Goal: Transaction & Acquisition: Purchase product/service

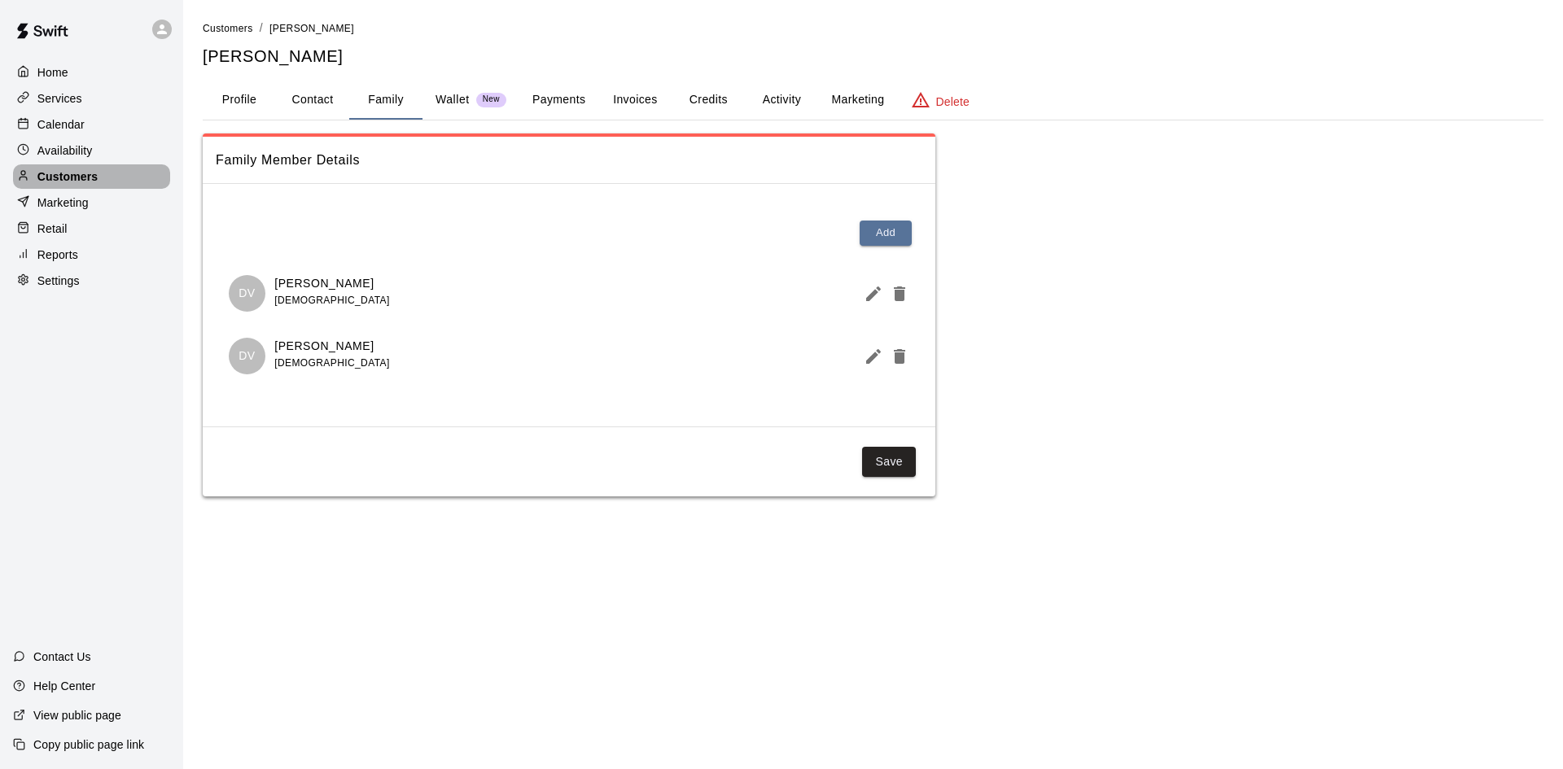
drag, startPoint x: 0, startPoint y: 0, endPoint x: 68, endPoint y: 180, distance: 192.4
click at [68, 180] on p "Customers" at bounding box center [67, 176] width 60 height 16
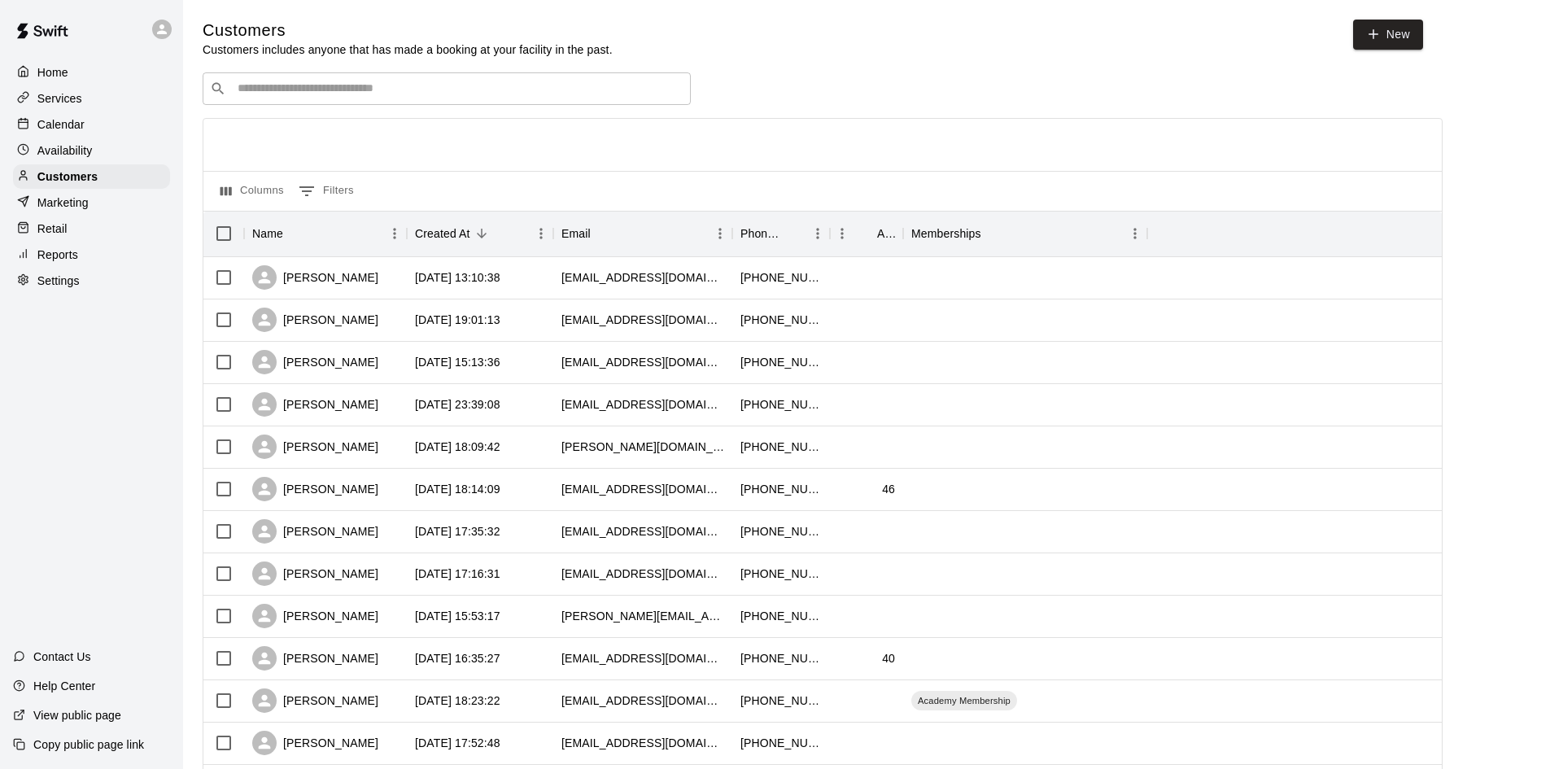
click at [404, 91] on input "Search customers by name or email" at bounding box center [458, 89] width 451 height 16
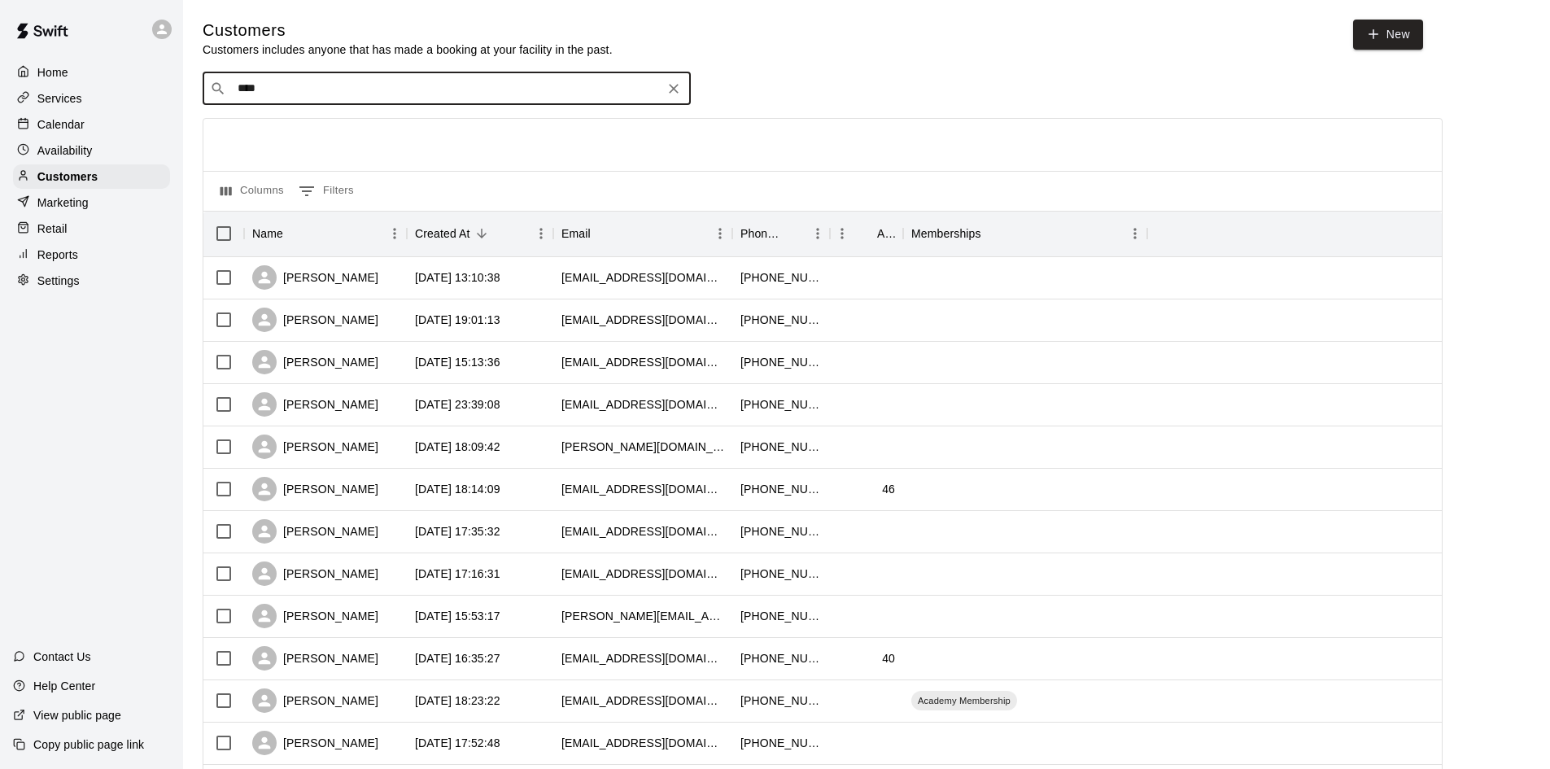
type input "*****"
click at [295, 120] on p "[PERSON_NAME]" at bounding box center [297, 124] width 99 height 17
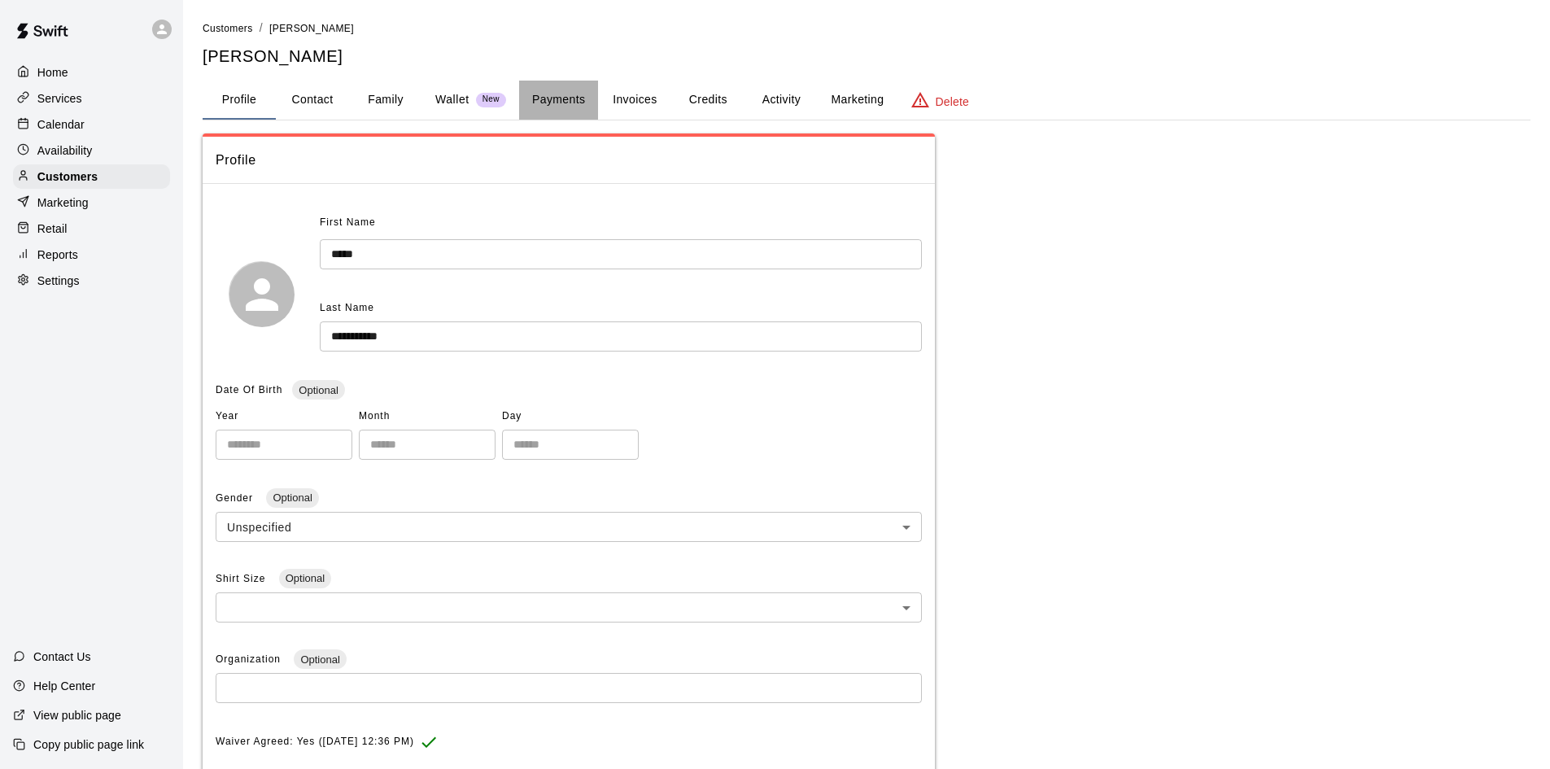
click at [549, 89] on button "Payments" at bounding box center [558, 100] width 79 height 39
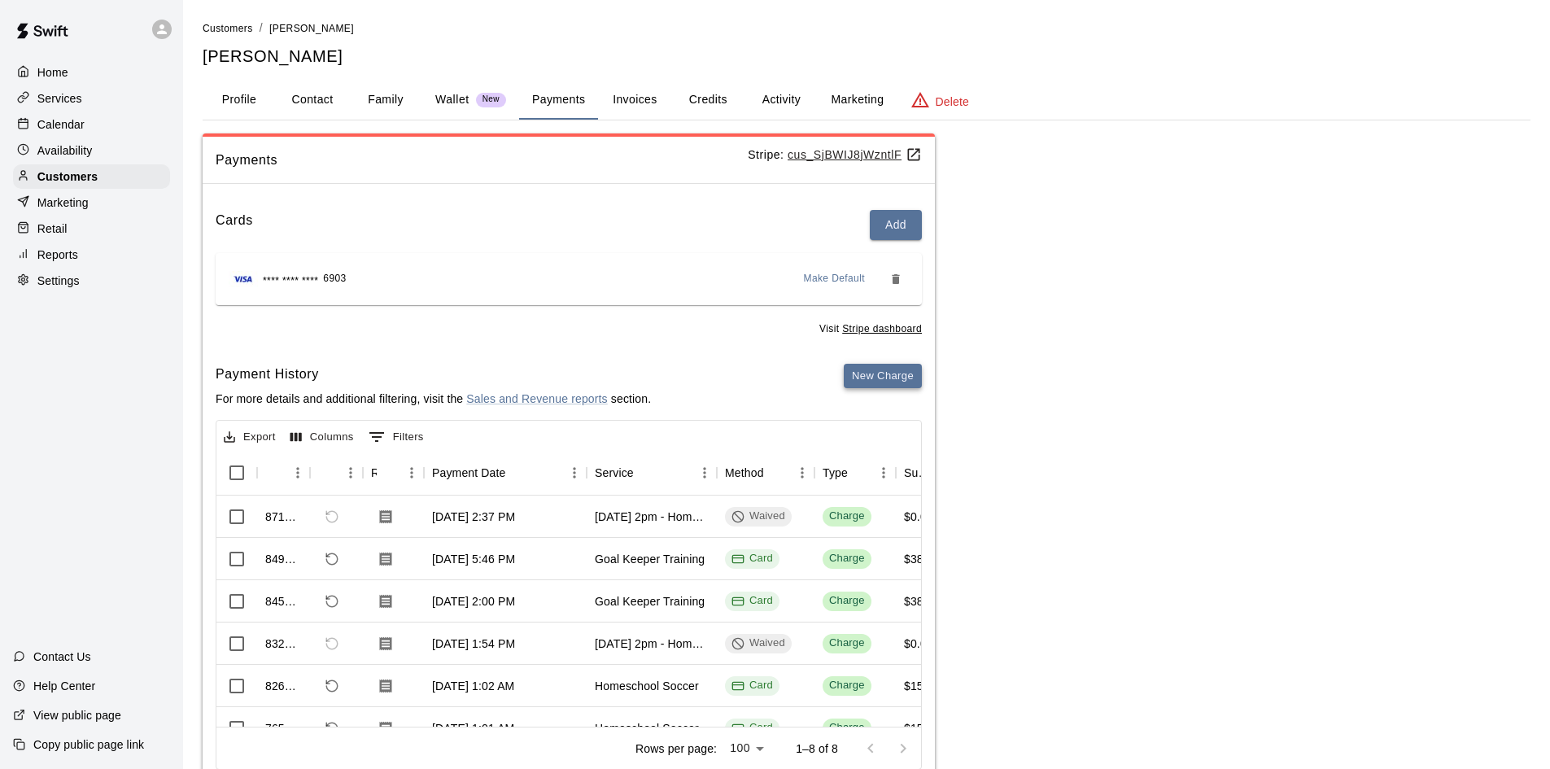
click at [885, 374] on button "New Charge" at bounding box center [883, 376] width 78 height 25
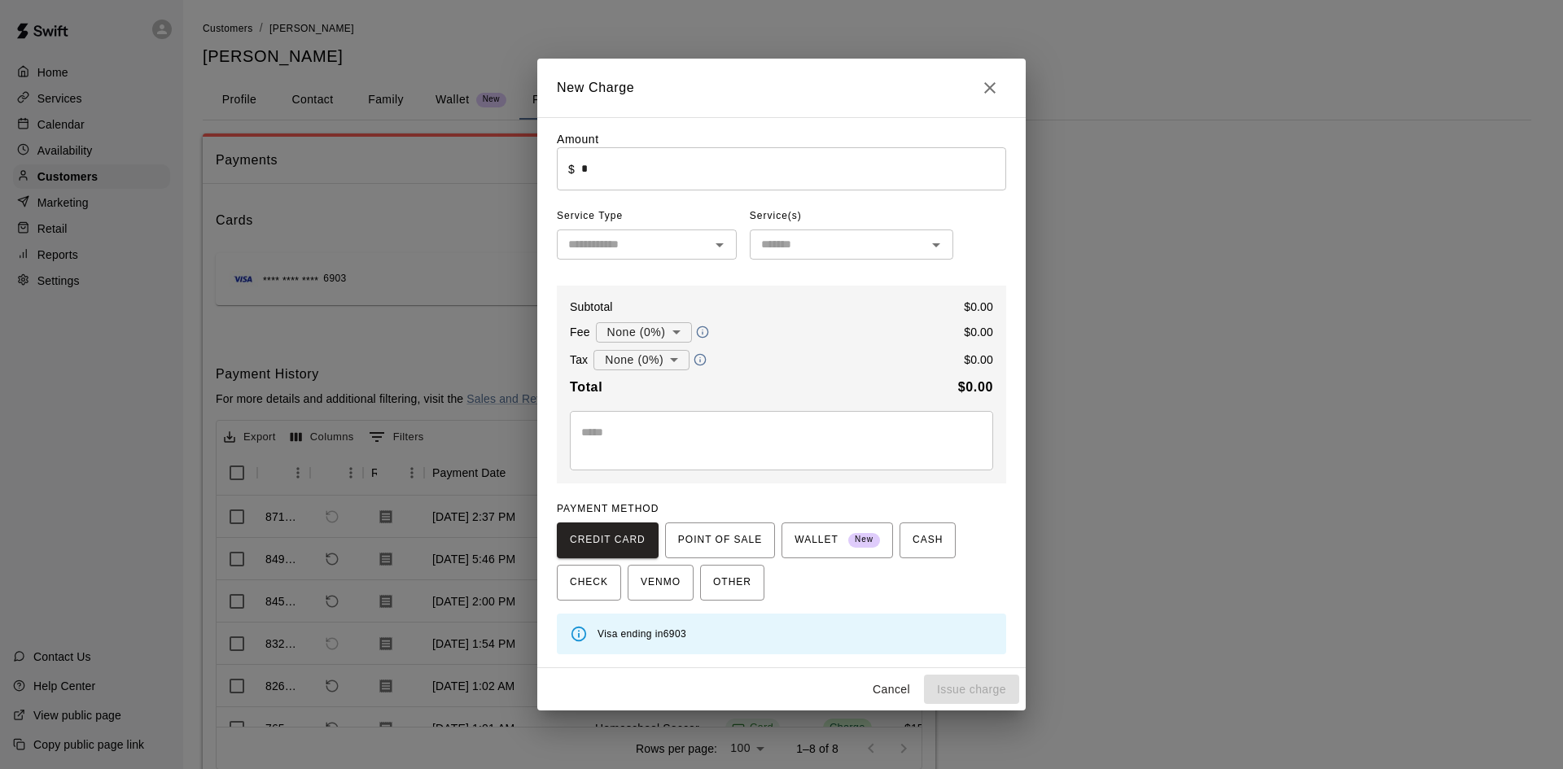
click at [675, 167] on input "*" at bounding box center [793, 168] width 425 height 43
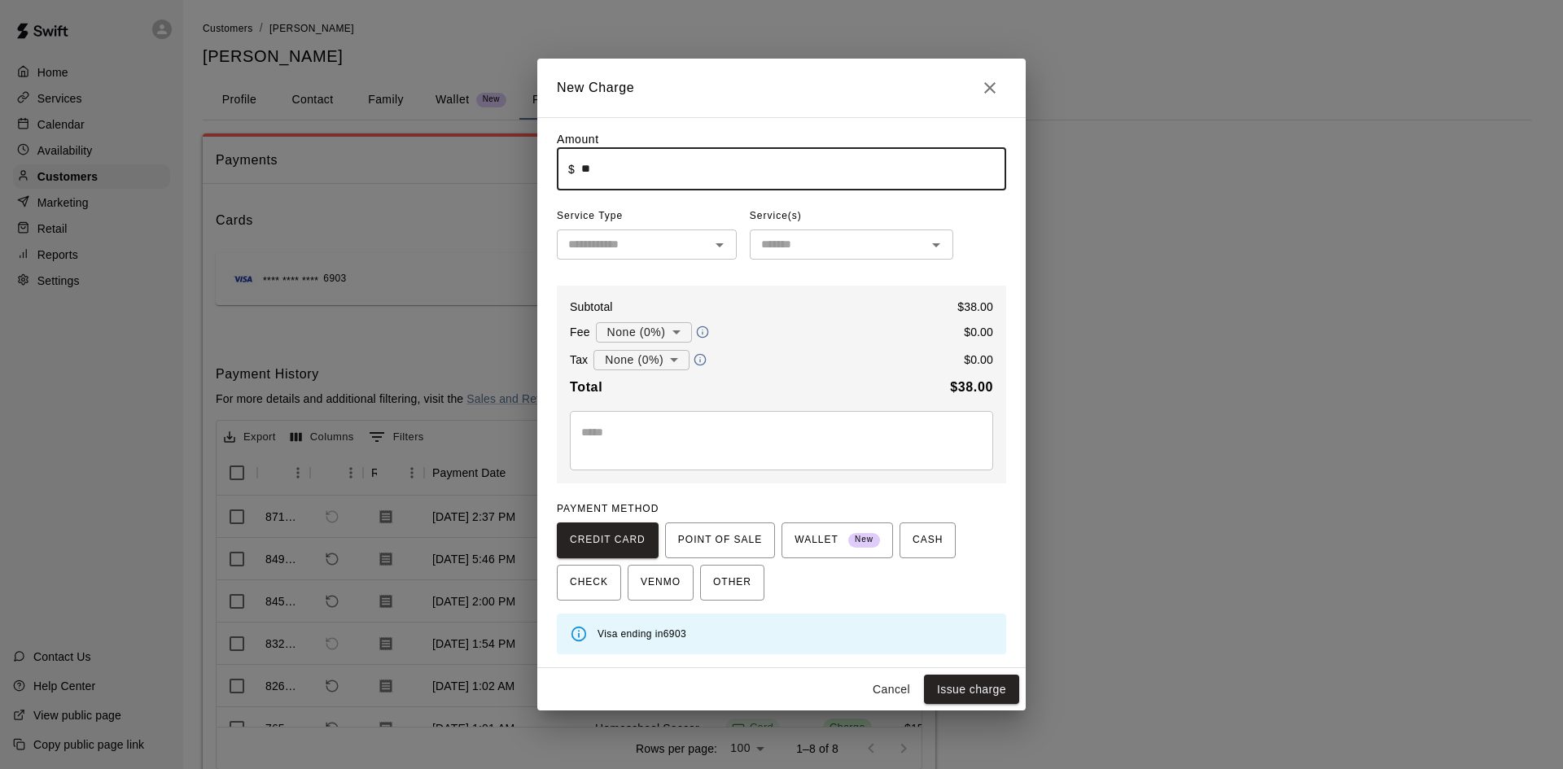
type input "*****"
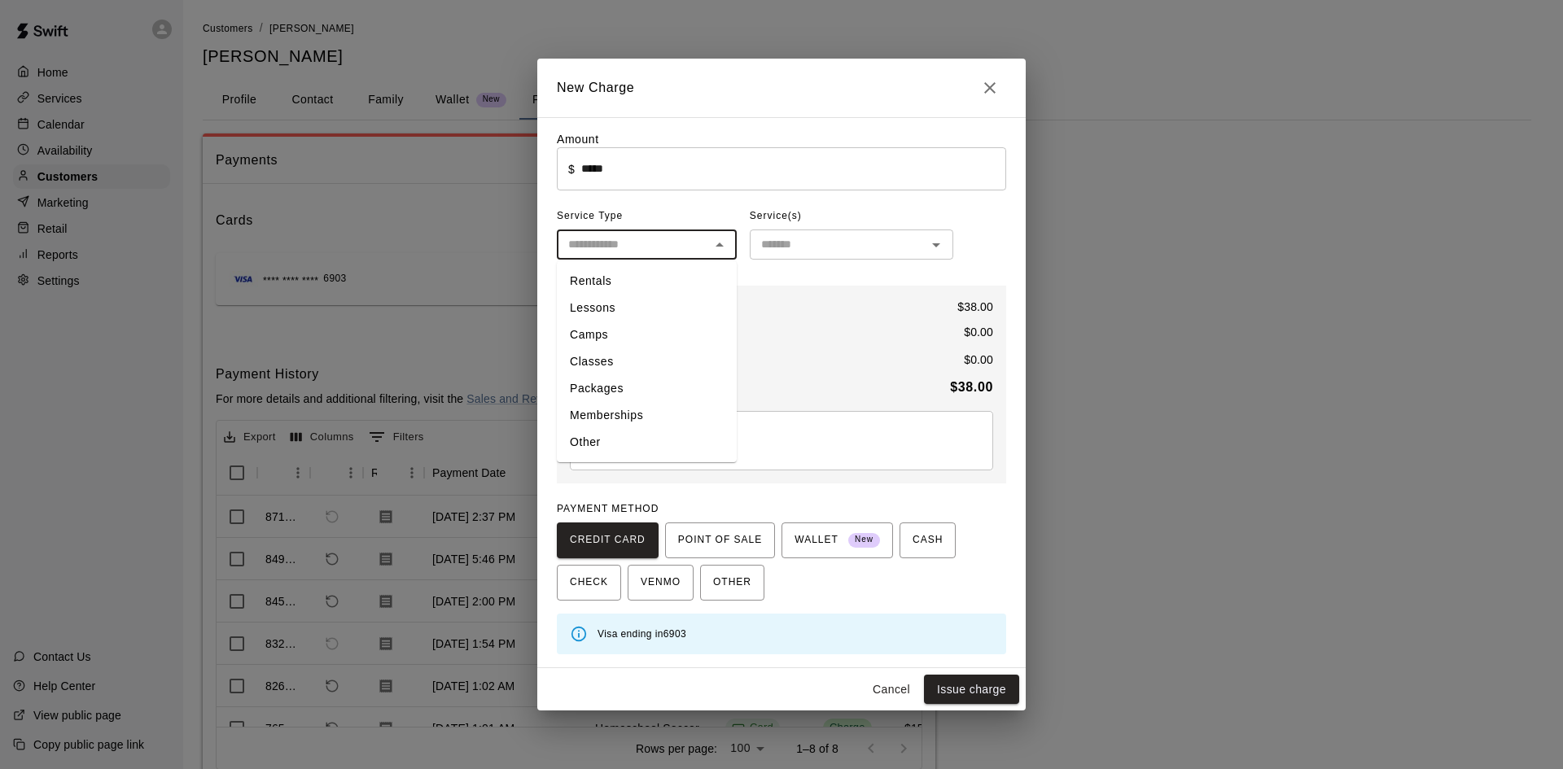
click at [666, 255] on input "text" at bounding box center [633, 244] width 143 height 20
click at [652, 300] on li "Lessons" at bounding box center [647, 308] width 180 height 27
type input "*******"
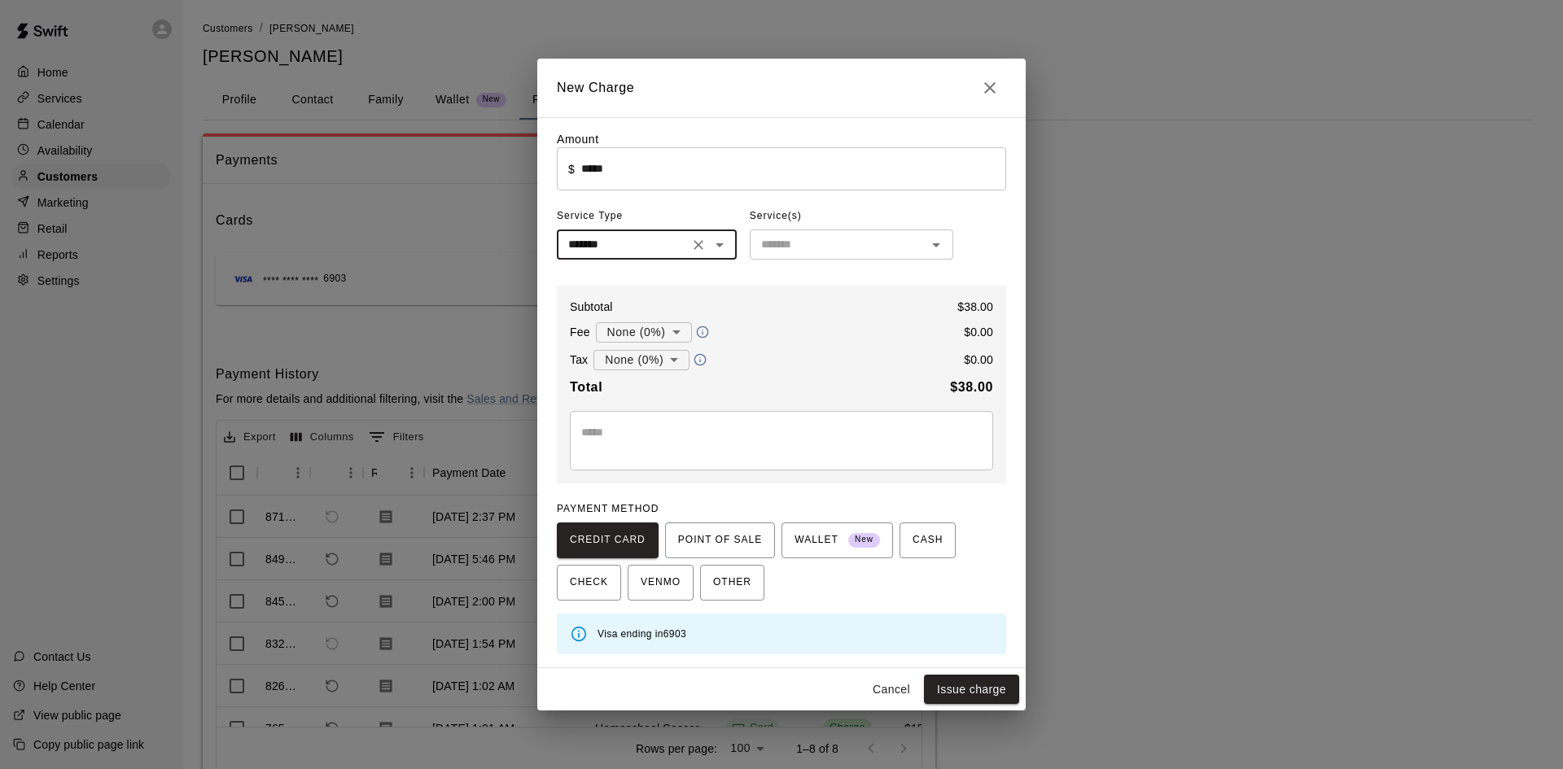
click at [819, 229] on div "Service(s)" at bounding box center [851, 216] width 203 height 26
click at [821, 236] on input "text" at bounding box center [837, 244] width 167 height 20
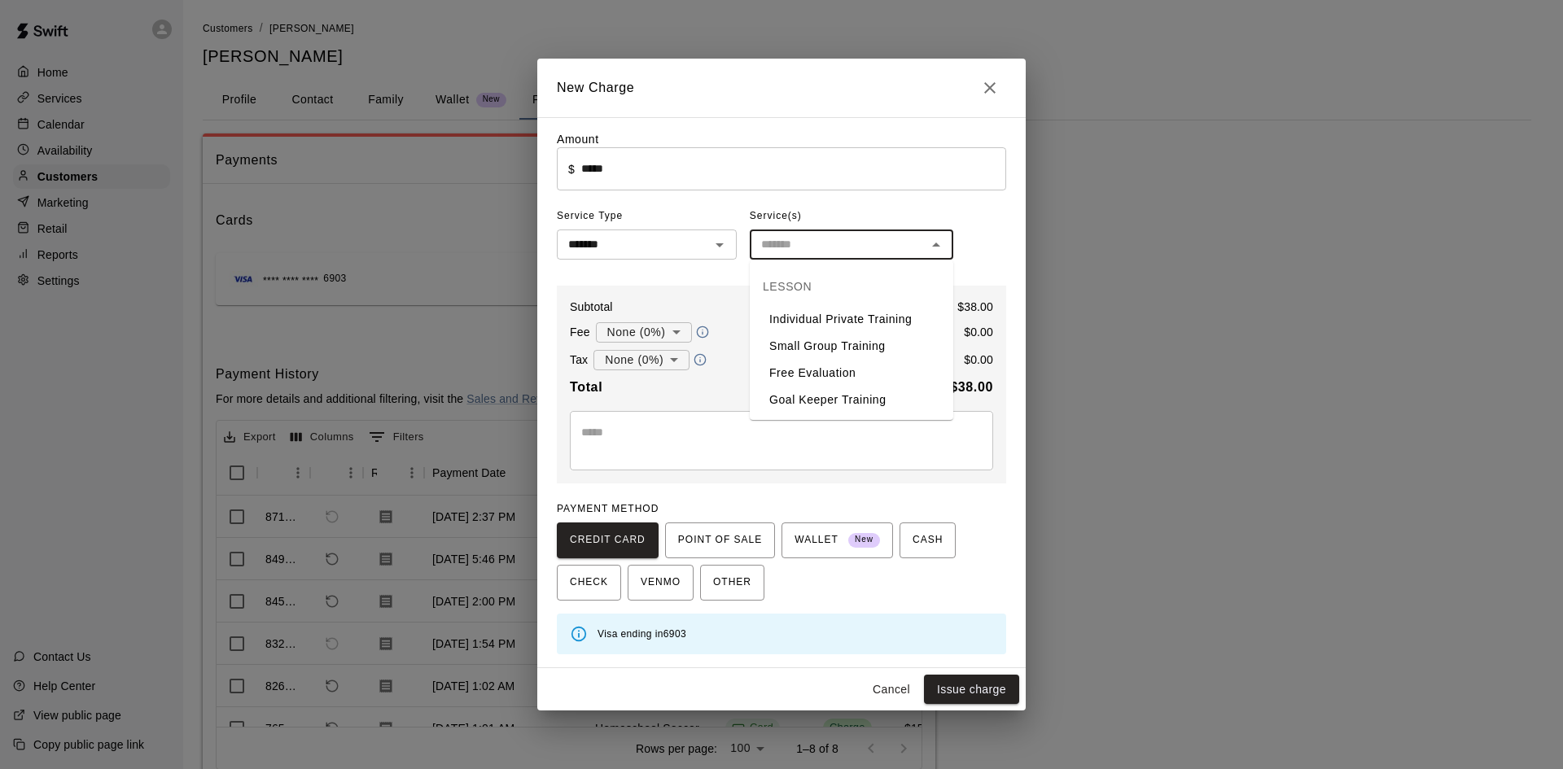
click at [832, 400] on li "Goal Keeper Training" at bounding box center [851, 400] width 203 height 27
type input "**********"
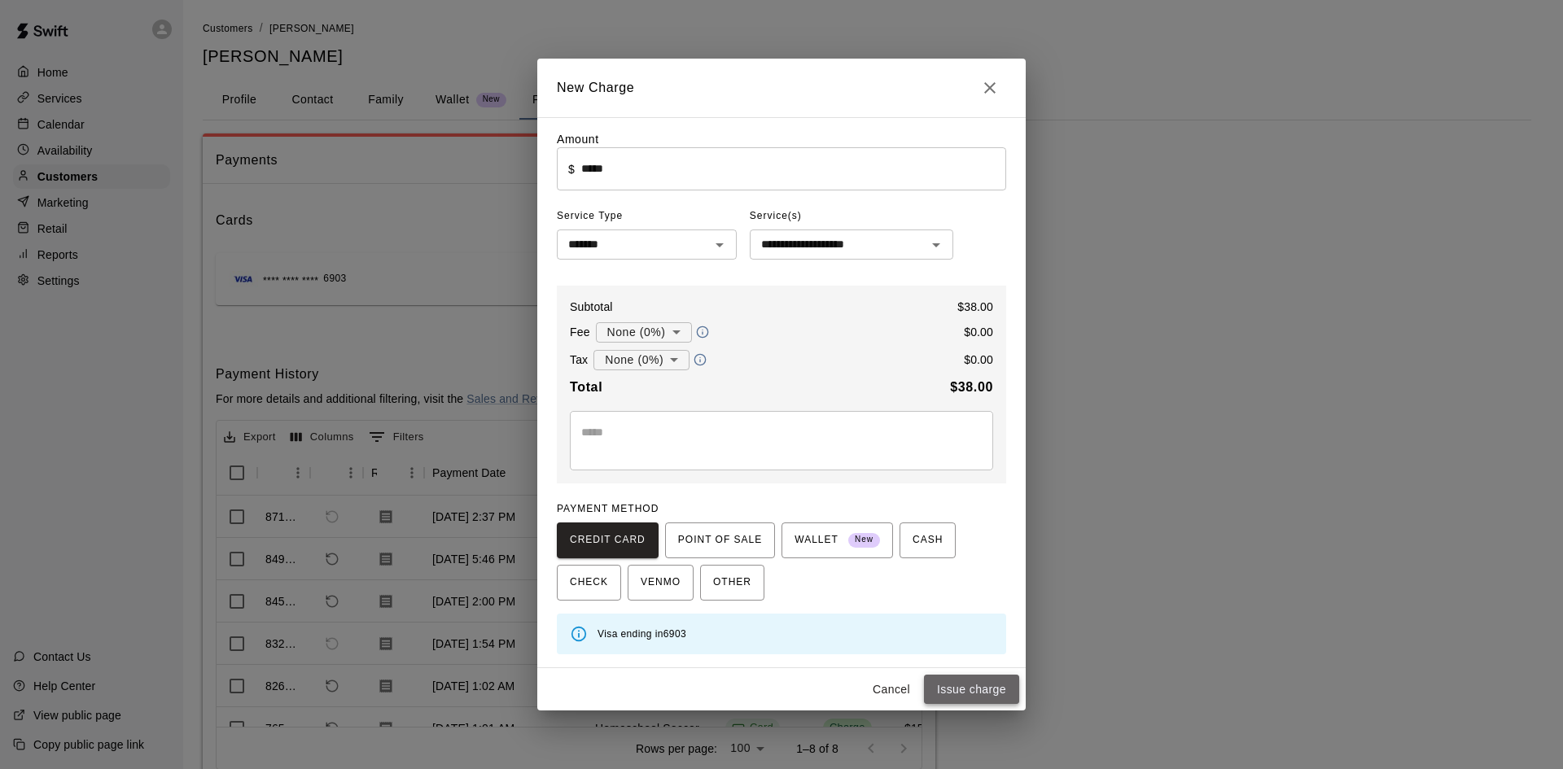
click at [973, 690] on button "Issue charge" at bounding box center [971, 690] width 95 height 30
type input "*"
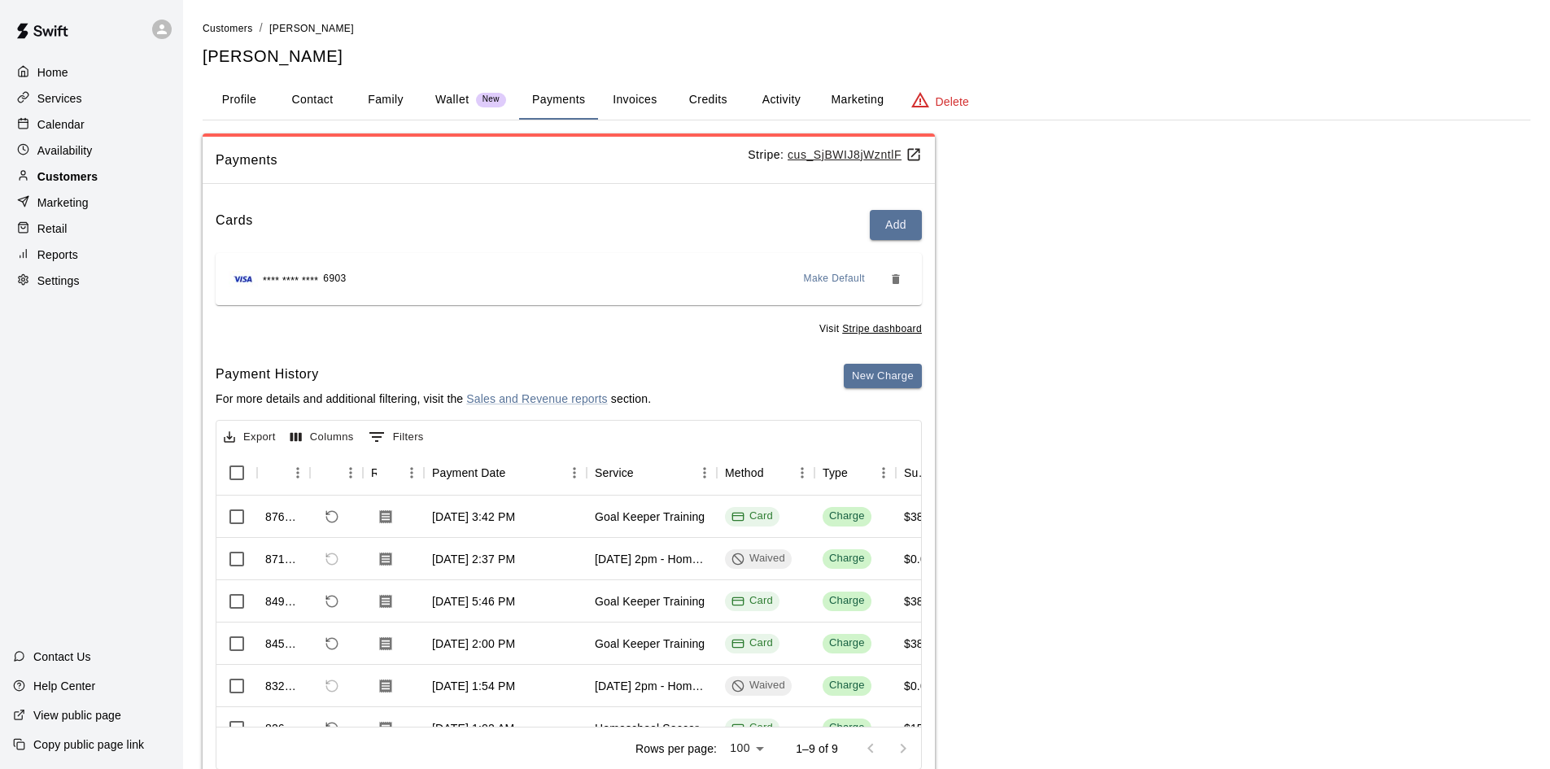
click at [104, 175] on div "Customers" at bounding box center [91, 176] width 157 height 24
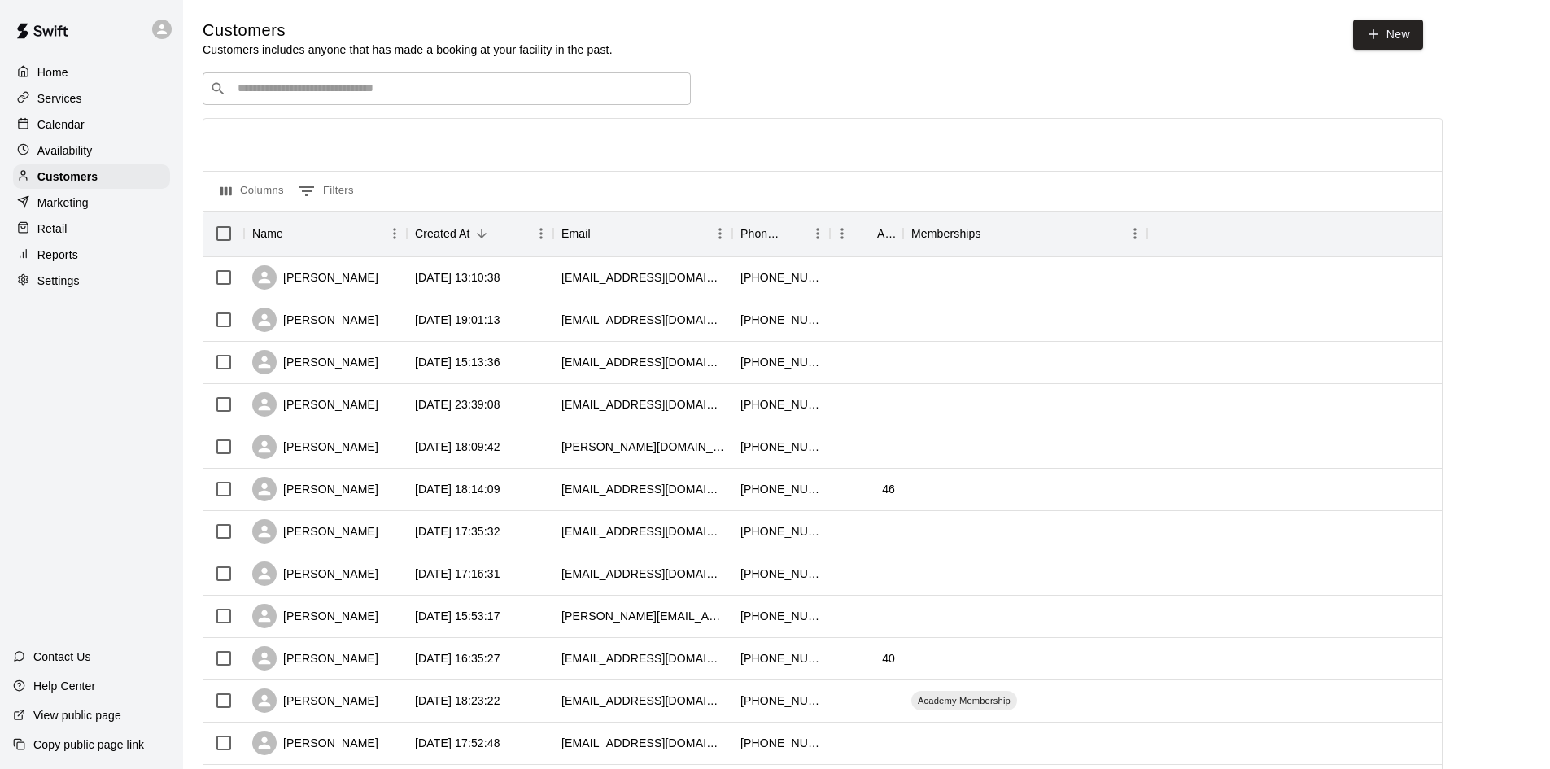
click at [444, 84] on input "Search customers by name or email" at bounding box center [458, 89] width 451 height 16
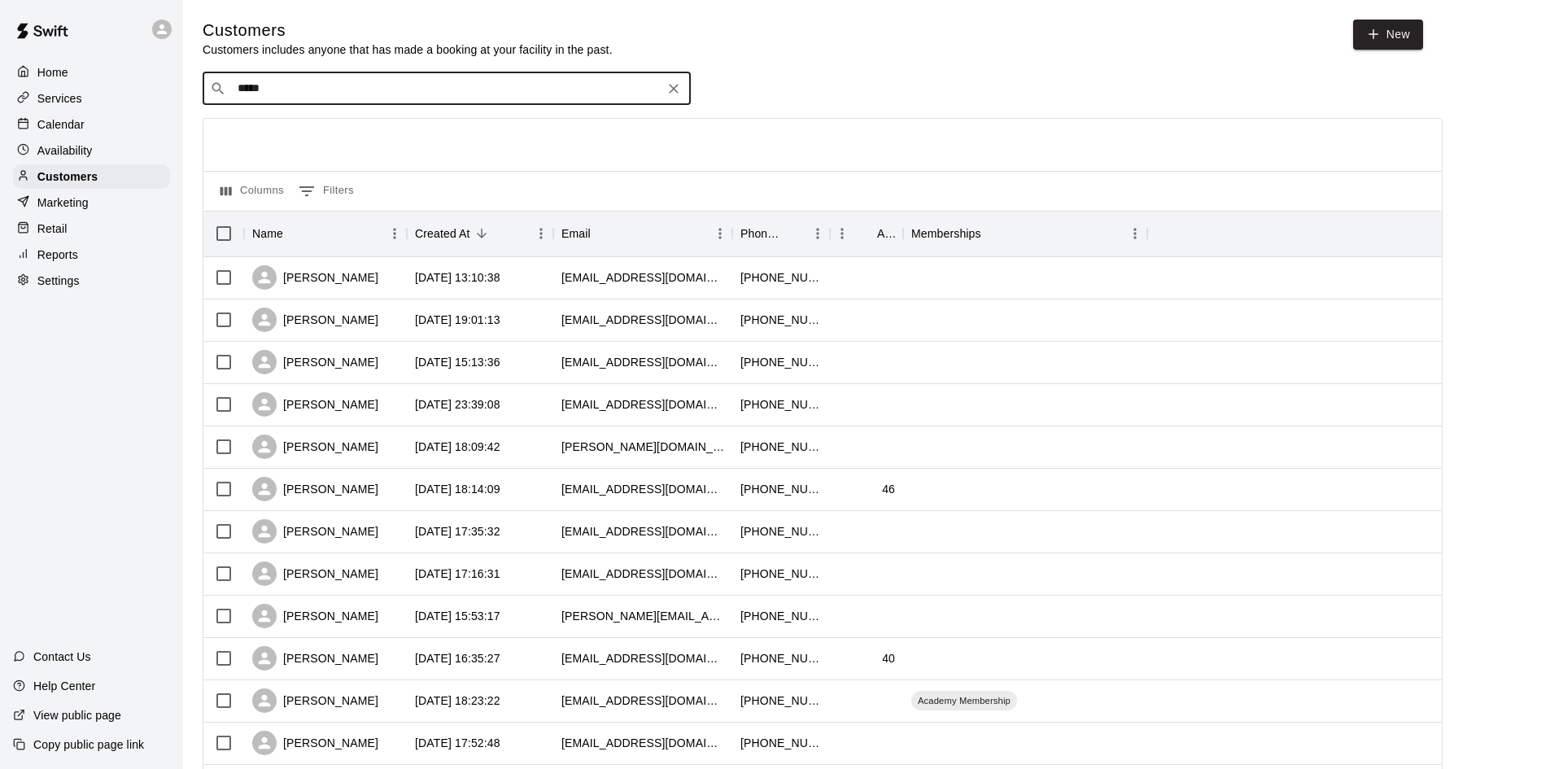
type input "****"
click at [286, 133] on div "[PERSON_NAME] Streets Academy Membership [EMAIL_ADDRESS][DOMAIN_NAME]" at bounding box center [376, 133] width 256 height 35
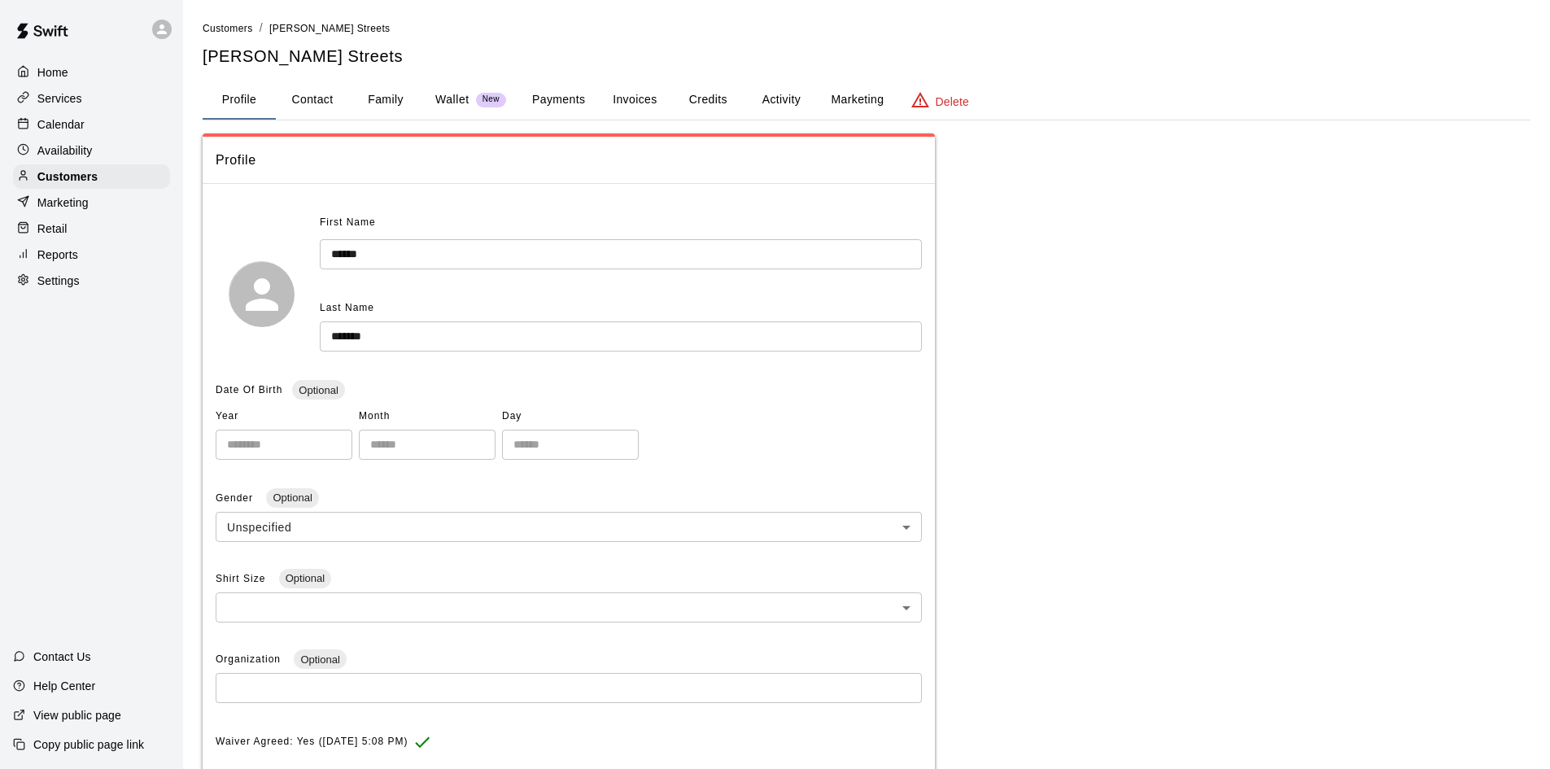
click at [548, 96] on button "Payments" at bounding box center [558, 100] width 79 height 39
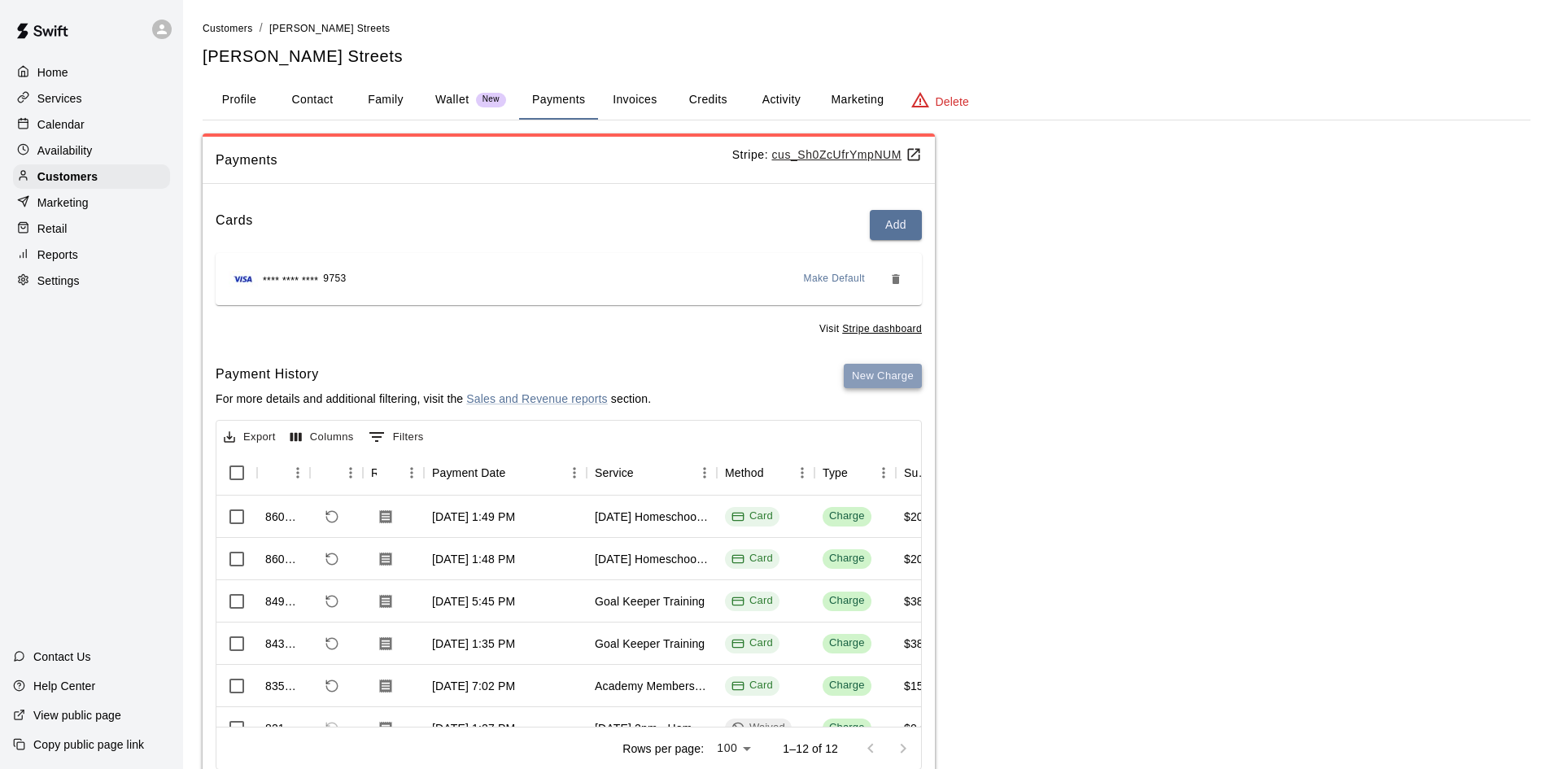
click at [876, 378] on button "New Charge" at bounding box center [883, 376] width 78 height 25
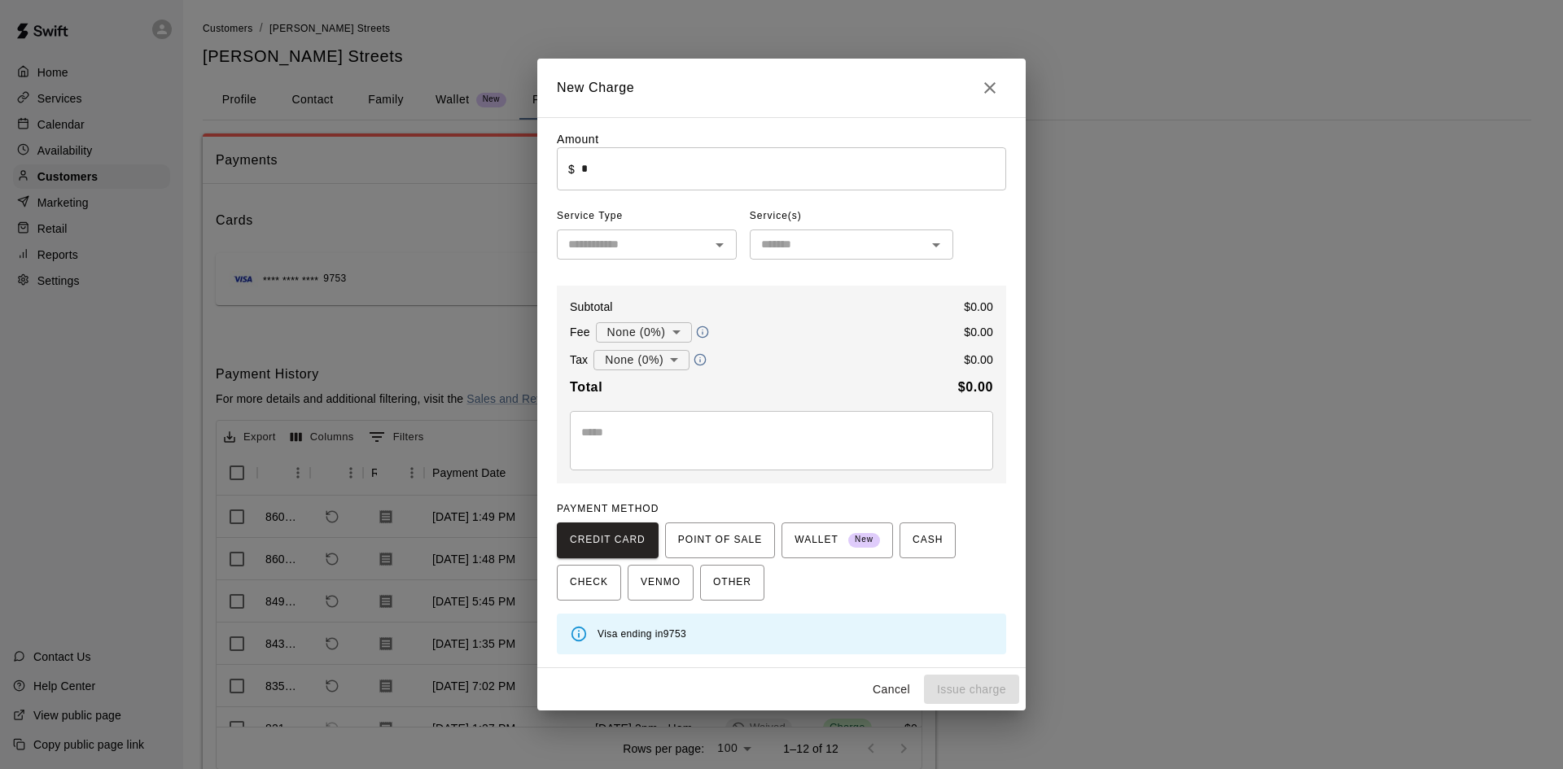
click at [687, 173] on input "*" at bounding box center [793, 168] width 425 height 43
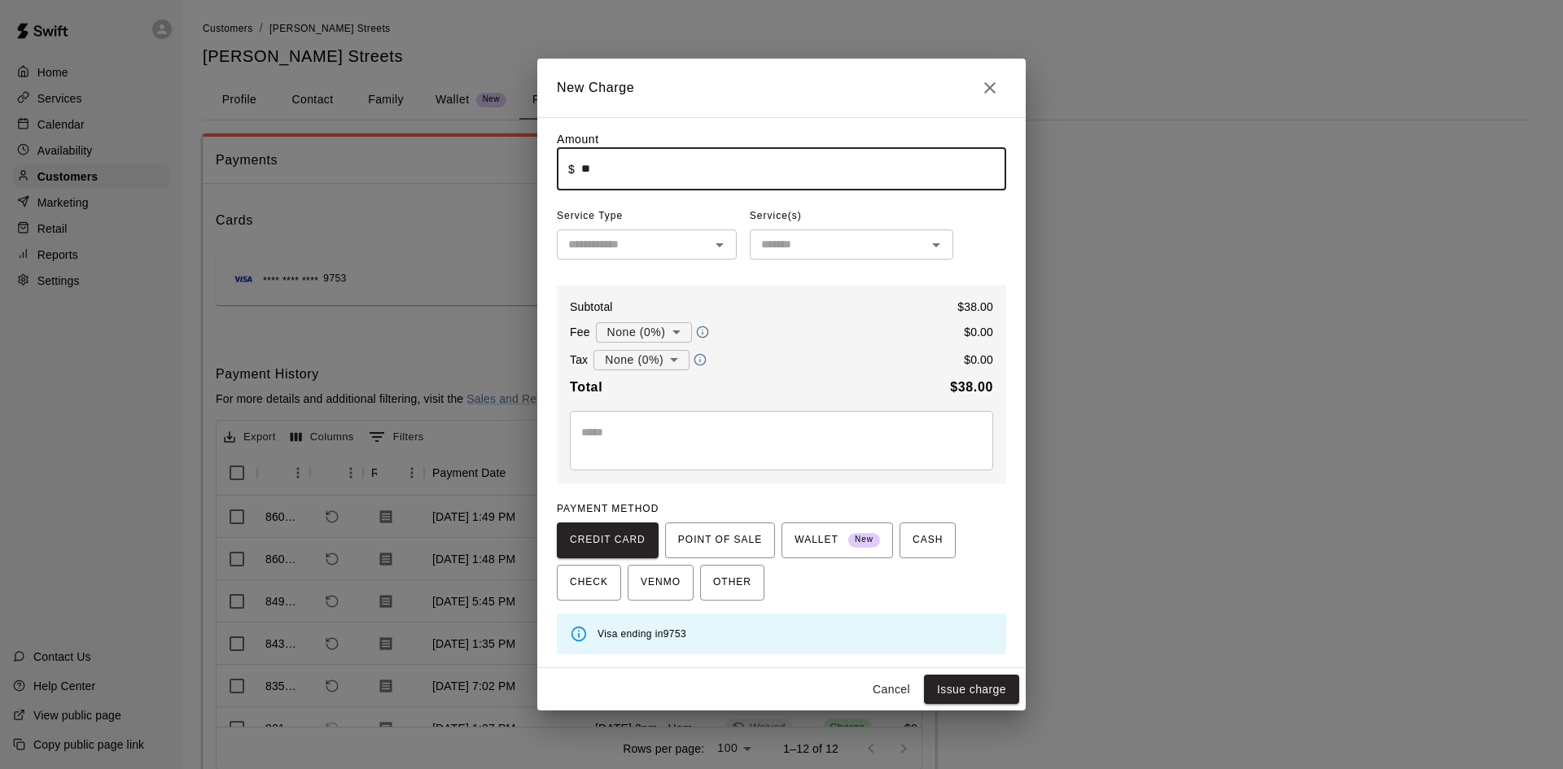
type input "*****"
click at [657, 263] on div "Amount ​ $ ***** ​ Service Type ​ Service(s) ​ Subtotal $ 38.00 Fee None (0%) *…" at bounding box center [781, 392] width 449 height 523
click at [657, 249] on input "text" at bounding box center [633, 244] width 143 height 20
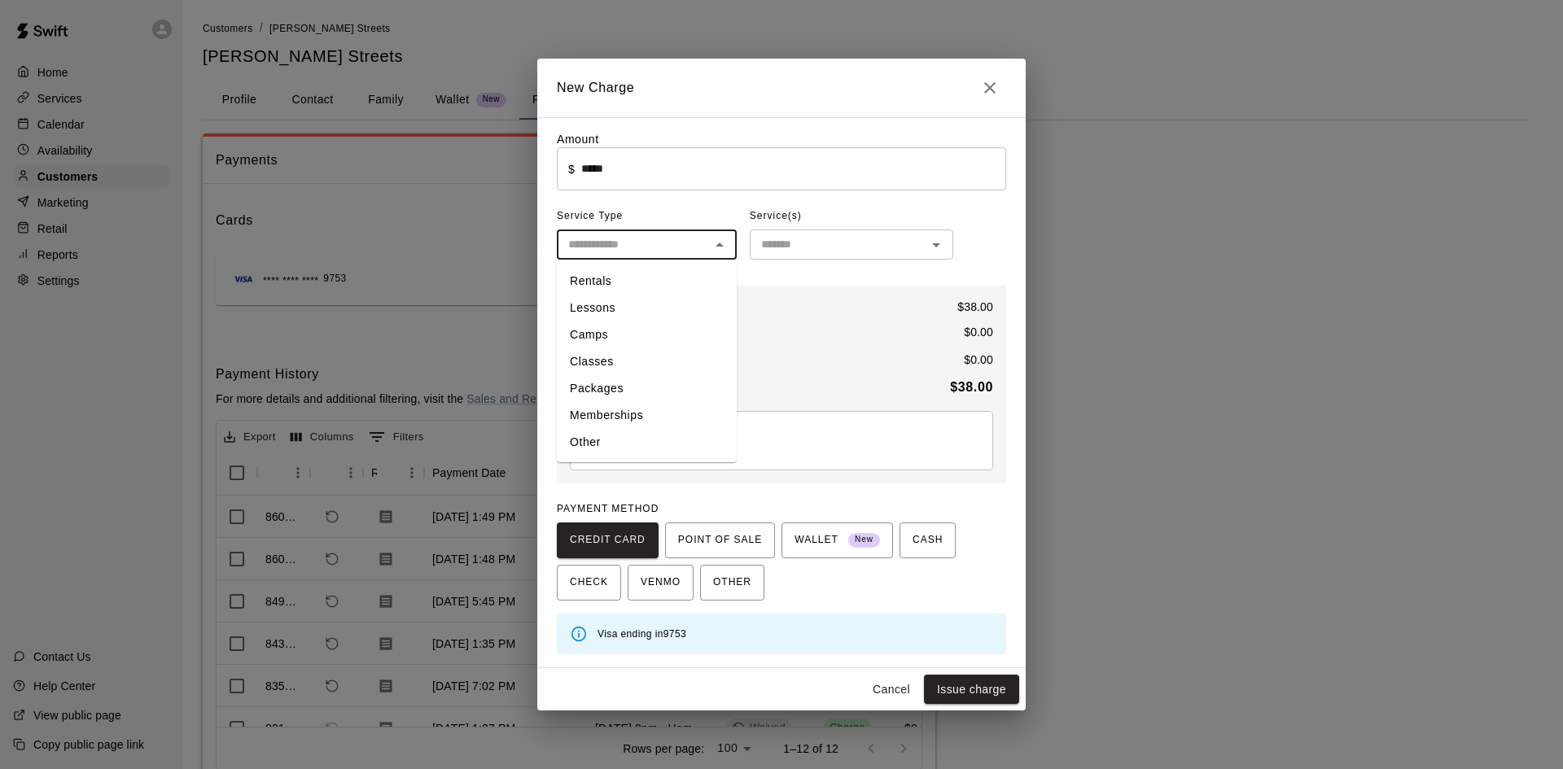
click at [621, 313] on li "Lessons" at bounding box center [647, 308] width 180 height 27
type input "*******"
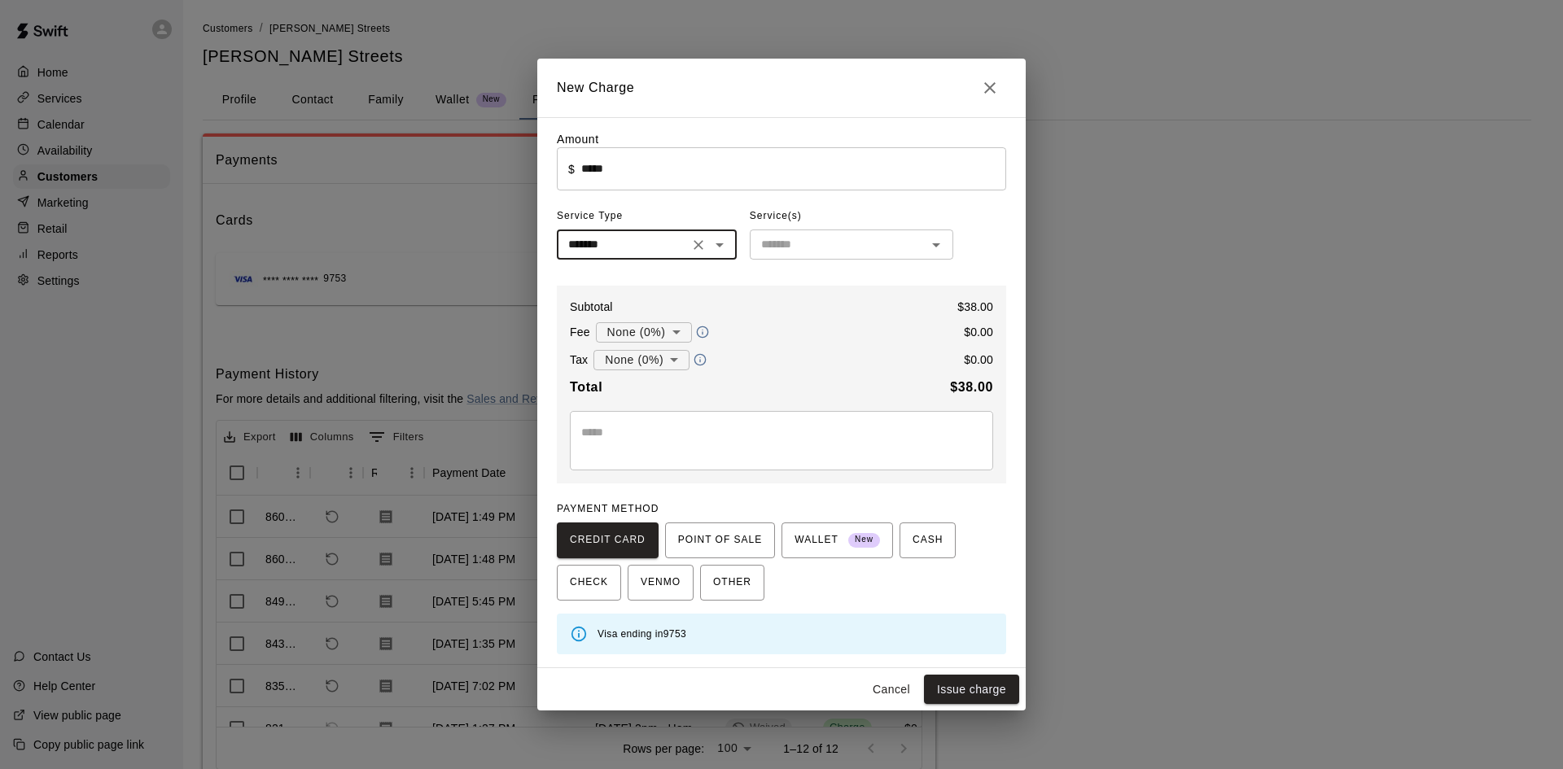
click at [809, 249] on input "text" at bounding box center [837, 244] width 167 height 20
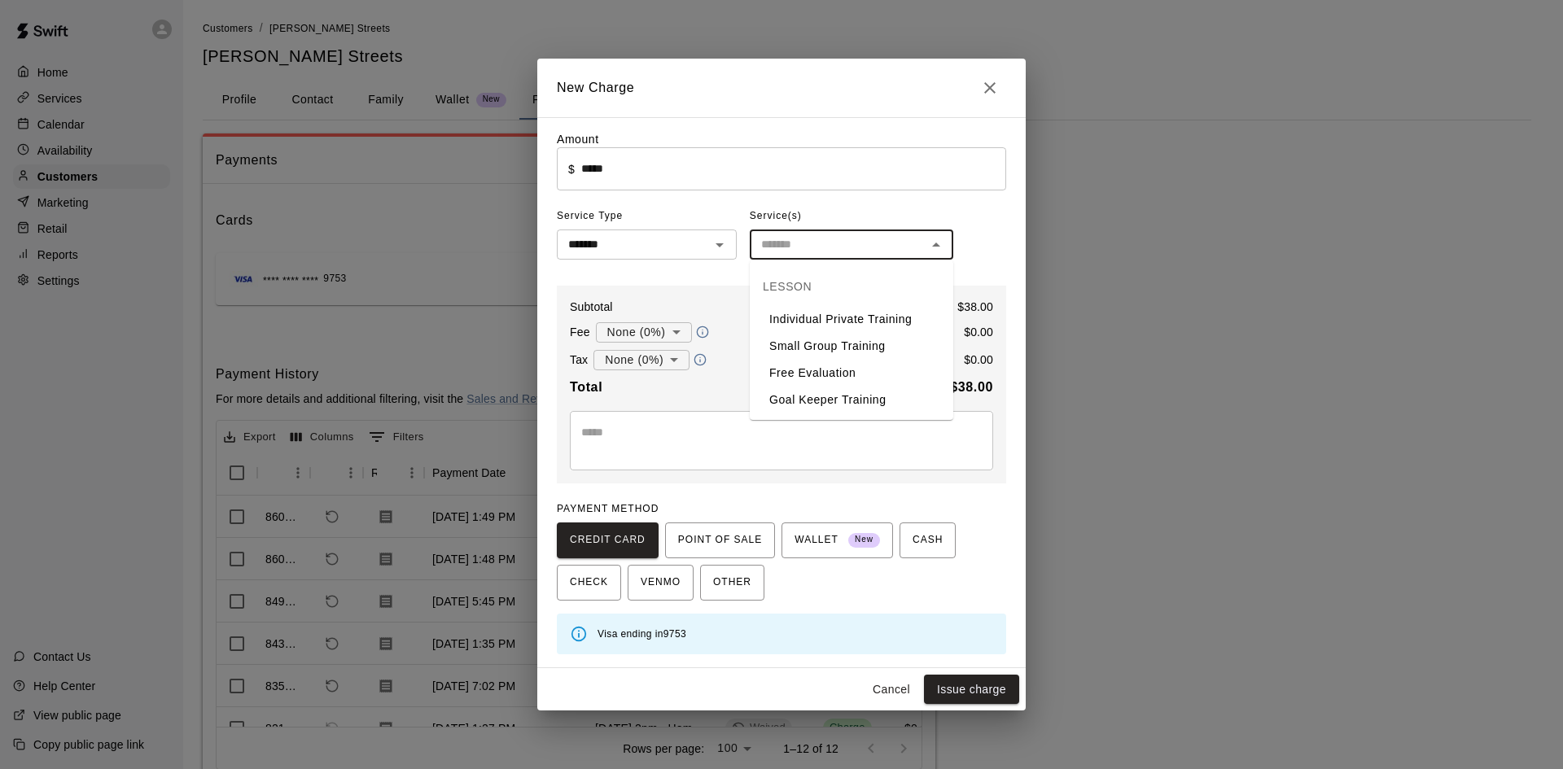
click at [802, 400] on li "Goal Keeper Training" at bounding box center [851, 400] width 203 height 27
type input "**********"
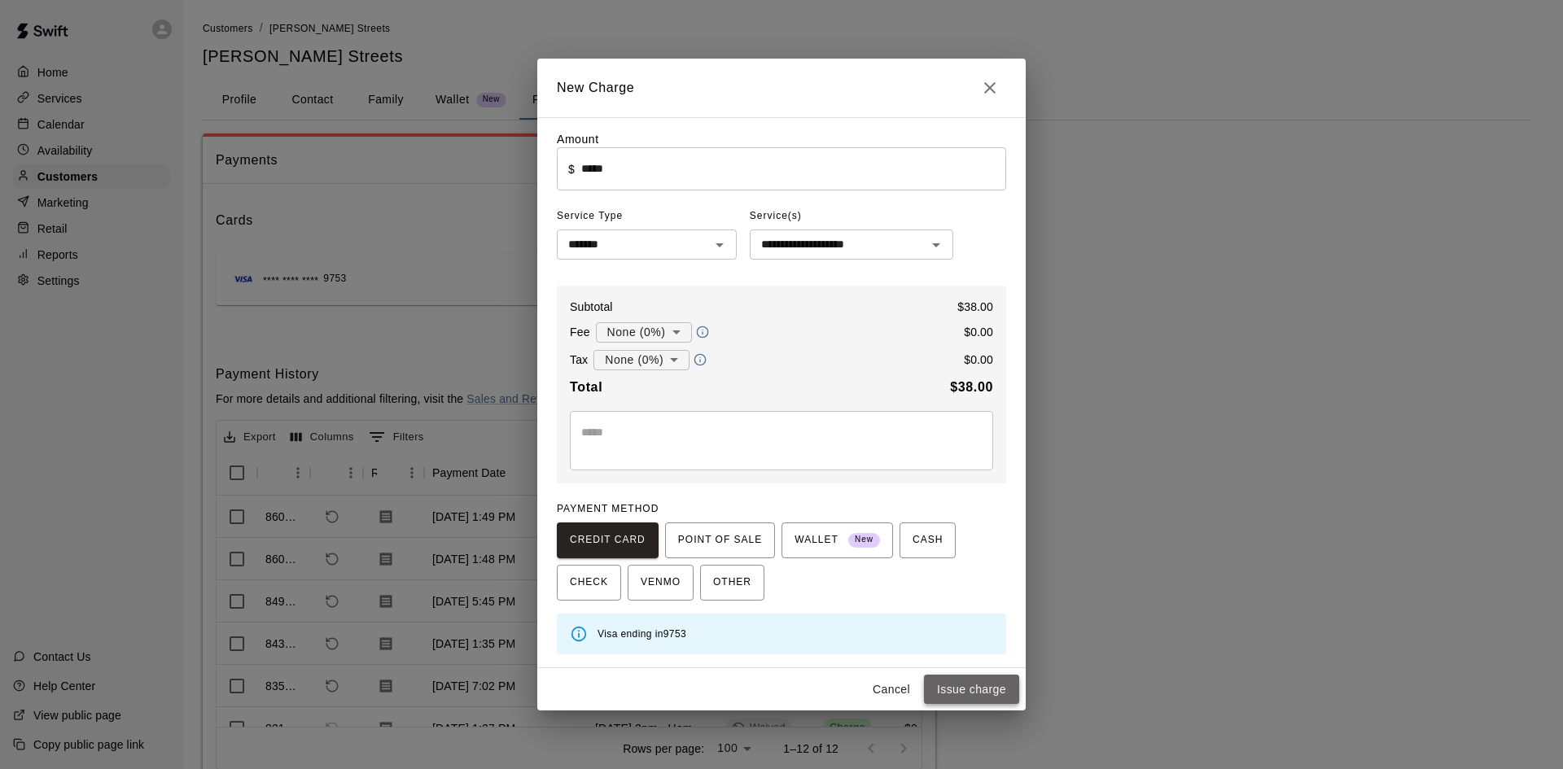
click at [960, 685] on button "Issue charge" at bounding box center [971, 690] width 95 height 30
type input "*"
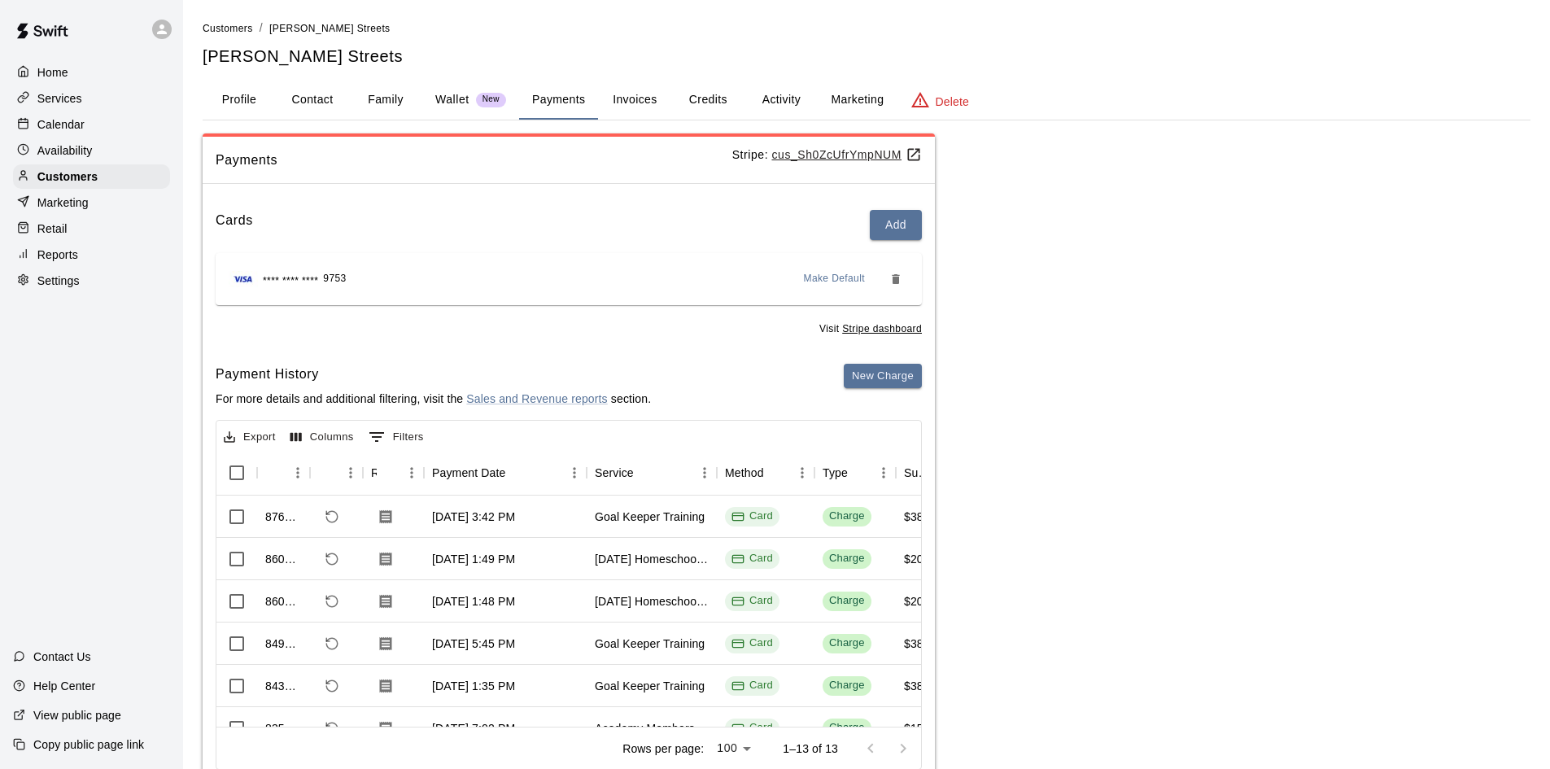
click at [73, 277] on div "Settings" at bounding box center [91, 281] width 157 height 24
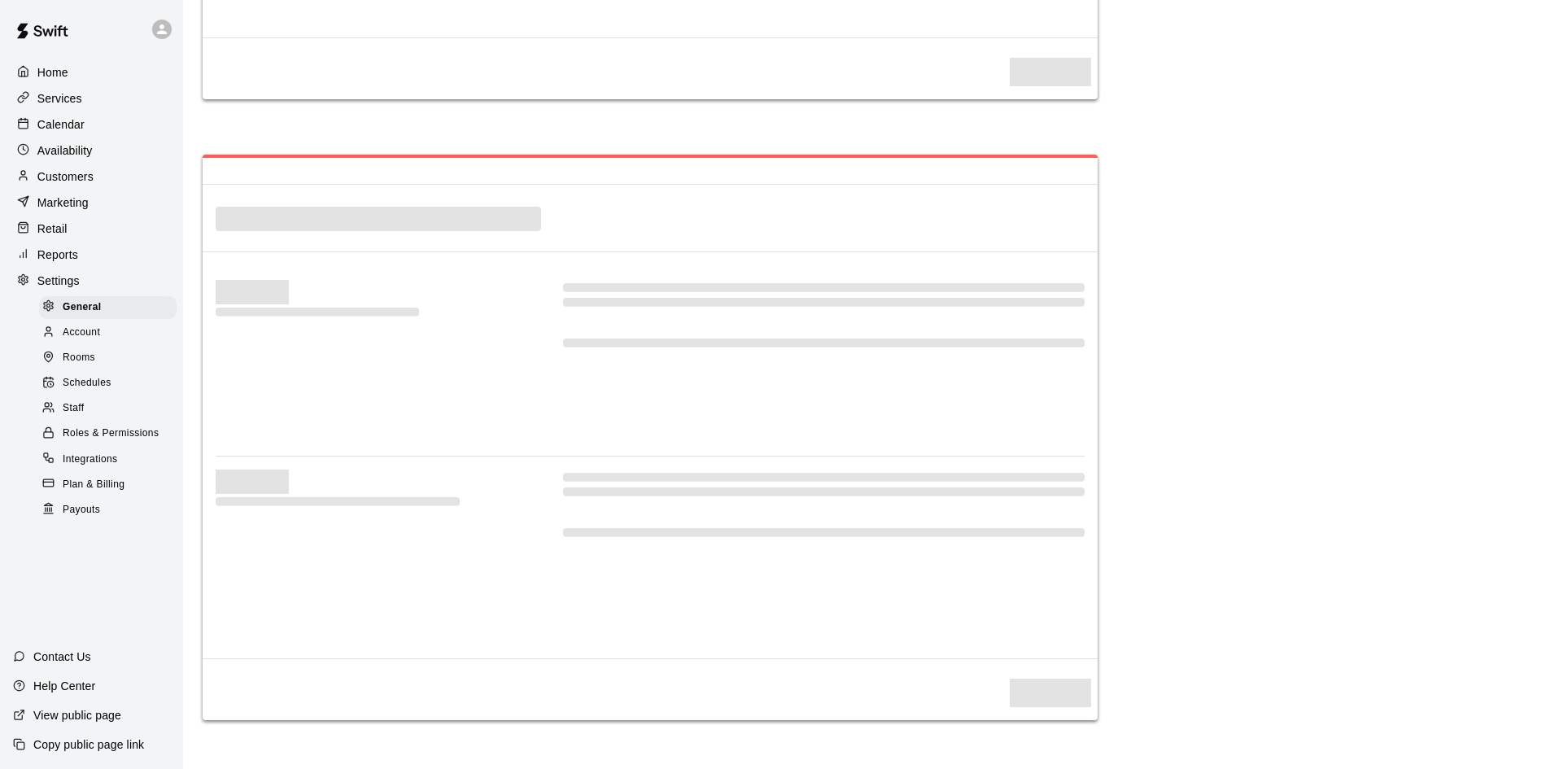
select select "**"
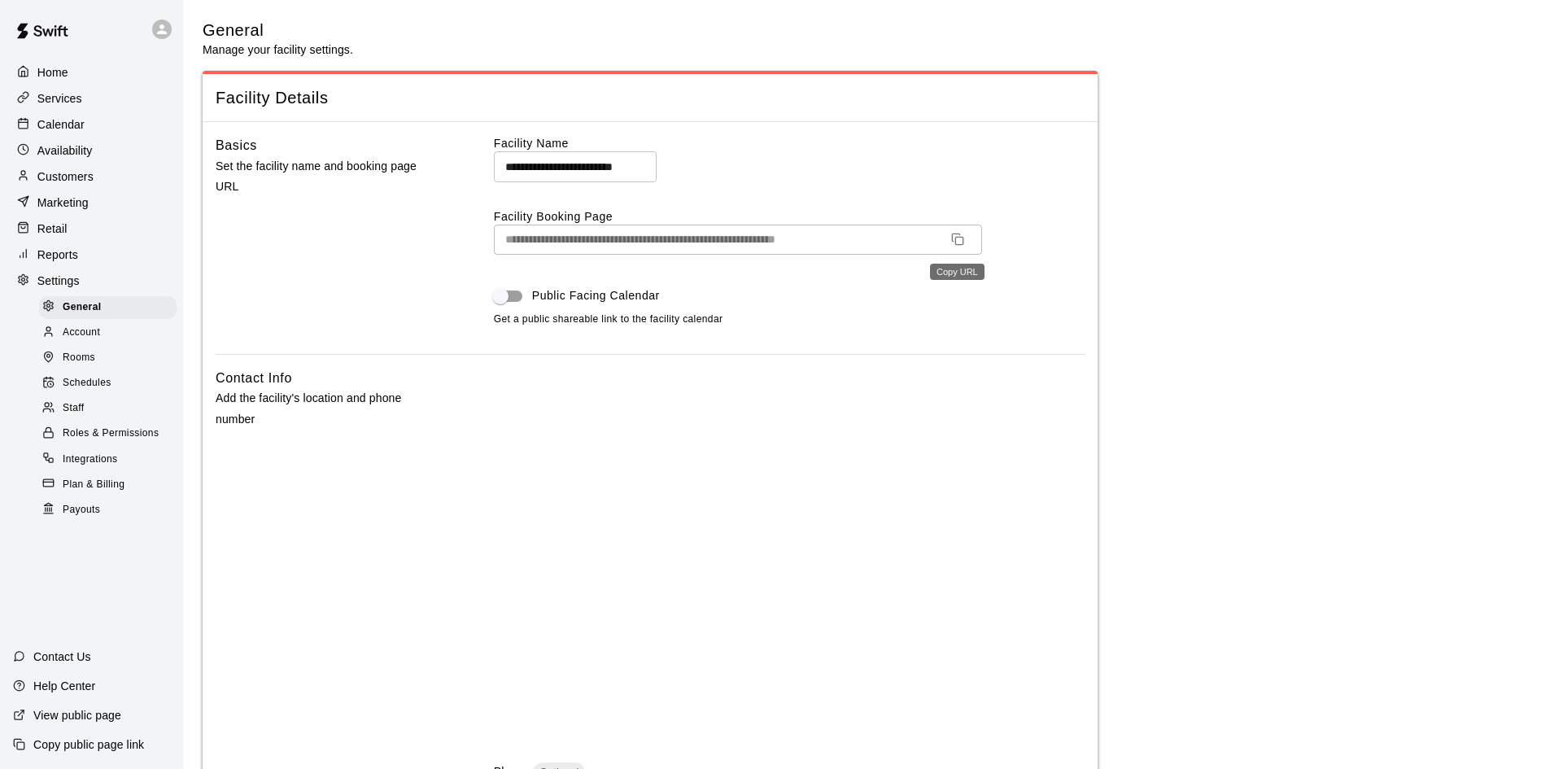
click at [964, 245] on button "Copy URL" at bounding box center [958, 239] width 26 height 26
click at [128, 181] on div "Customers" at bounding box center [91, 176] width 157 height 24
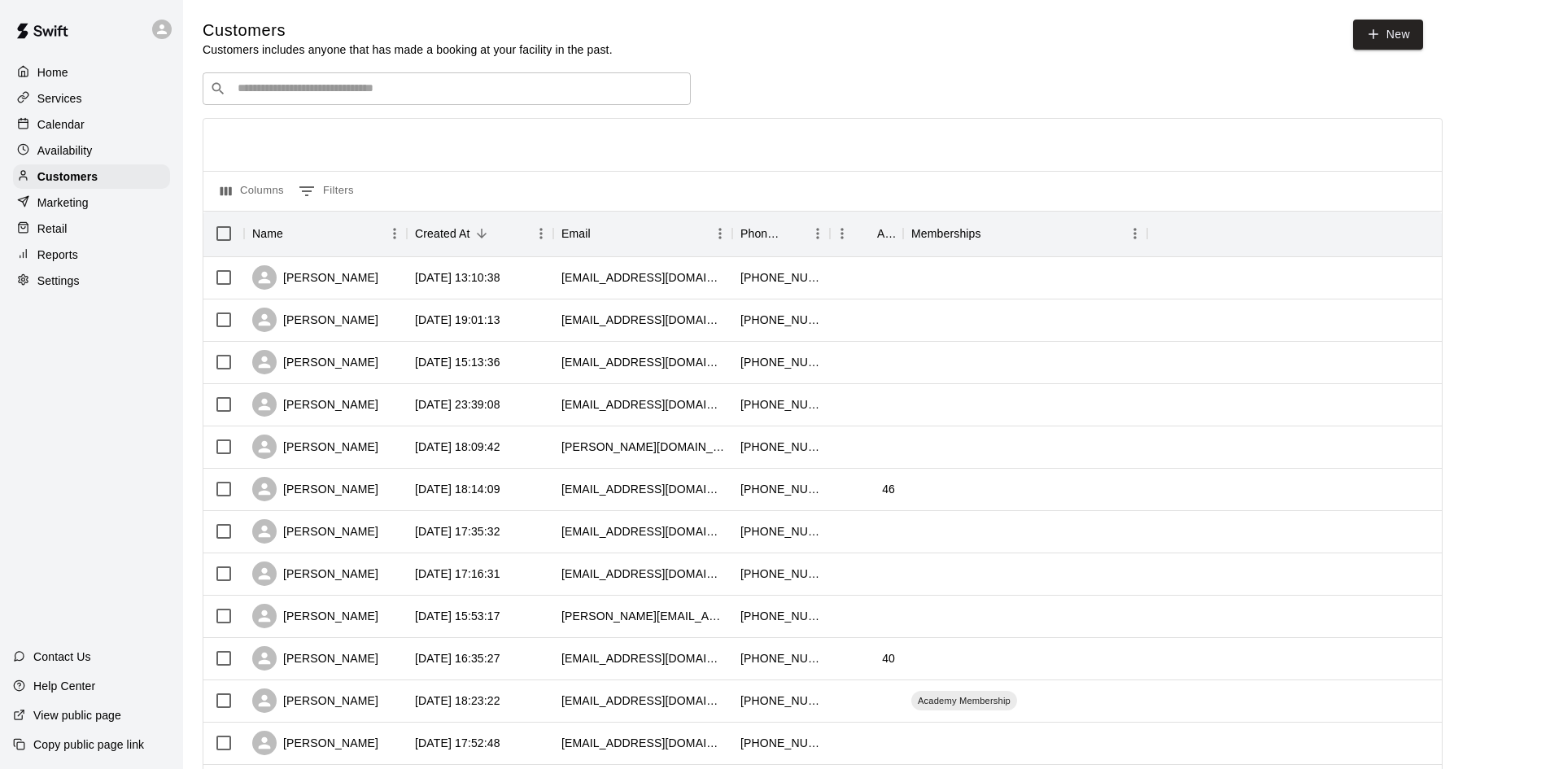
drag, startPoint x: 335, startPoint y: 87, endPoint x: 334, endPoint y: 77, distance: 10.6
click at [335, 87] on input "Search customers by name or email" at bounding box center [458, 89] width 451 height 16
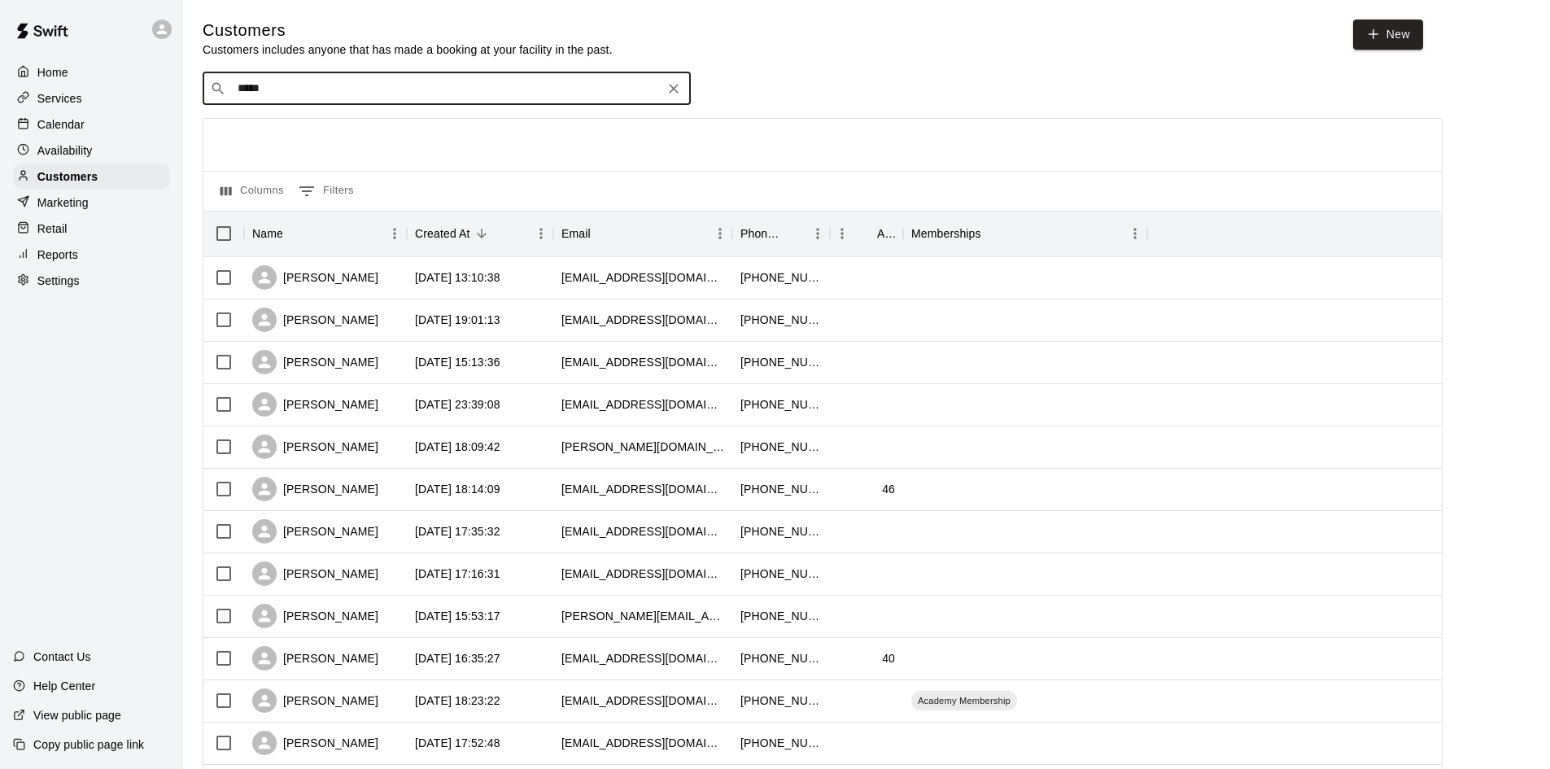
type input "******"
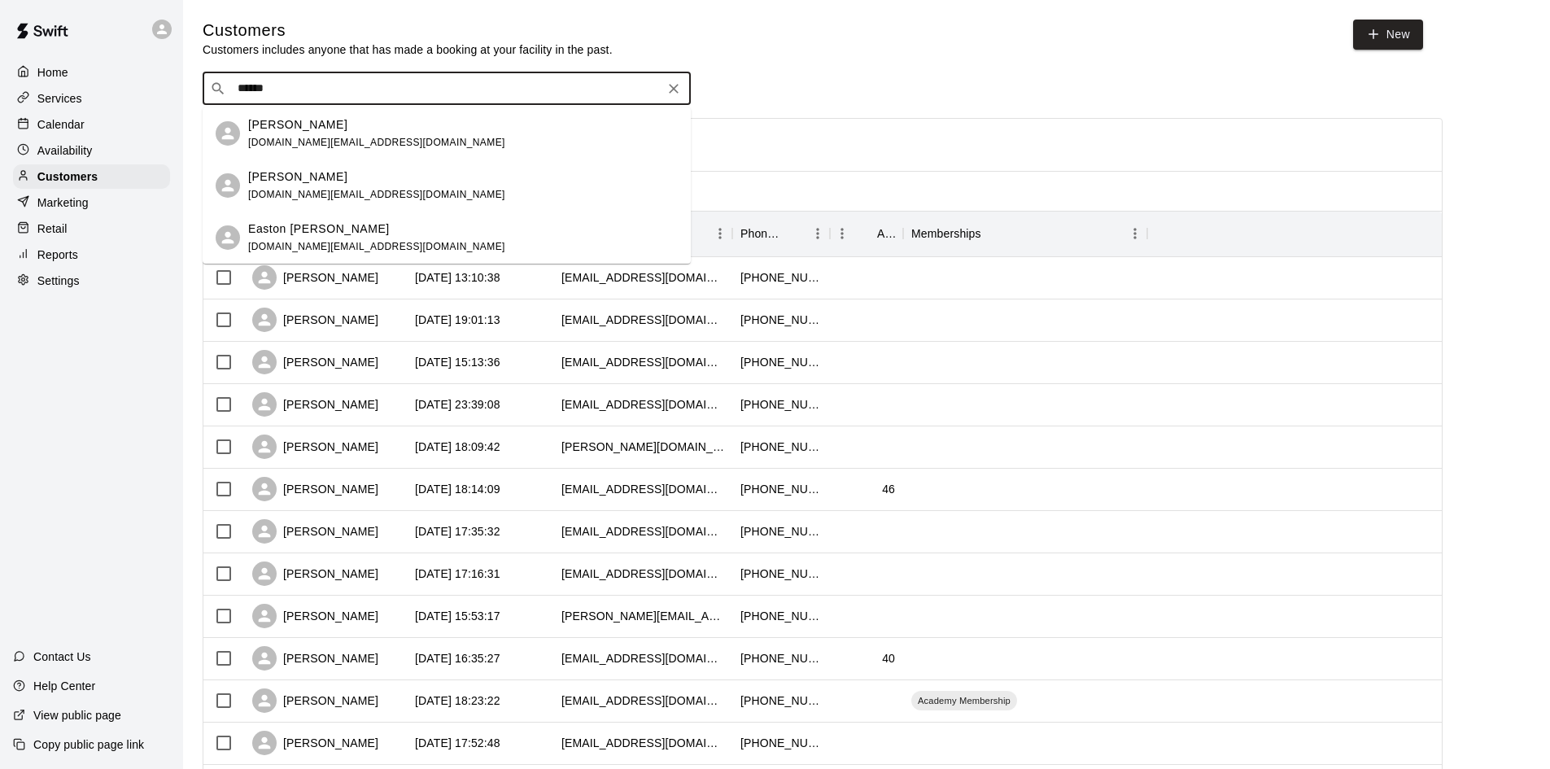
click at [294, 182] on p "[PERSON_NAME]" at bounding box center [297, 176] width 99 height 17
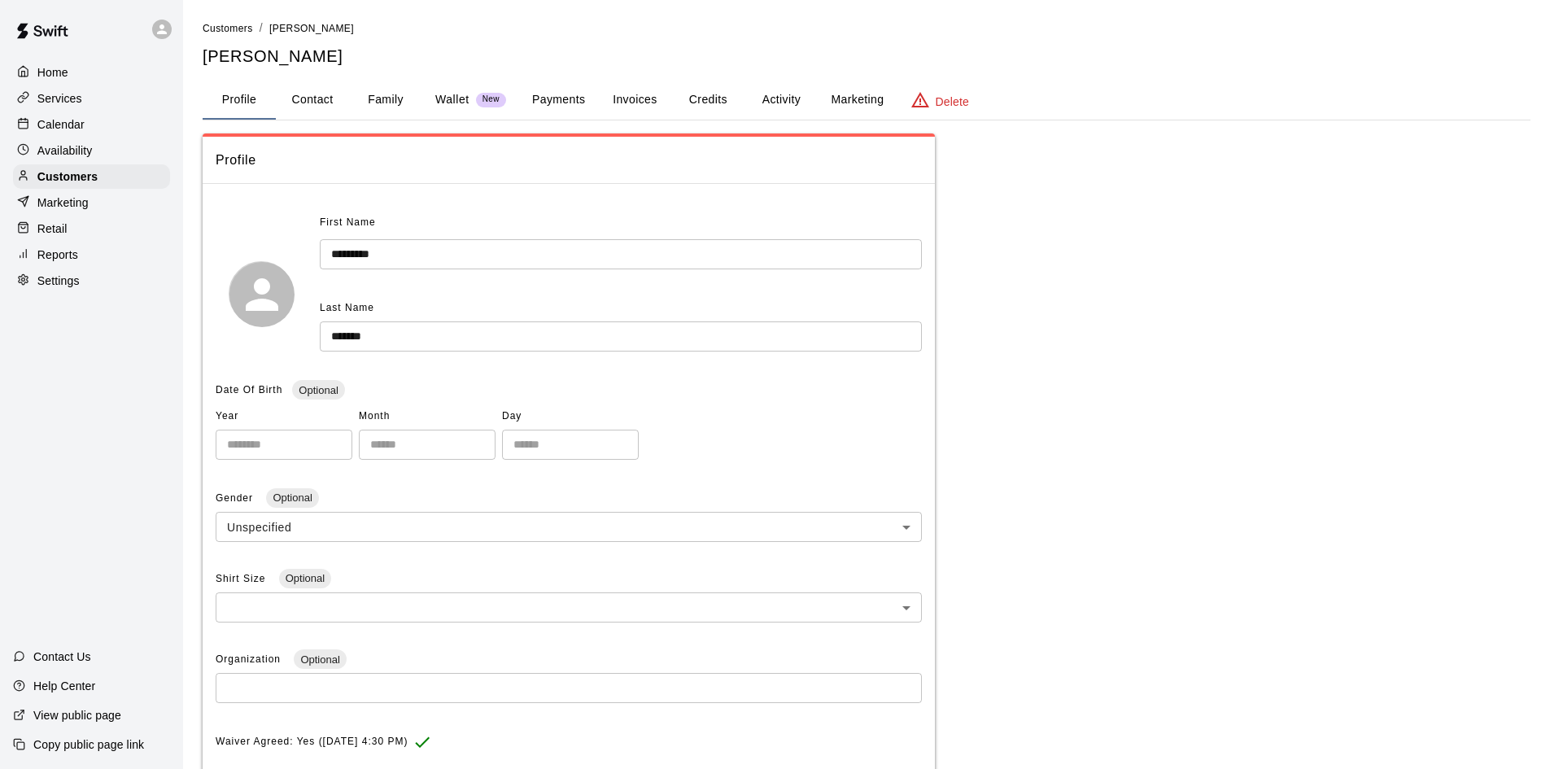
click at [576, 101] on button "Payments" at bounding box center [558, 100] width 79 height 39
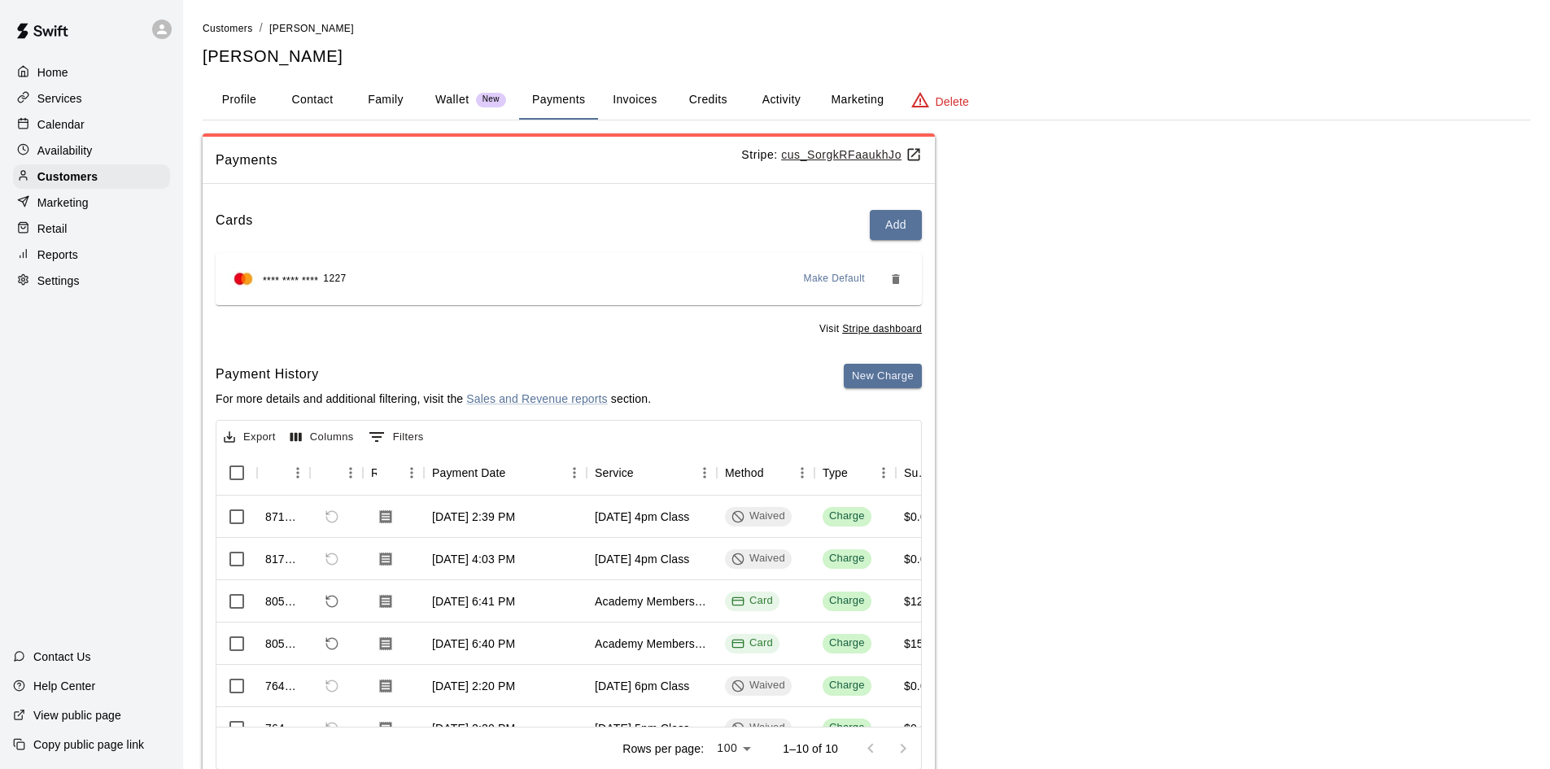
click at [757, 91] on button "Activity" at bounding box center [781, 100] width 73 height 39
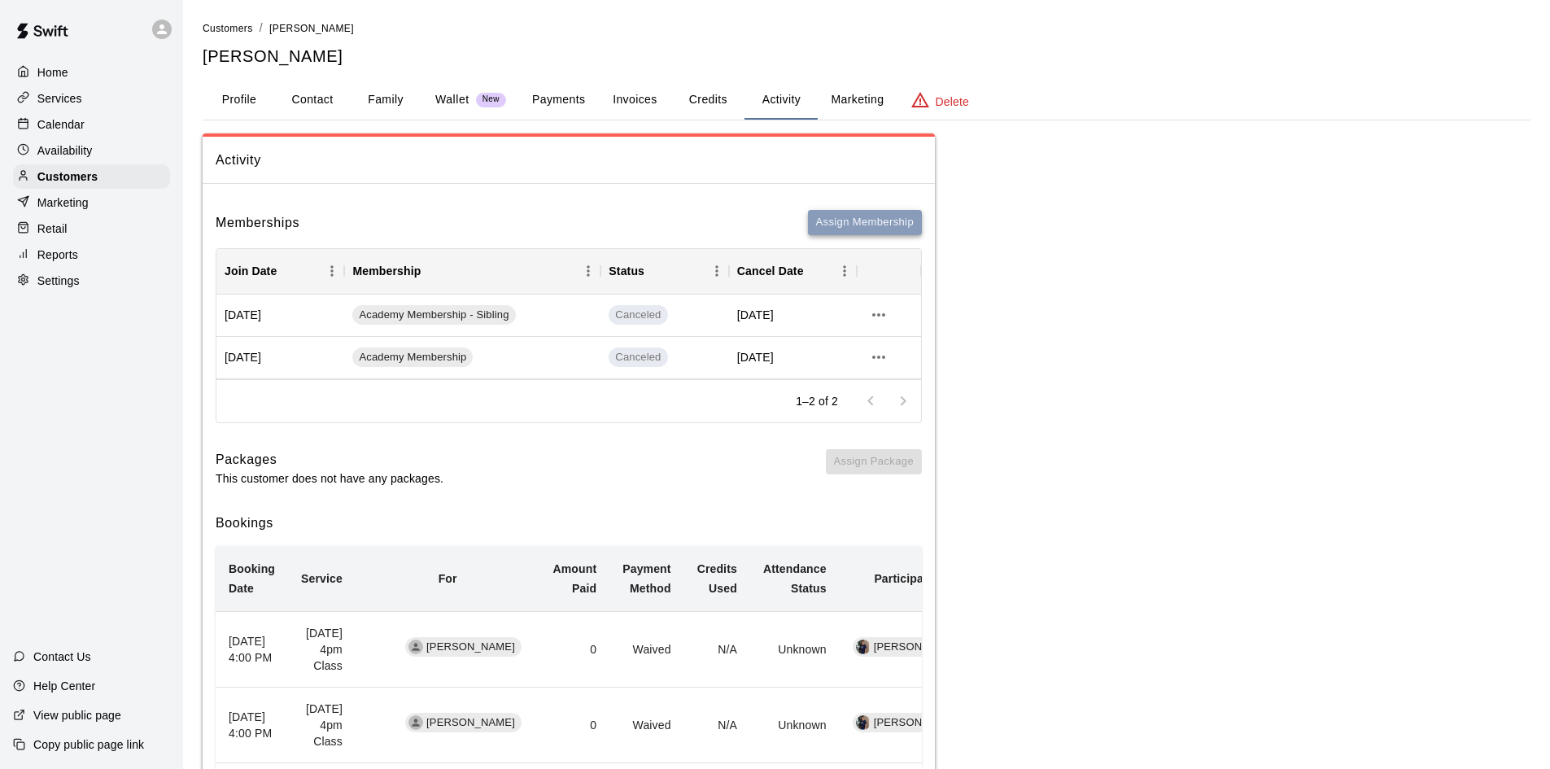
click at [813, 224] on button "Assign Membership" at bounding box center [865, 222] width 114 height 25
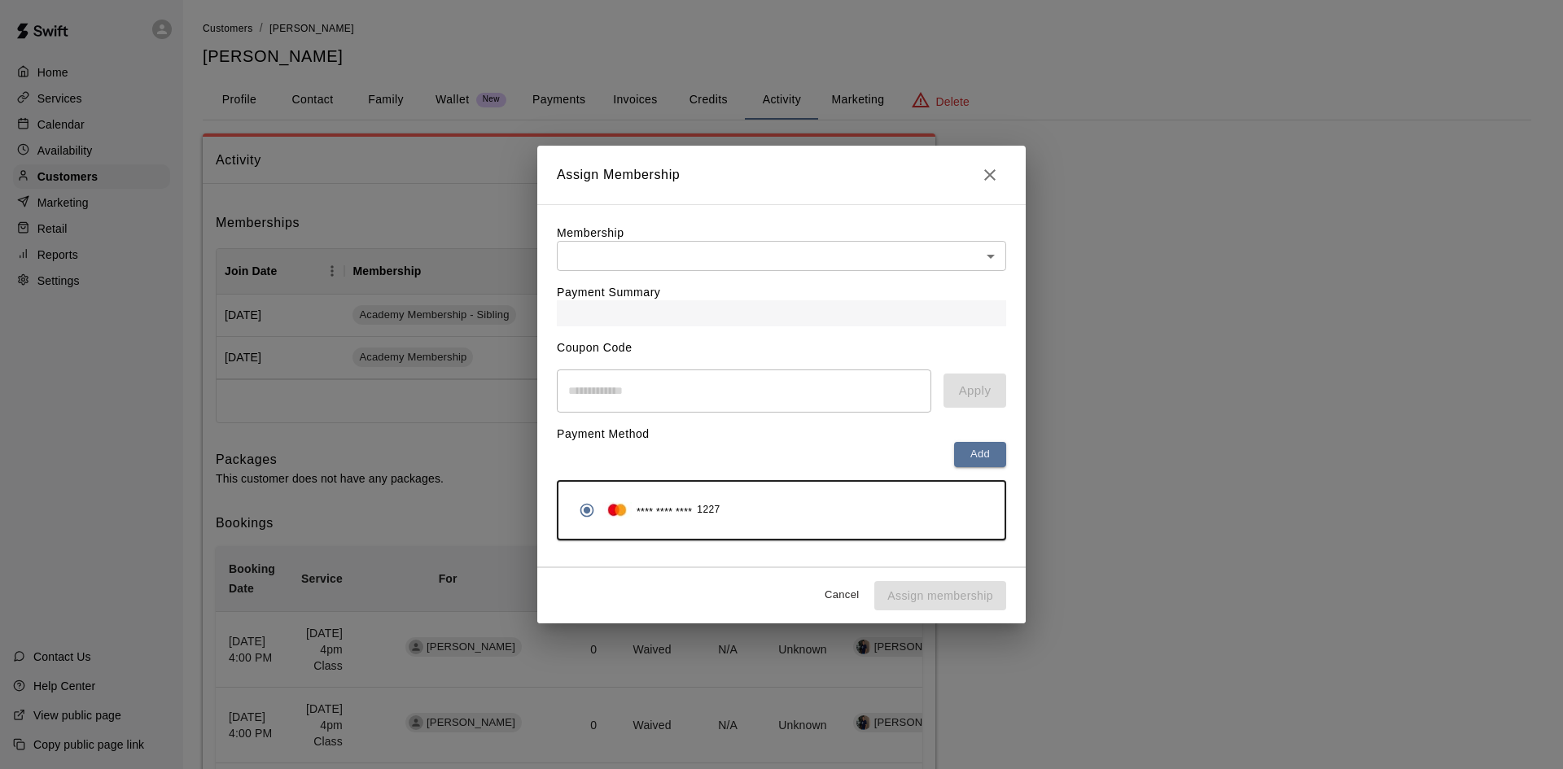
click at [994, 172] on icon "Close" at bounding box center [990, 175] width 20 height 20
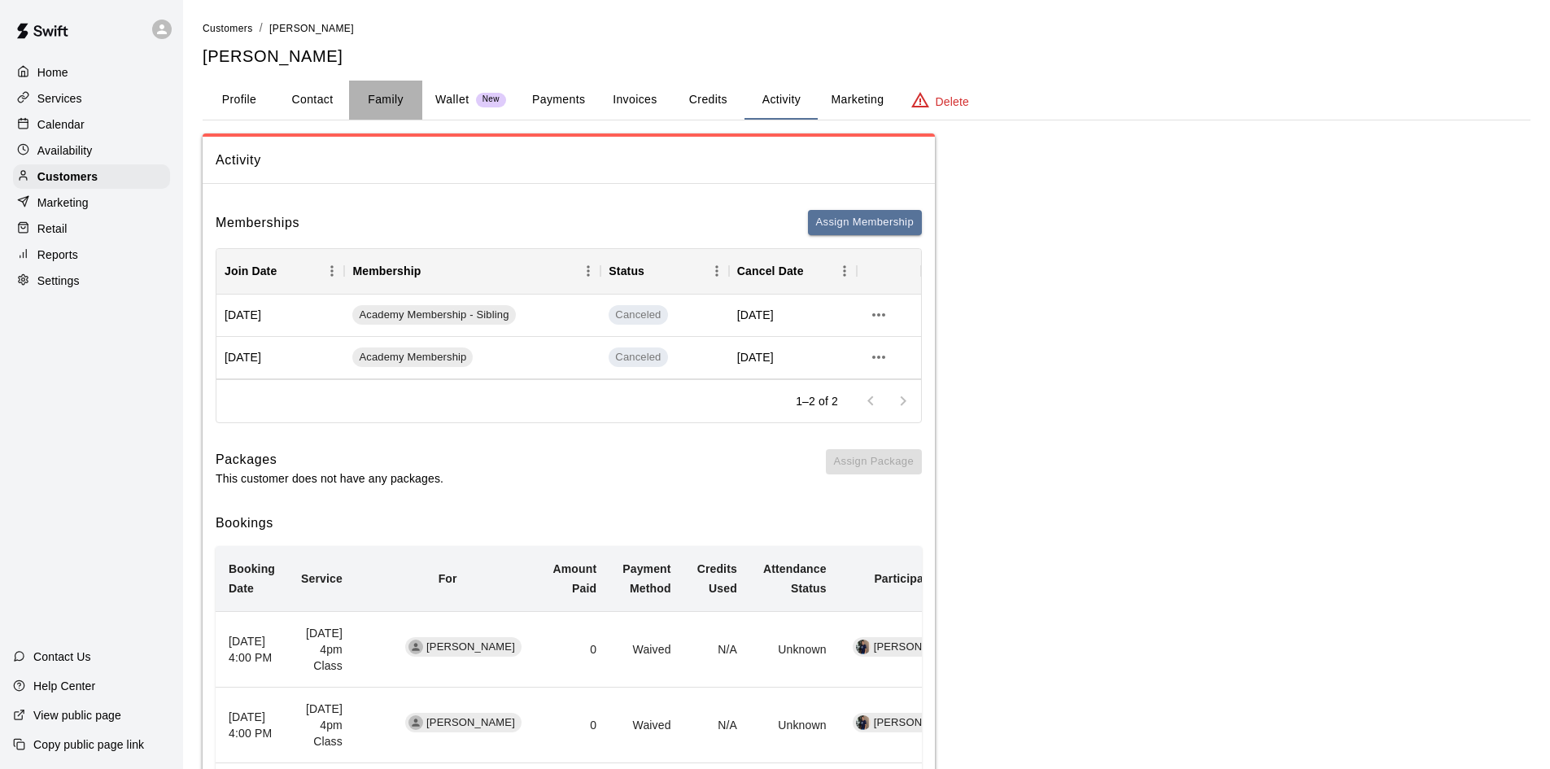
click at [394, 85] on button "Family" at bounding box center [385, 100] width 73 height 39
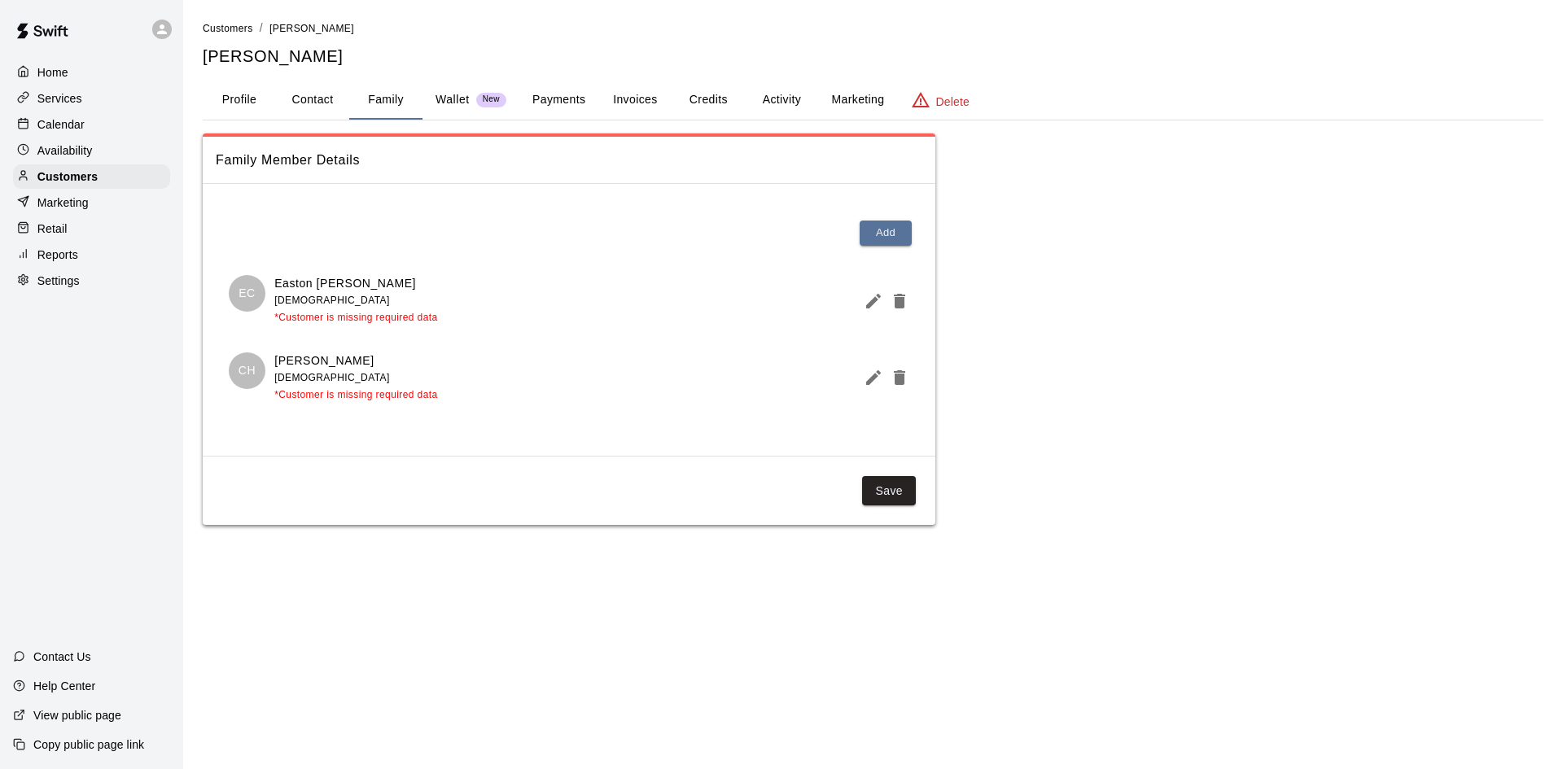
click at [579, 102] on button "Payments" at bounding box center [558, 100] width 79 height 39
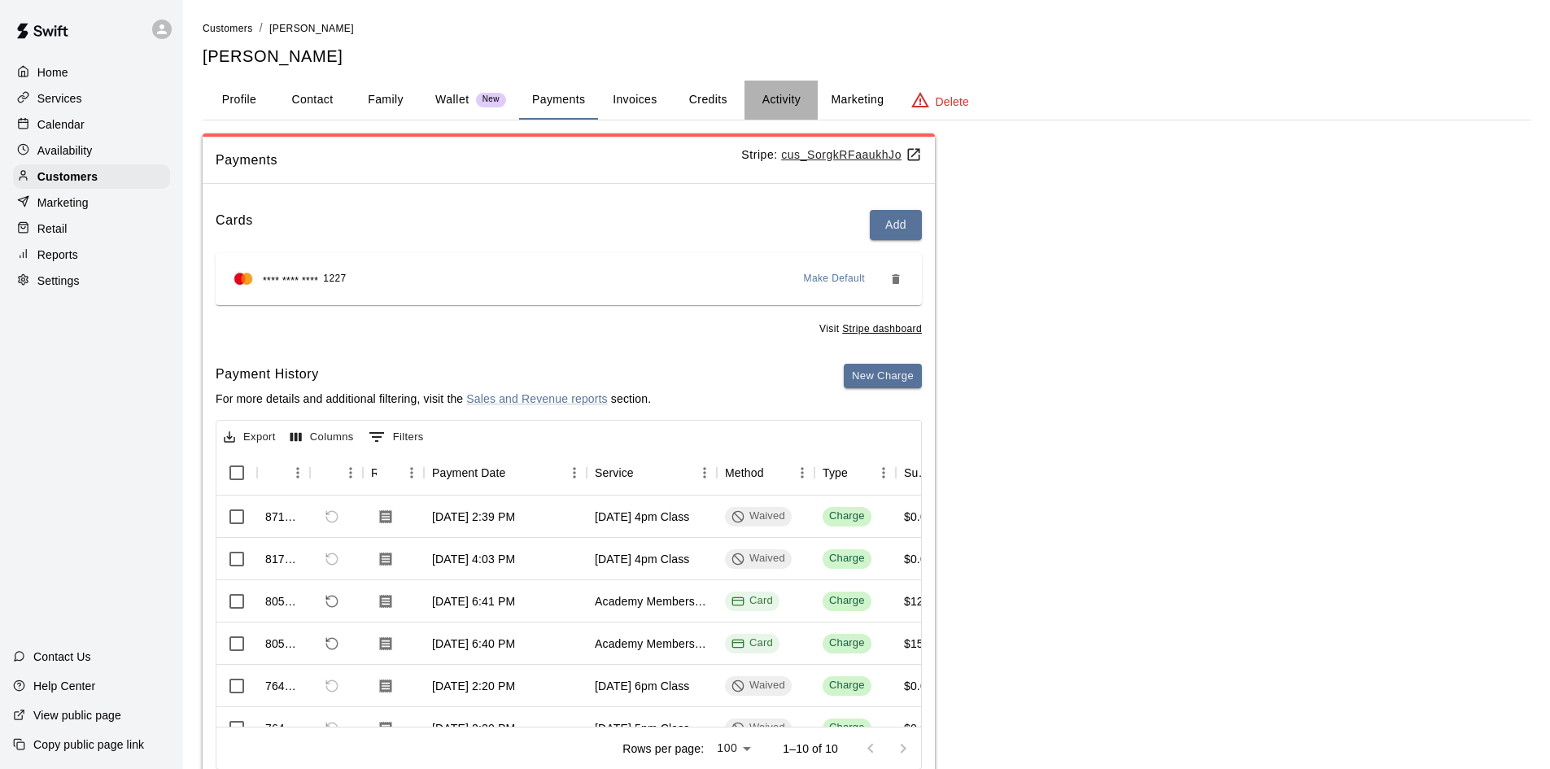
click at [796, 87] on button "Activity" at bounding box center [781, 100] width 73 height 39
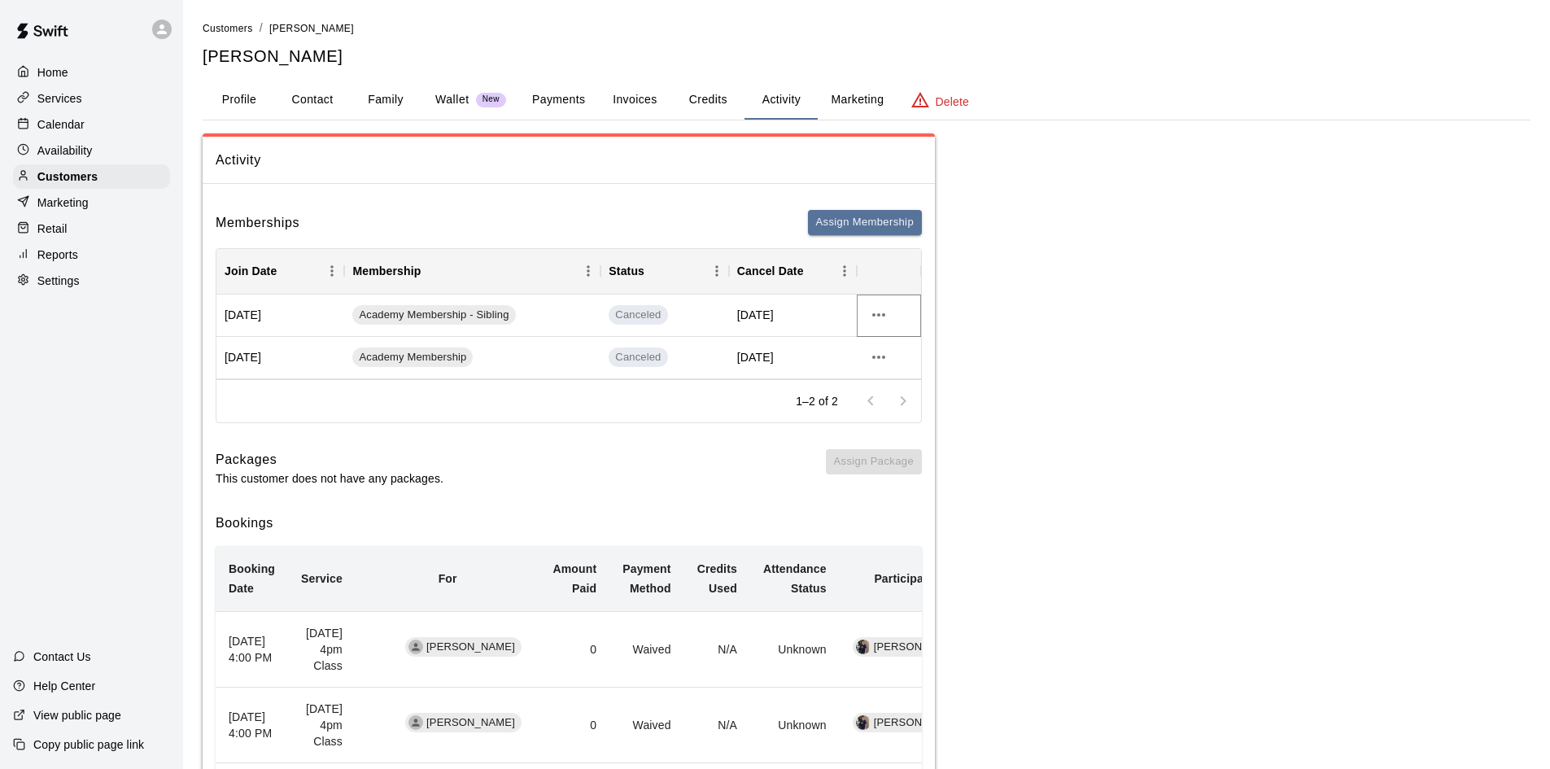
click at [881, 316] on icon "more actions" at bounding box center [878, 314] width 13 height 3
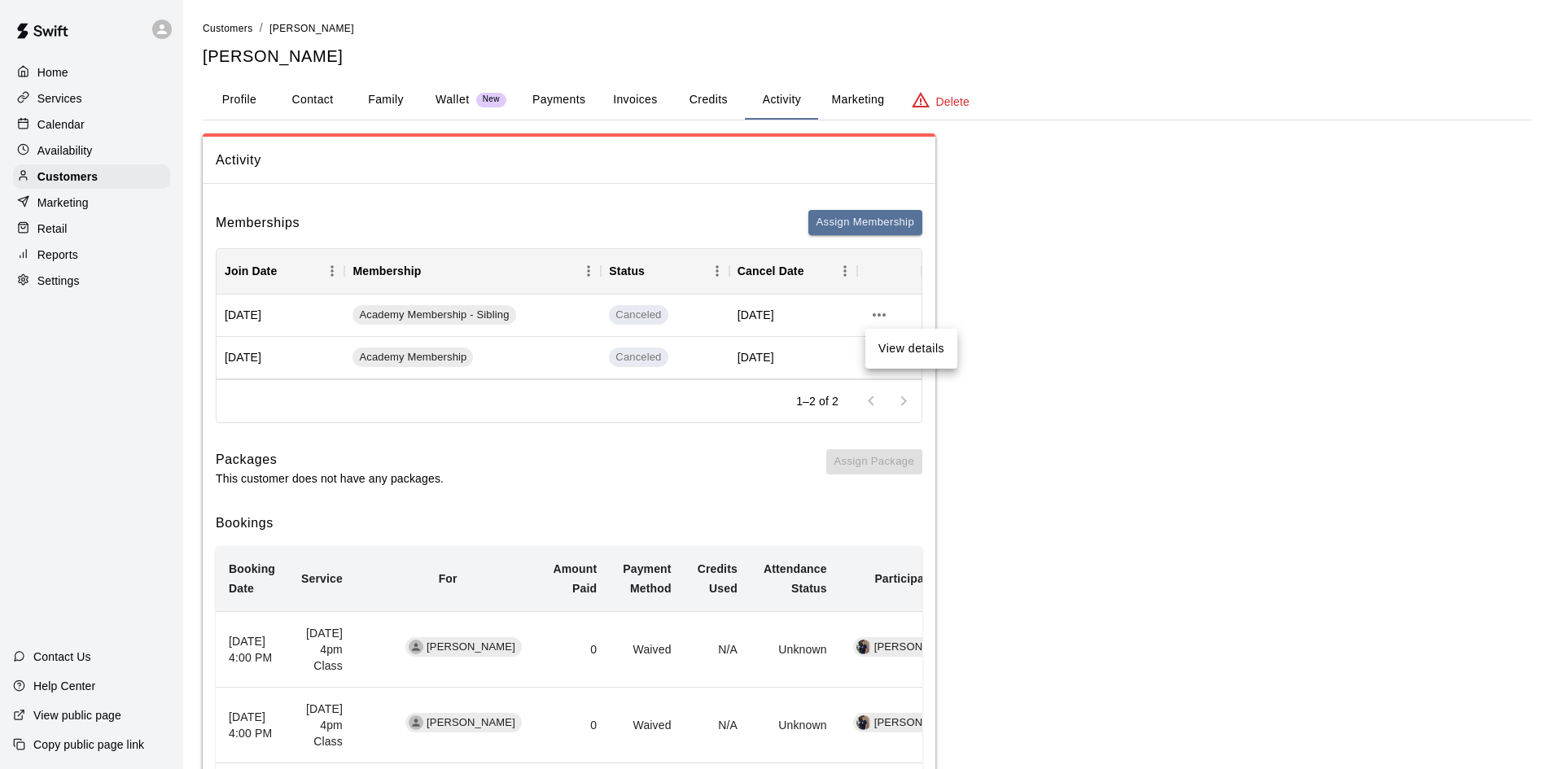
click at [1148, 274] on div at bounding box center [781, 384] width 1563 height 769
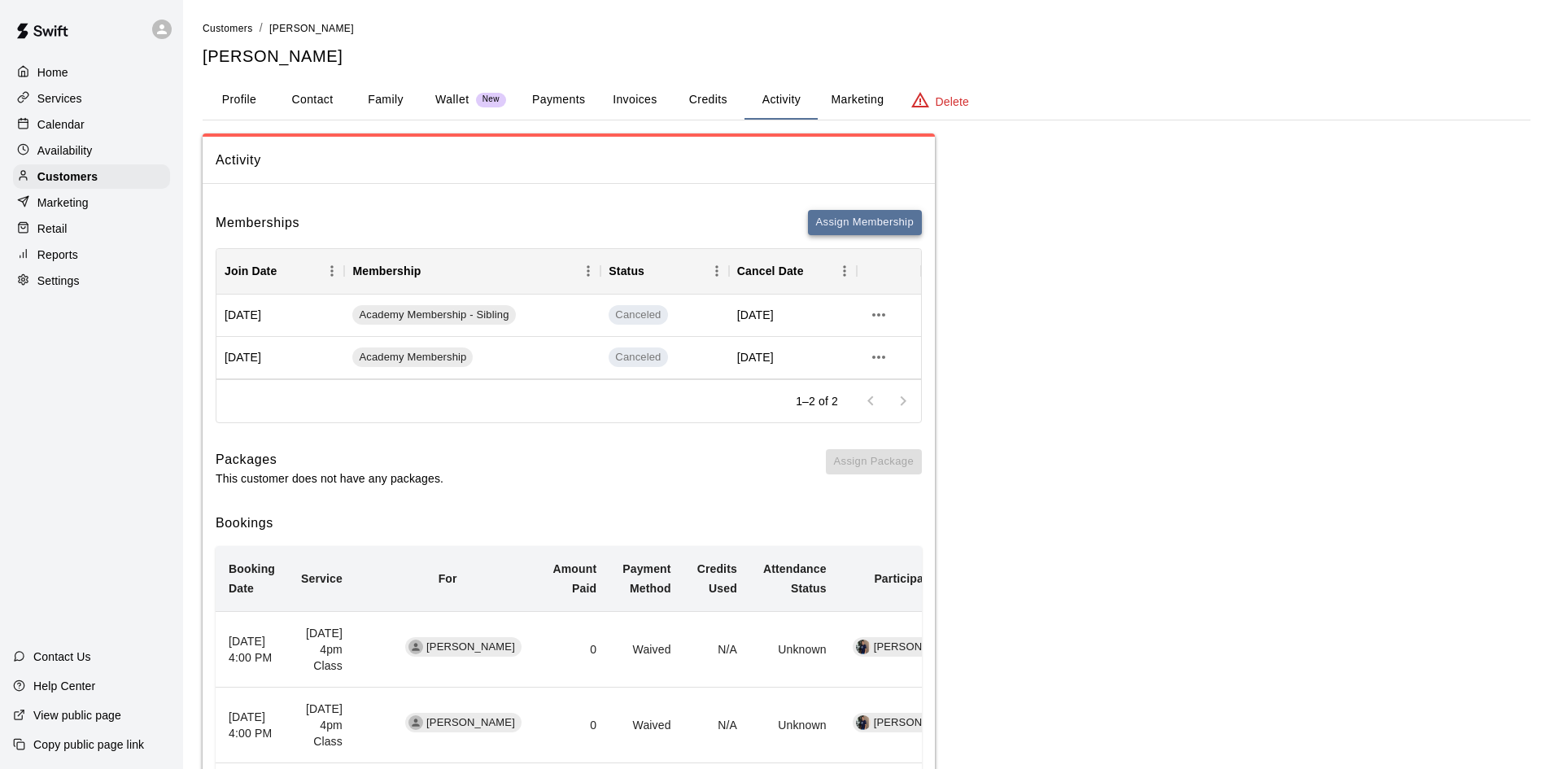
click at [837, 222] on button "Assign Membership" at bounding box center [865, 222] width 114 height 25
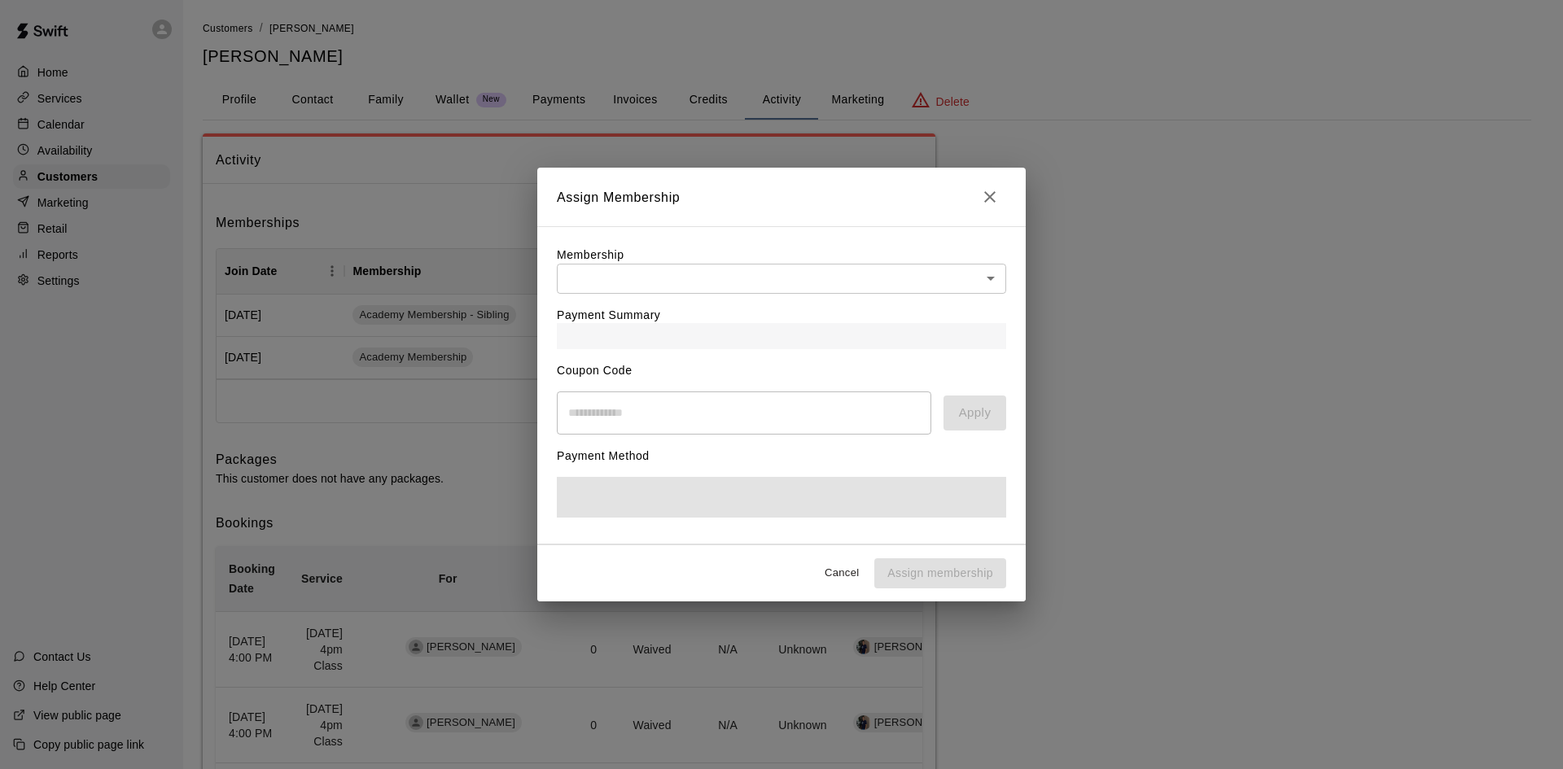
click at [652, 269] on body "Home Services Calendar Availability Customers Marketing Retail Reports Settings…" at bounding box center [781, 731] width 1563 height 1463
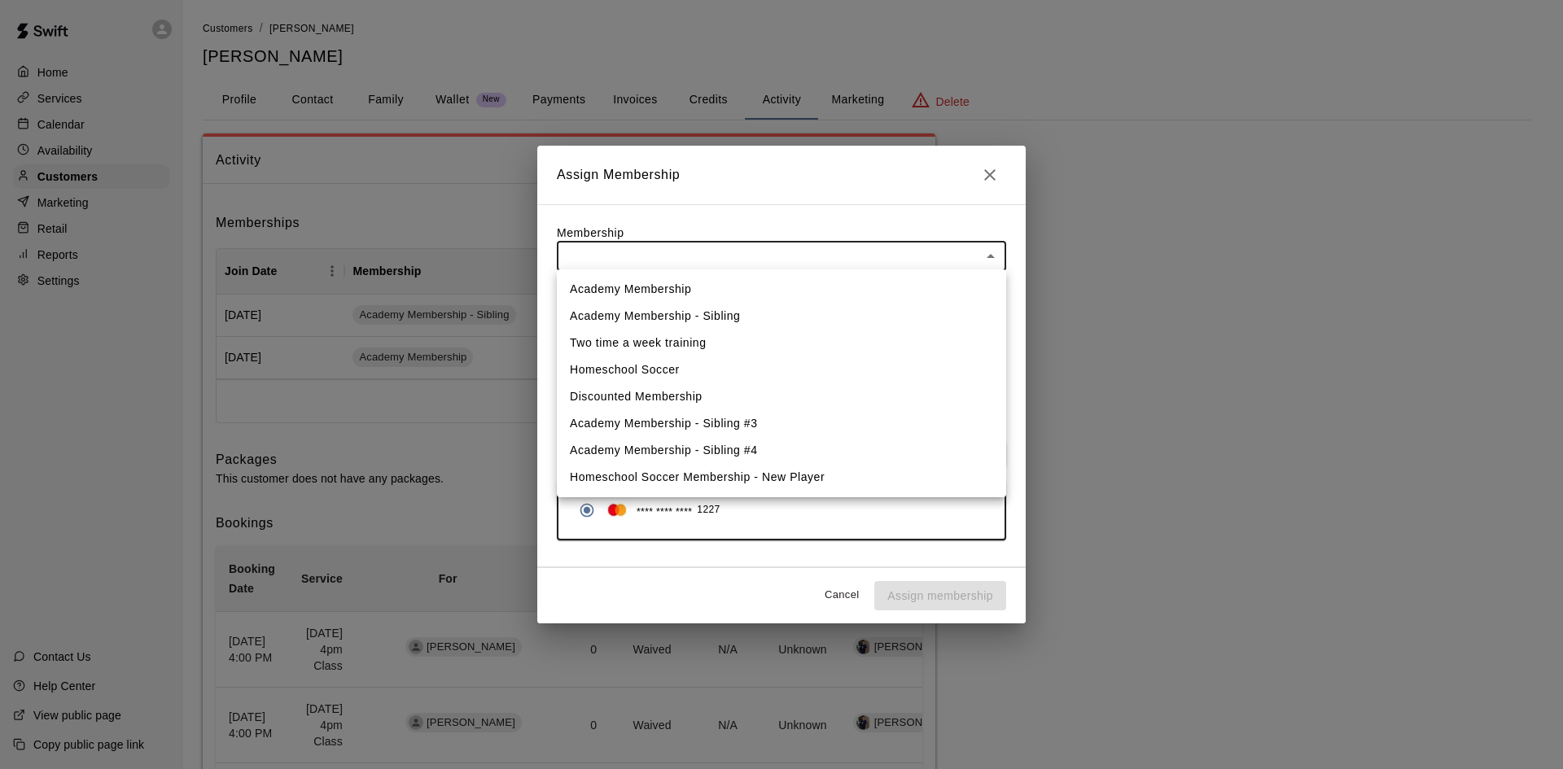
click at [636, 297] on li "Academy Membership" at bounding box center [781, 289] width 449 height 27
type input "**********"
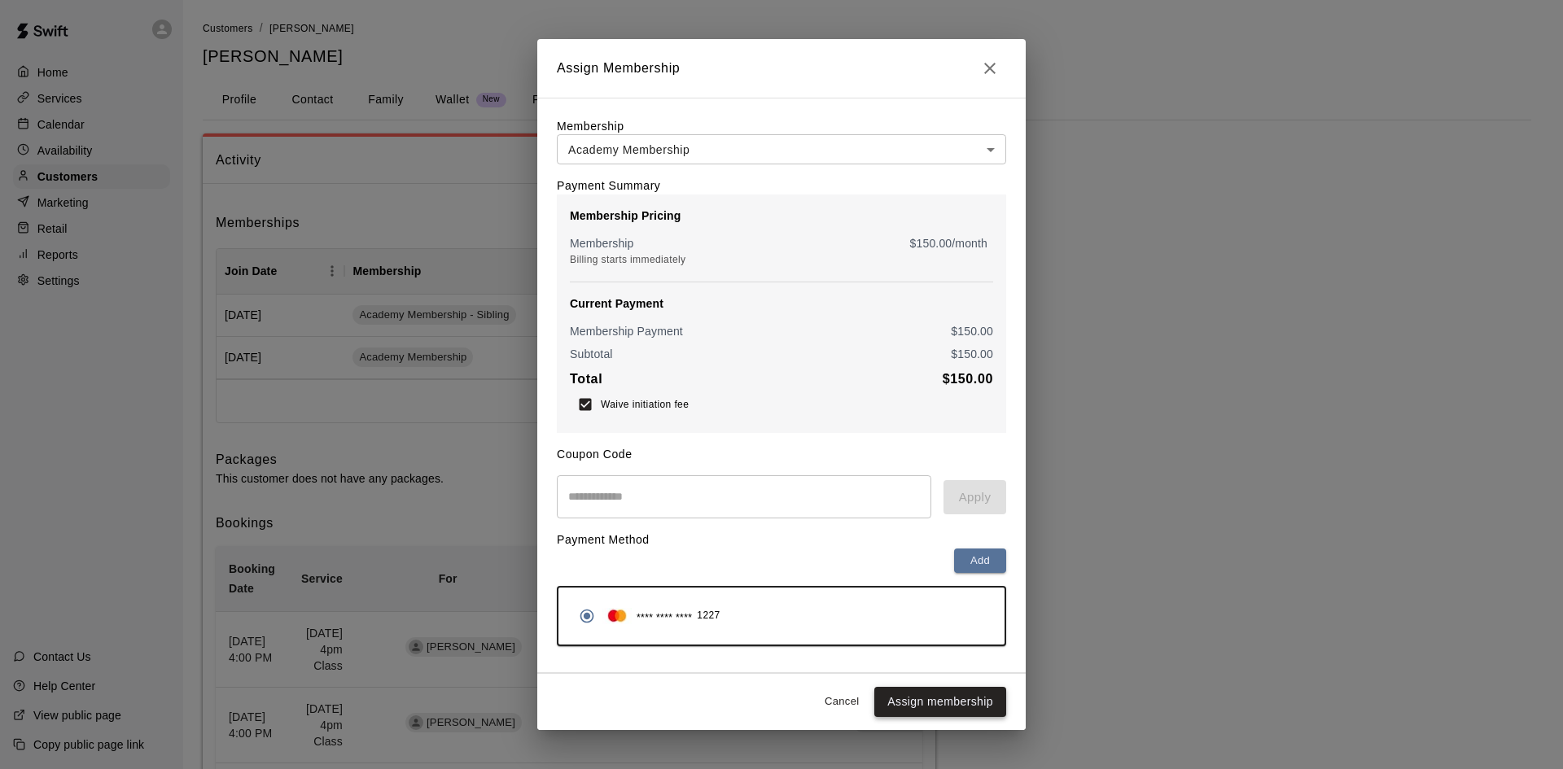
click at [957, 710] on button "Assign membership" at bounding box center [940, 702] width 132 height 30
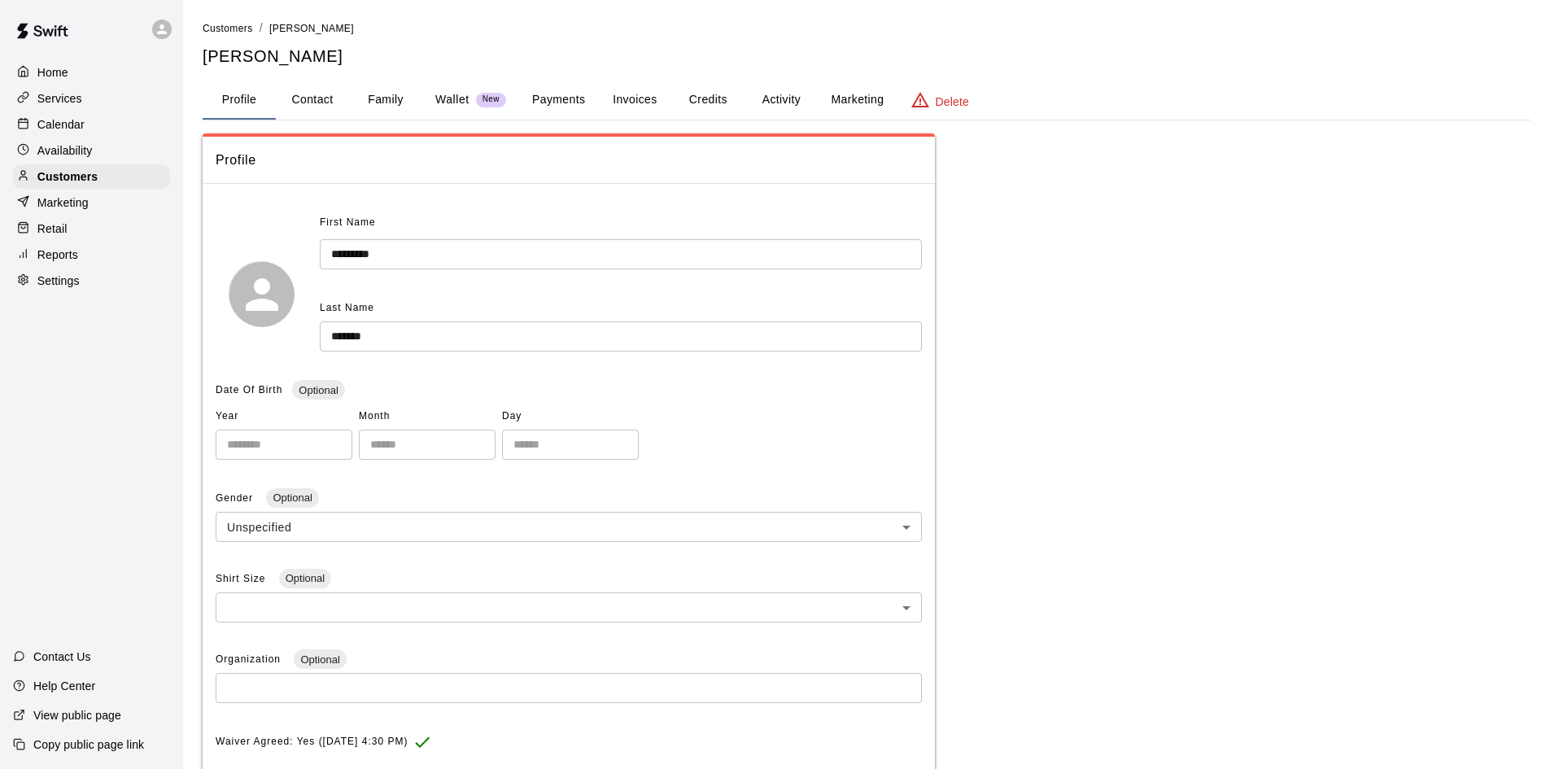
click at [152, 282] on div "Settings" at bounding box center [91, 281] width 157 height 24
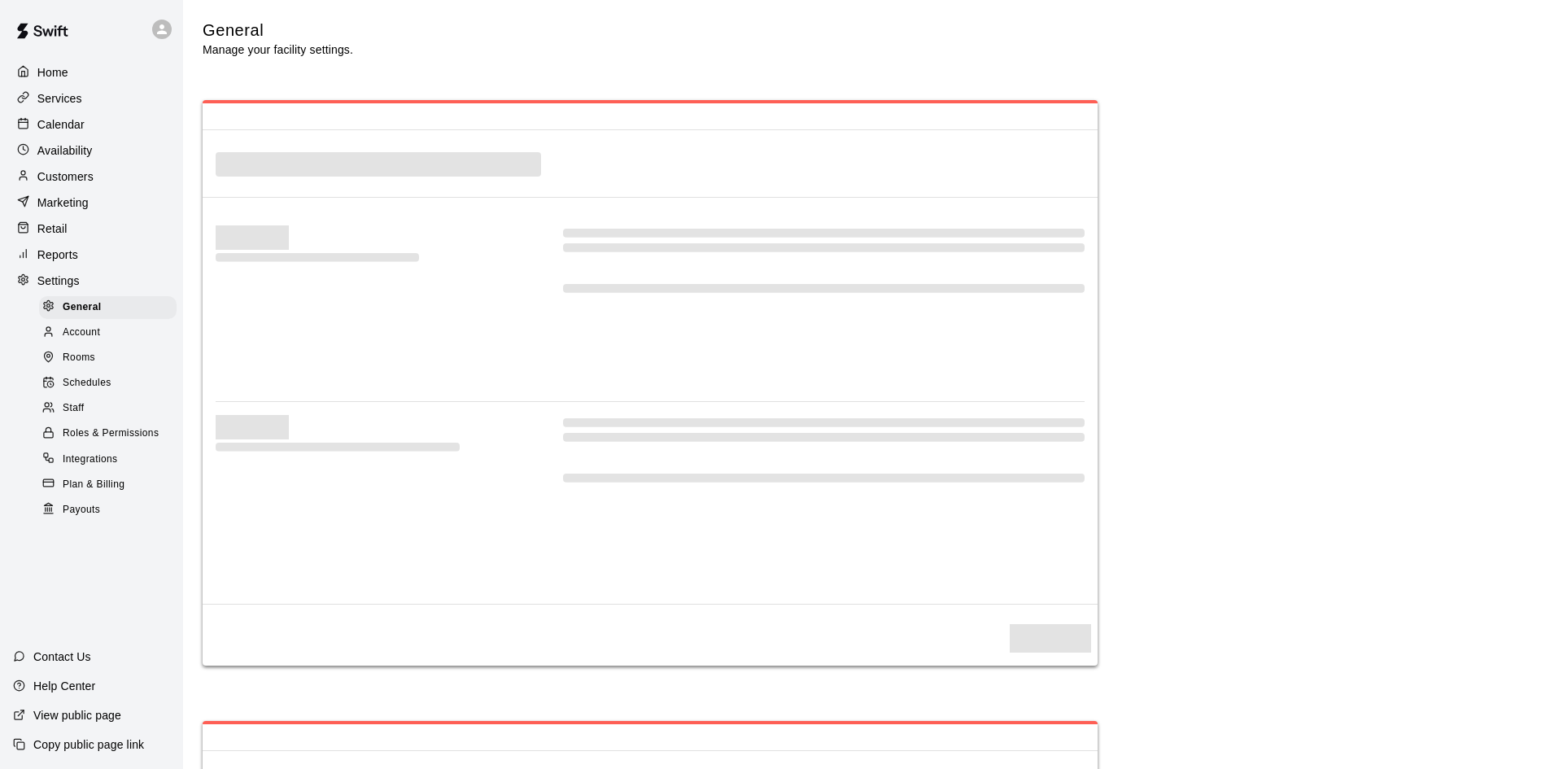
select select "**"
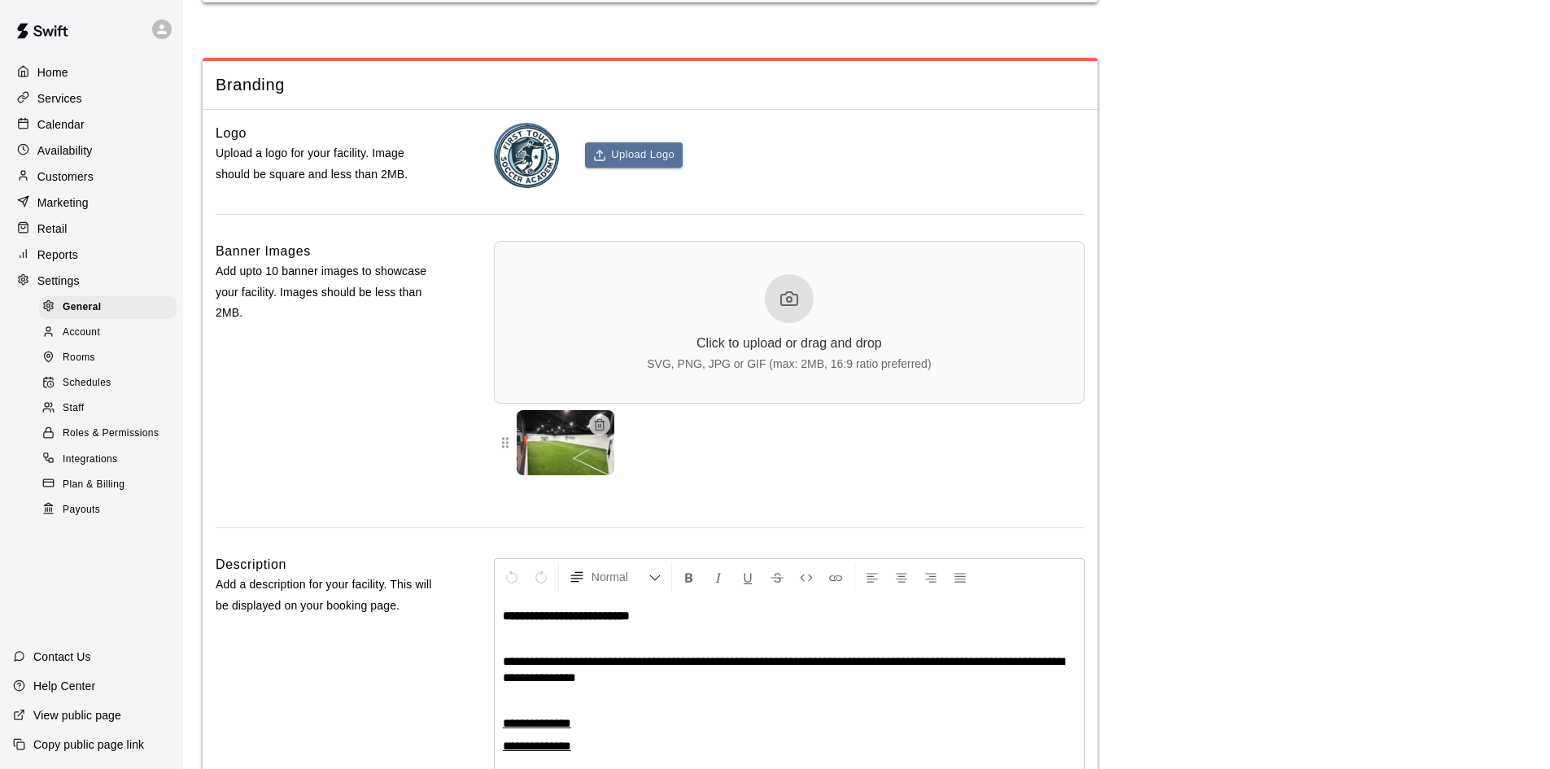
scroll to position [3470, 0]
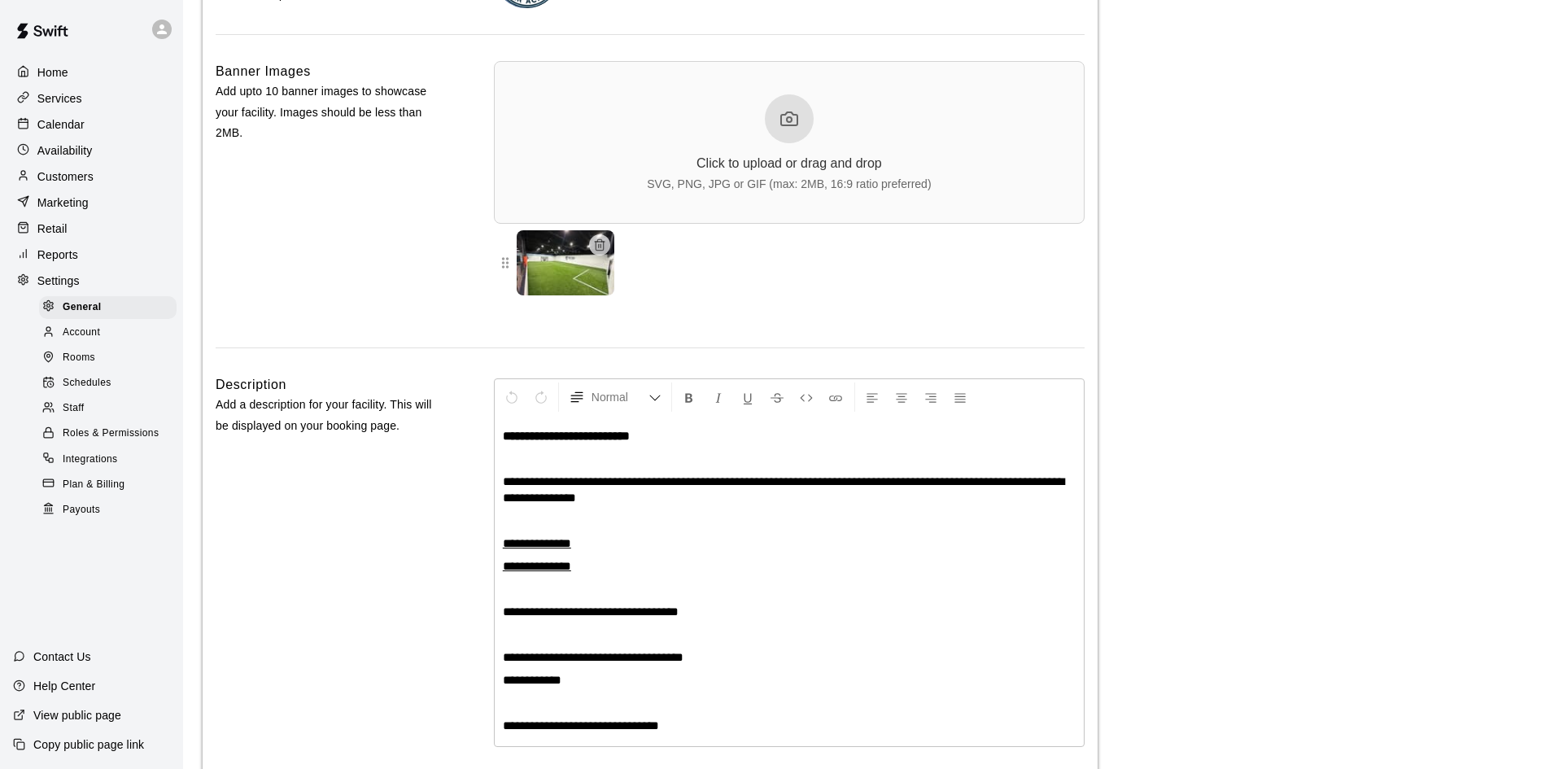
click at [79, 240] on div "Retail" at bounding box center [91, 228] width 157 height 24
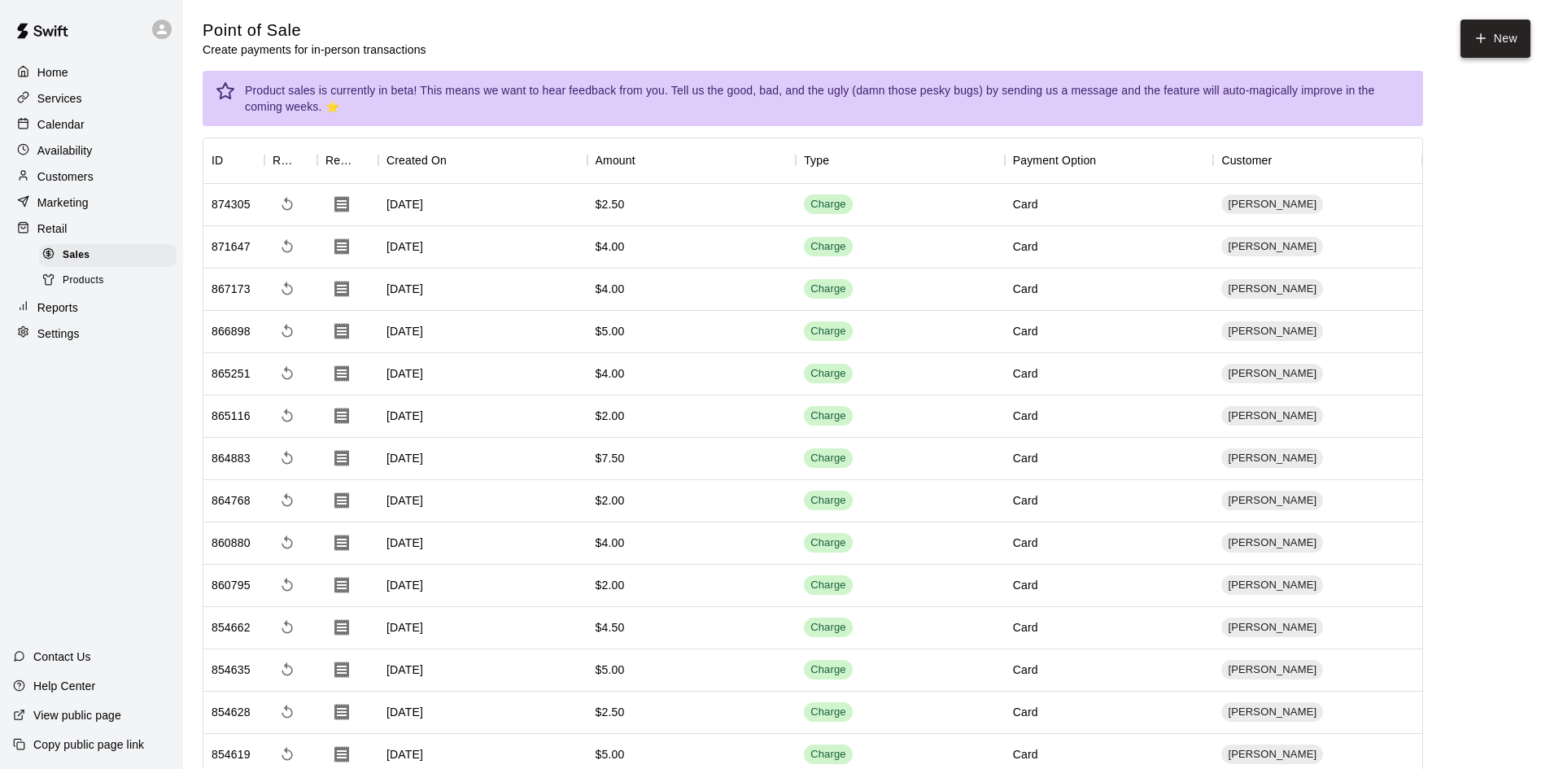
click at [1499, 38] on button "New" at bounding box center [1496, 39] width 70 height 38
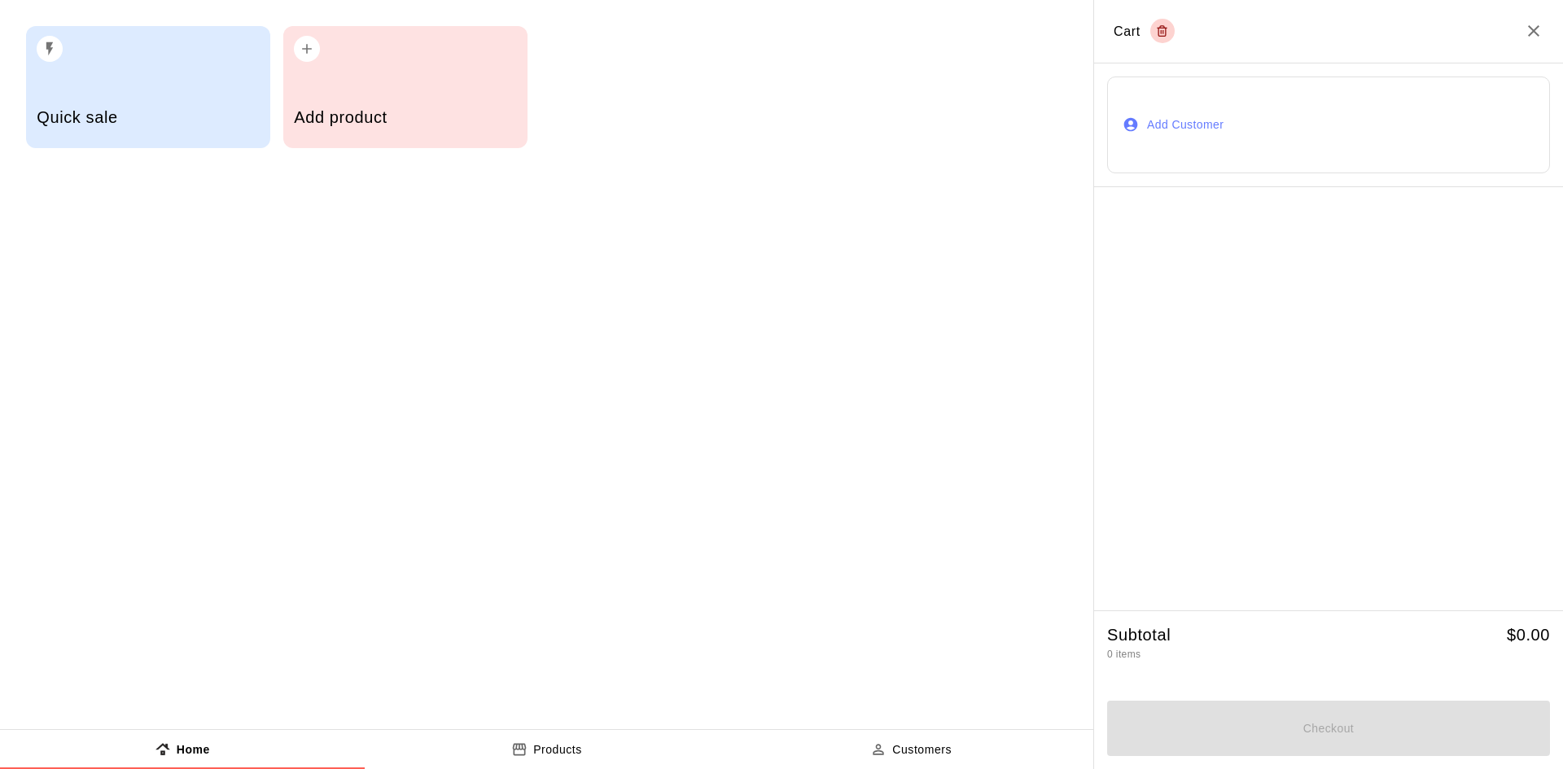
click at [300, 138] on div "Add product" at bounding box center [405, 119] width 222 height 58
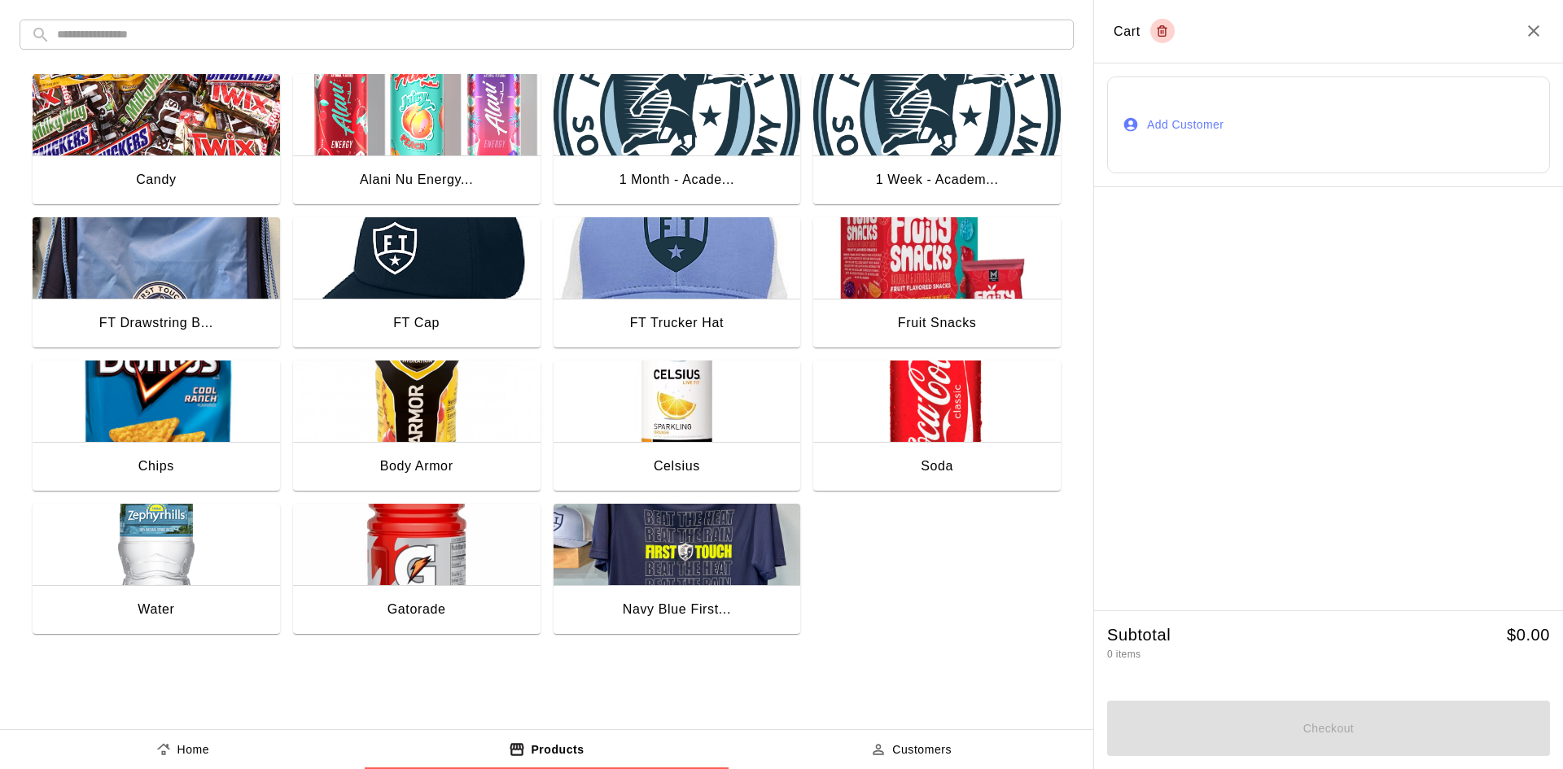
click at [260, 407] on img "button" at bounding box center [156, 401] width 247 height 81
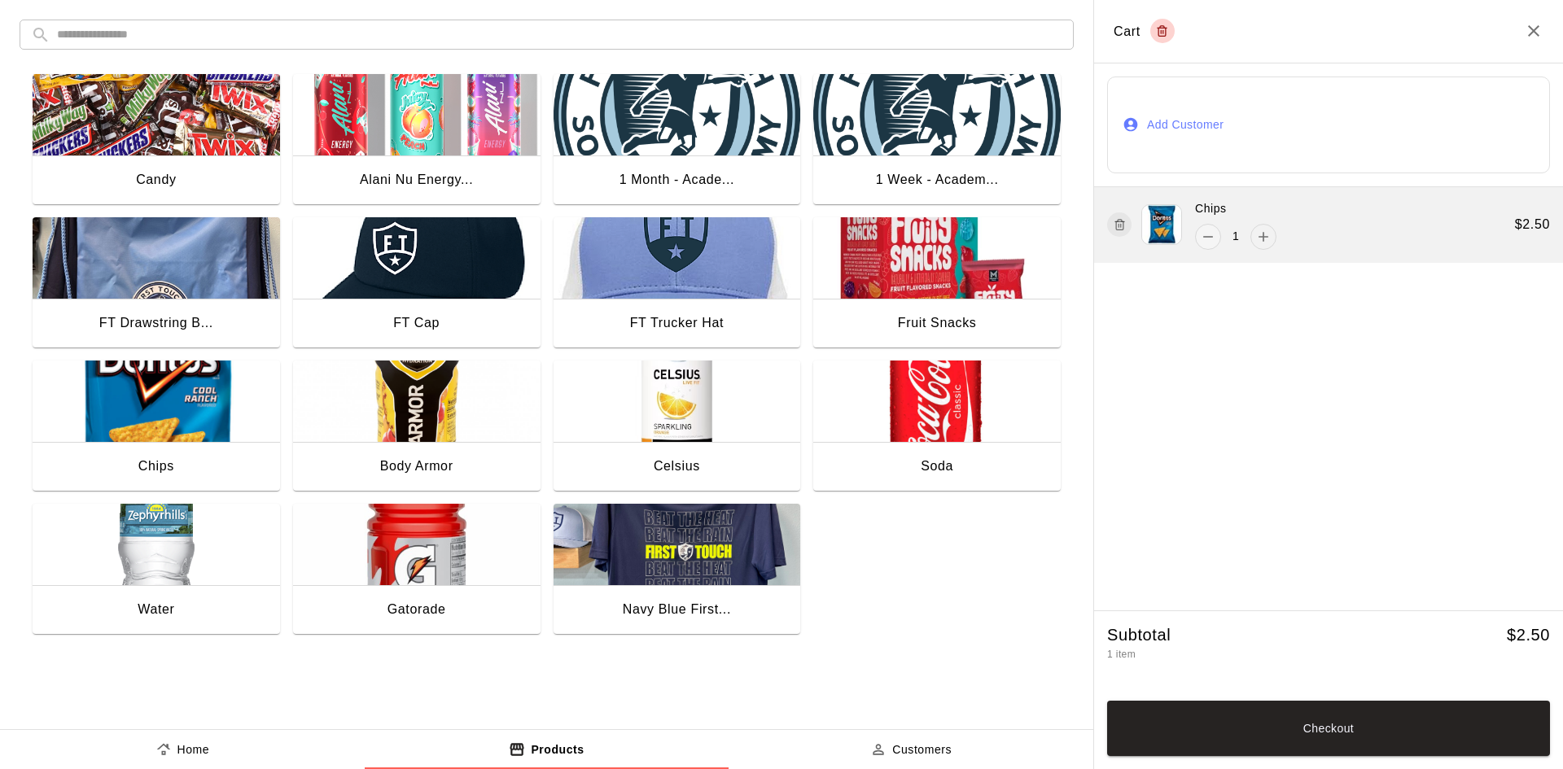
click at [1258, 231] on icon "add" at bounding box center [1263, 237] width 16 height 16
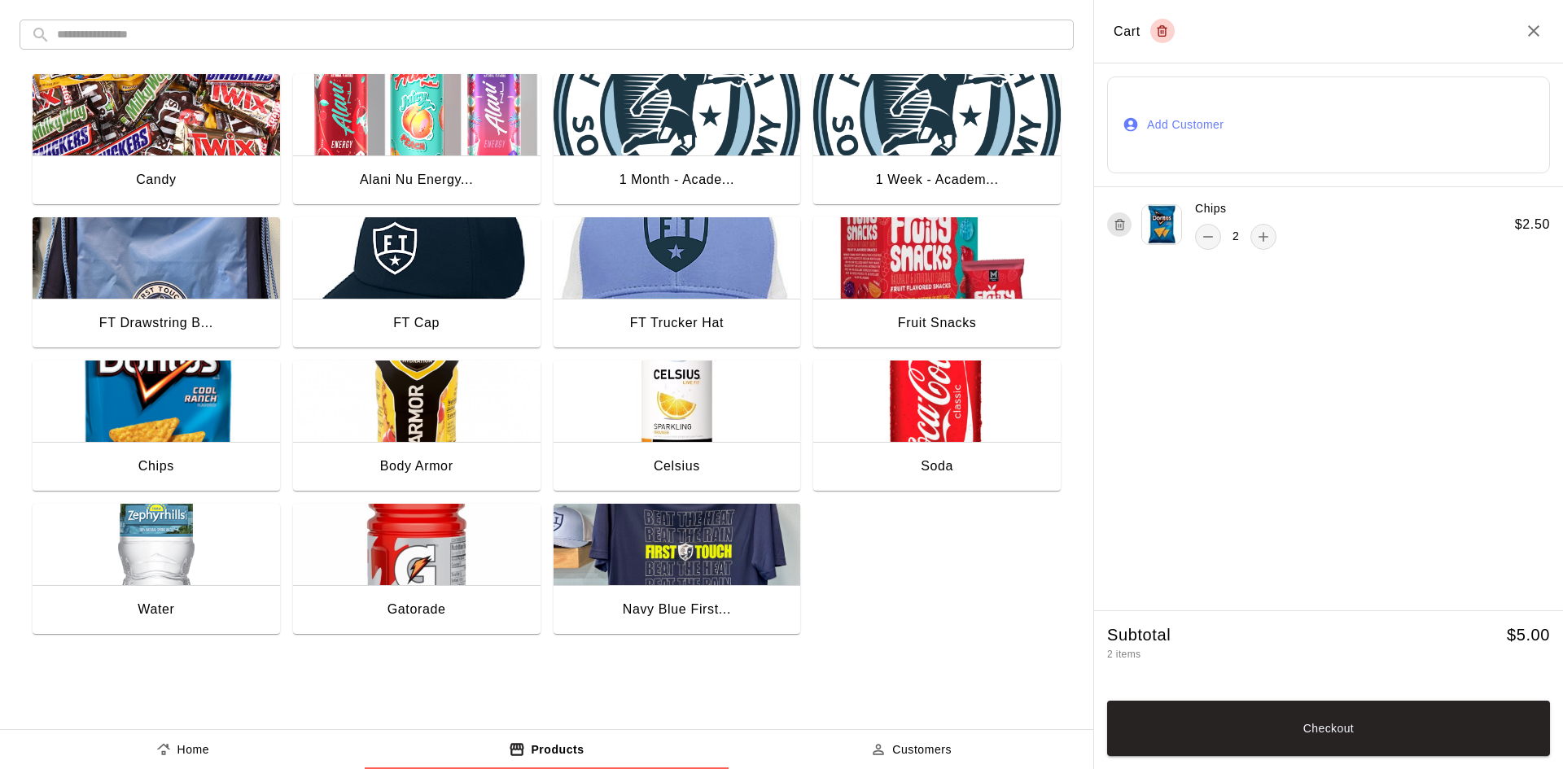
click at [1297, 122] on button "Add Customer" at bounding box center [1328, 125] width 443 height 97
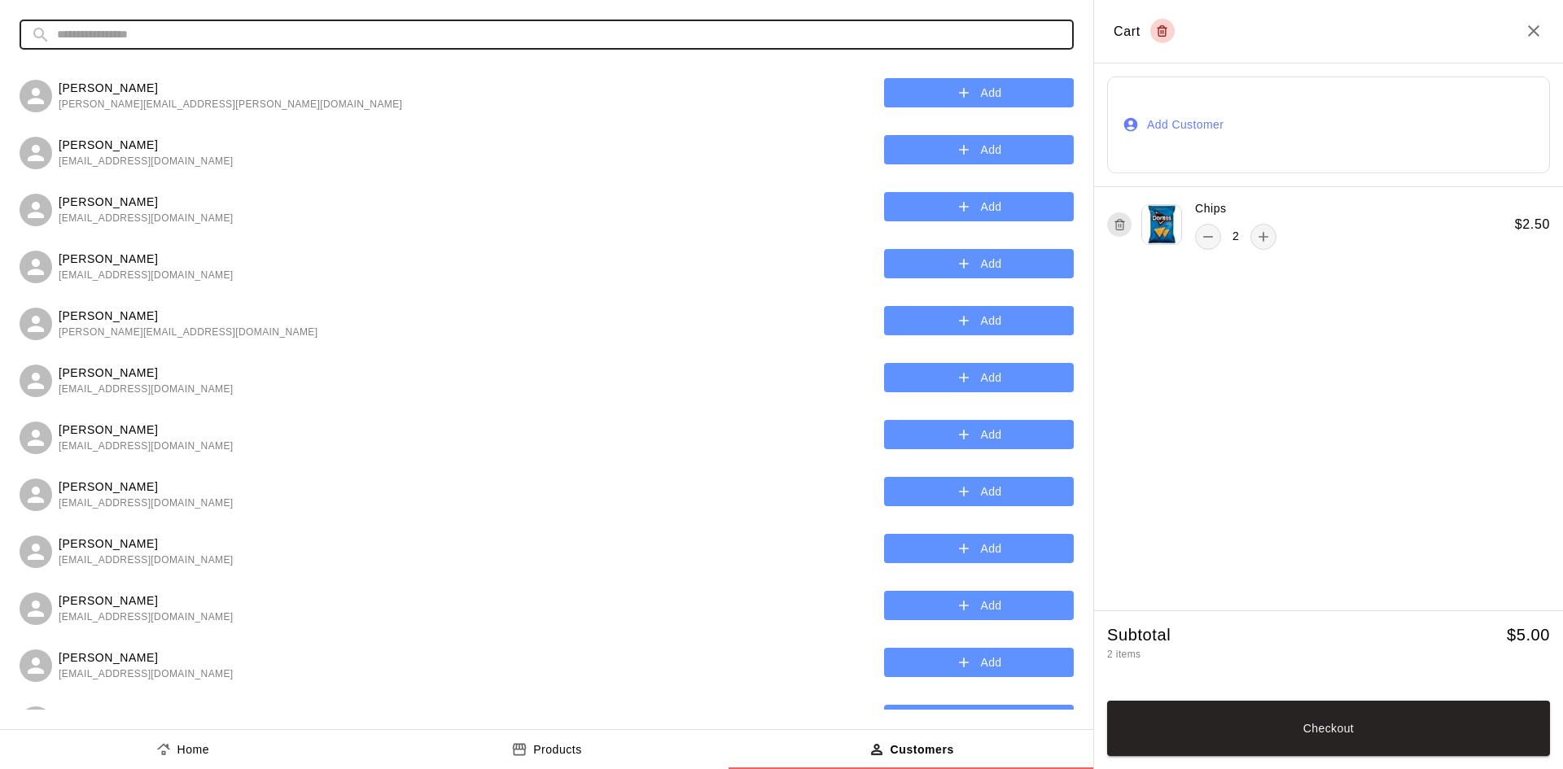
click at [178, 30] on input "text" at bounding box center [559, 35] width 1005 height 30
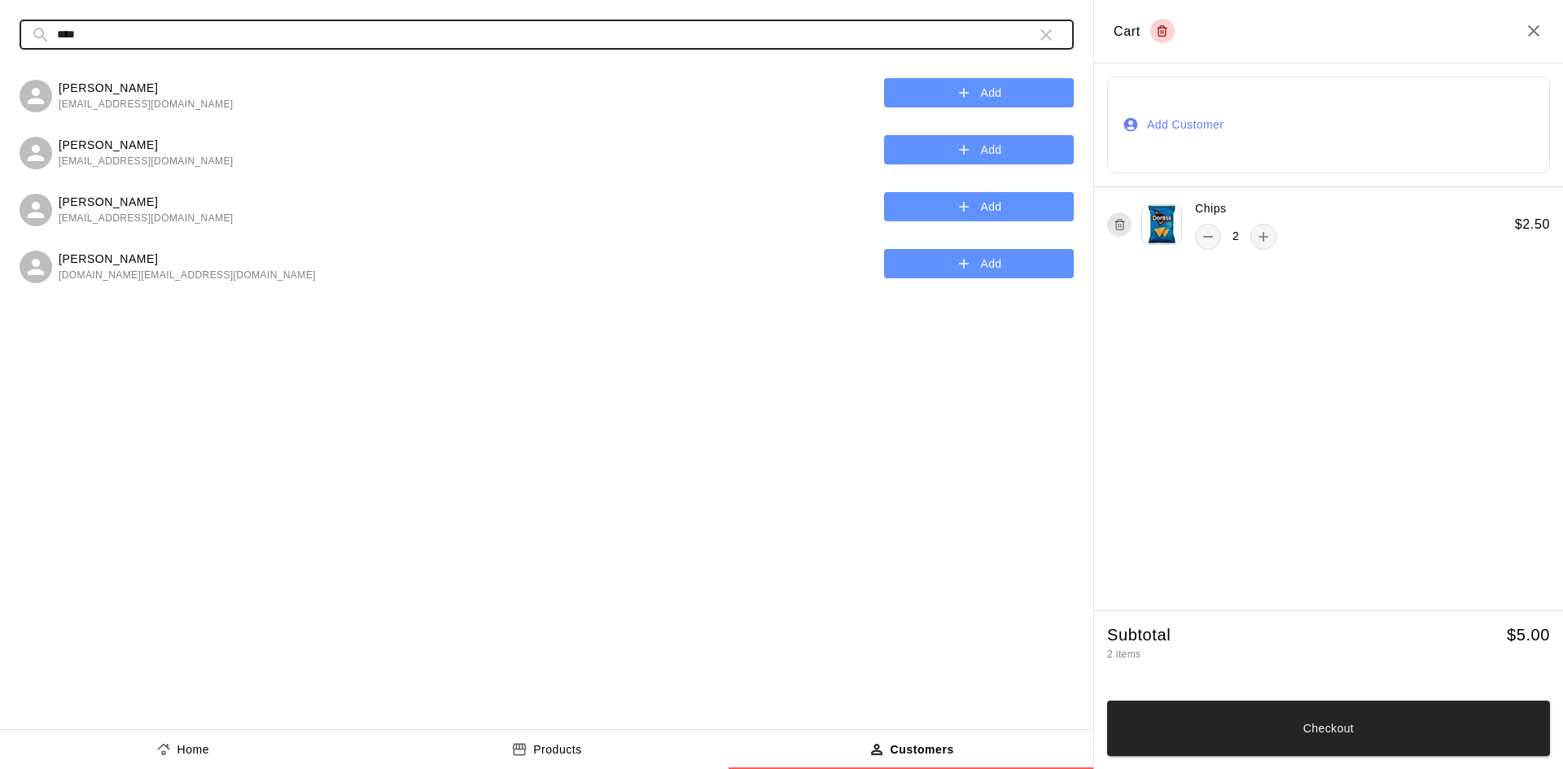
type input "****"
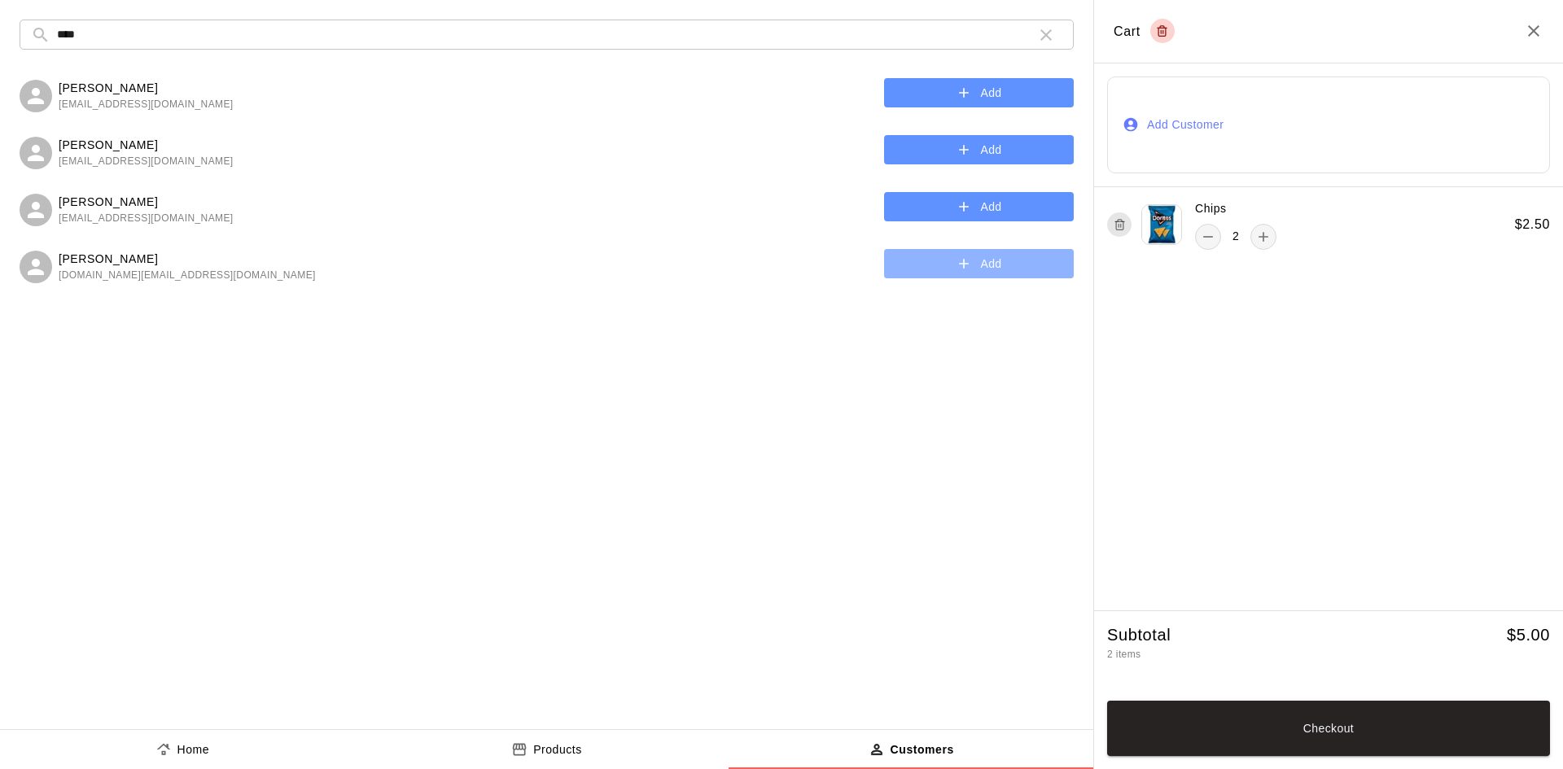
click at [951, 260] on button "Add" at bounding box center [979, 264] width 190 height 30
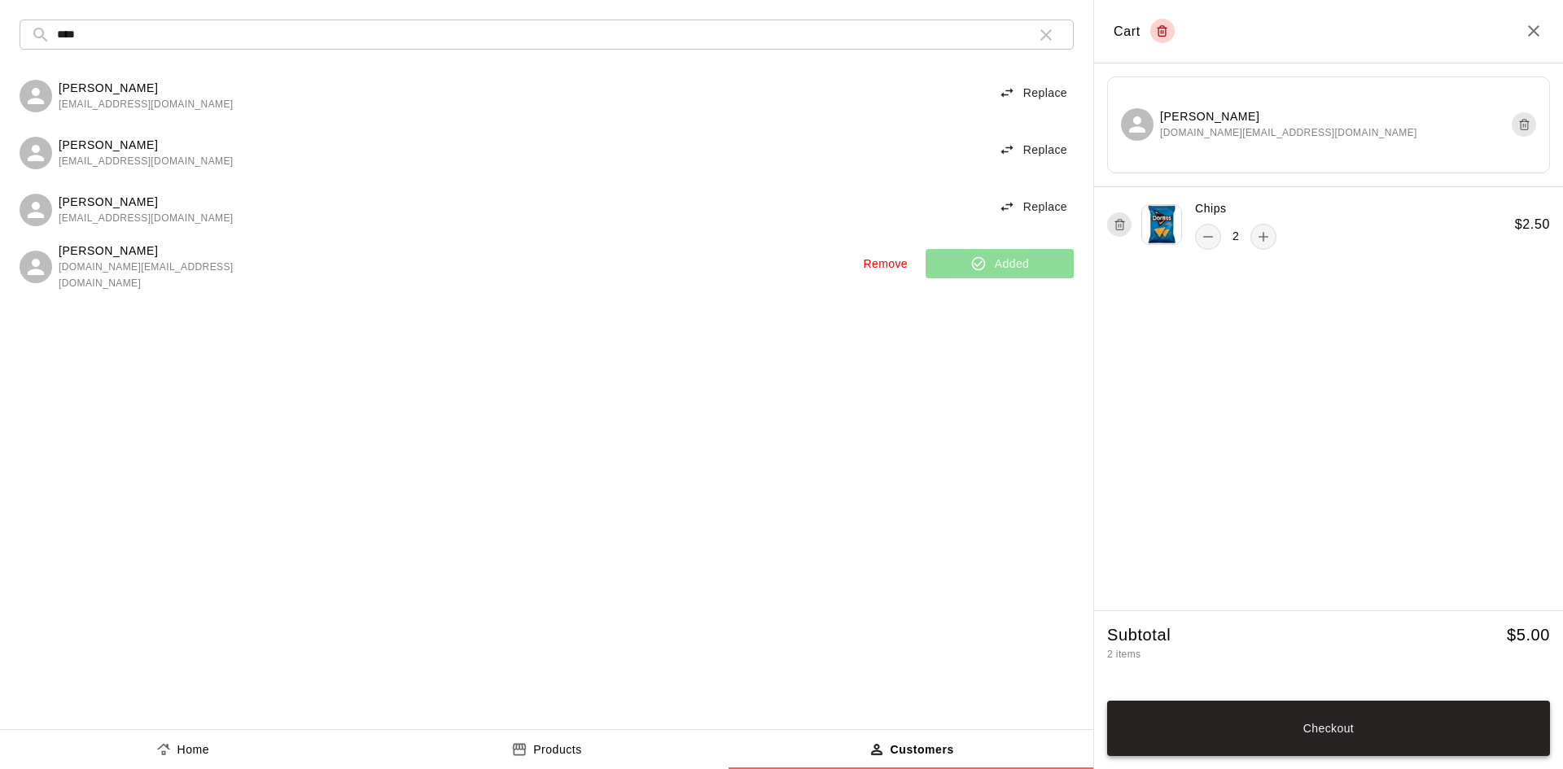
click at [1439, 730] on button "Checkout" at bounding box center [1328, 728] width 443 height 55
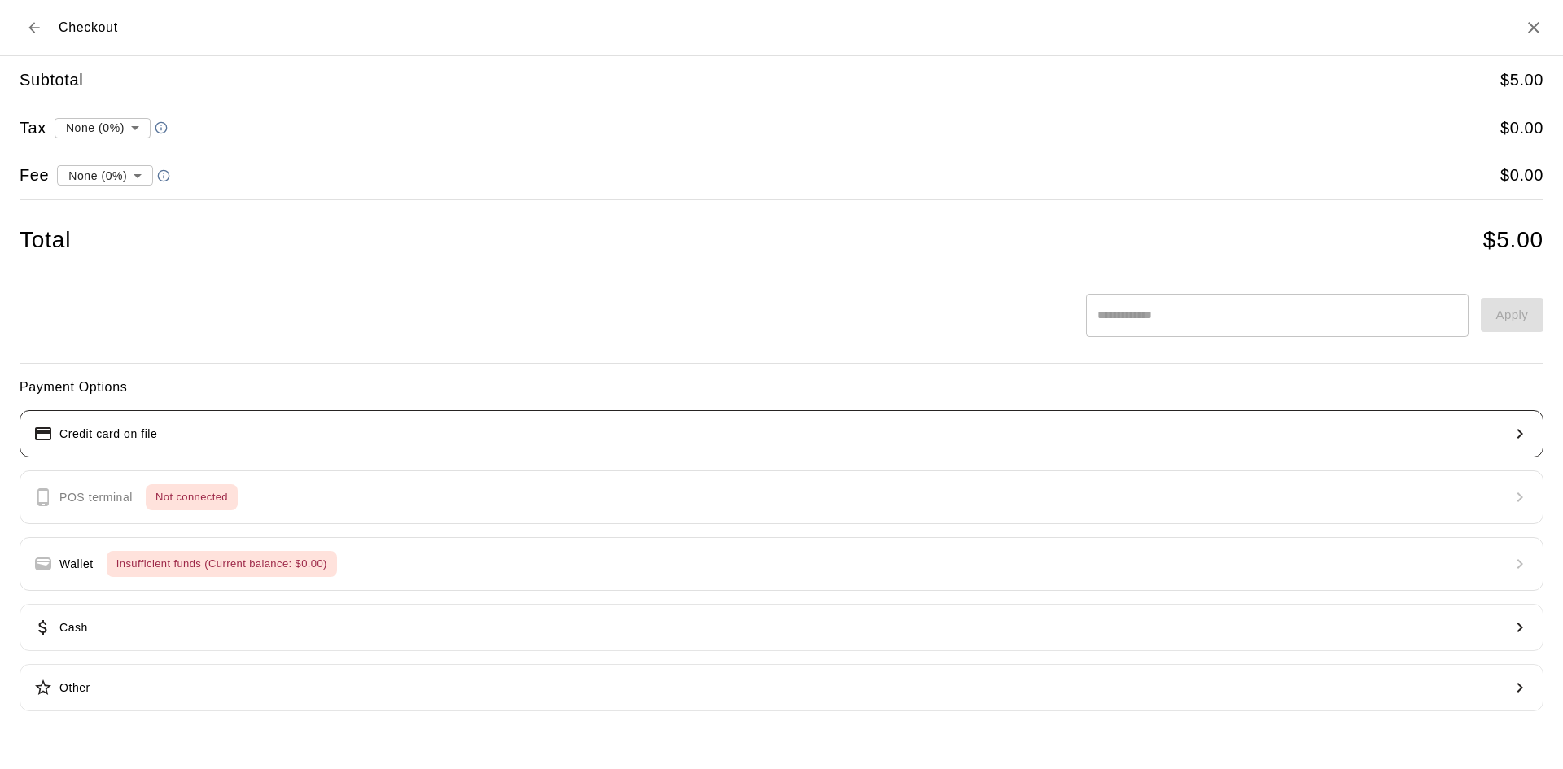
click at [137, 418] on button "Credit card on file" at bounding box center [782, 433] width 1524 height 47
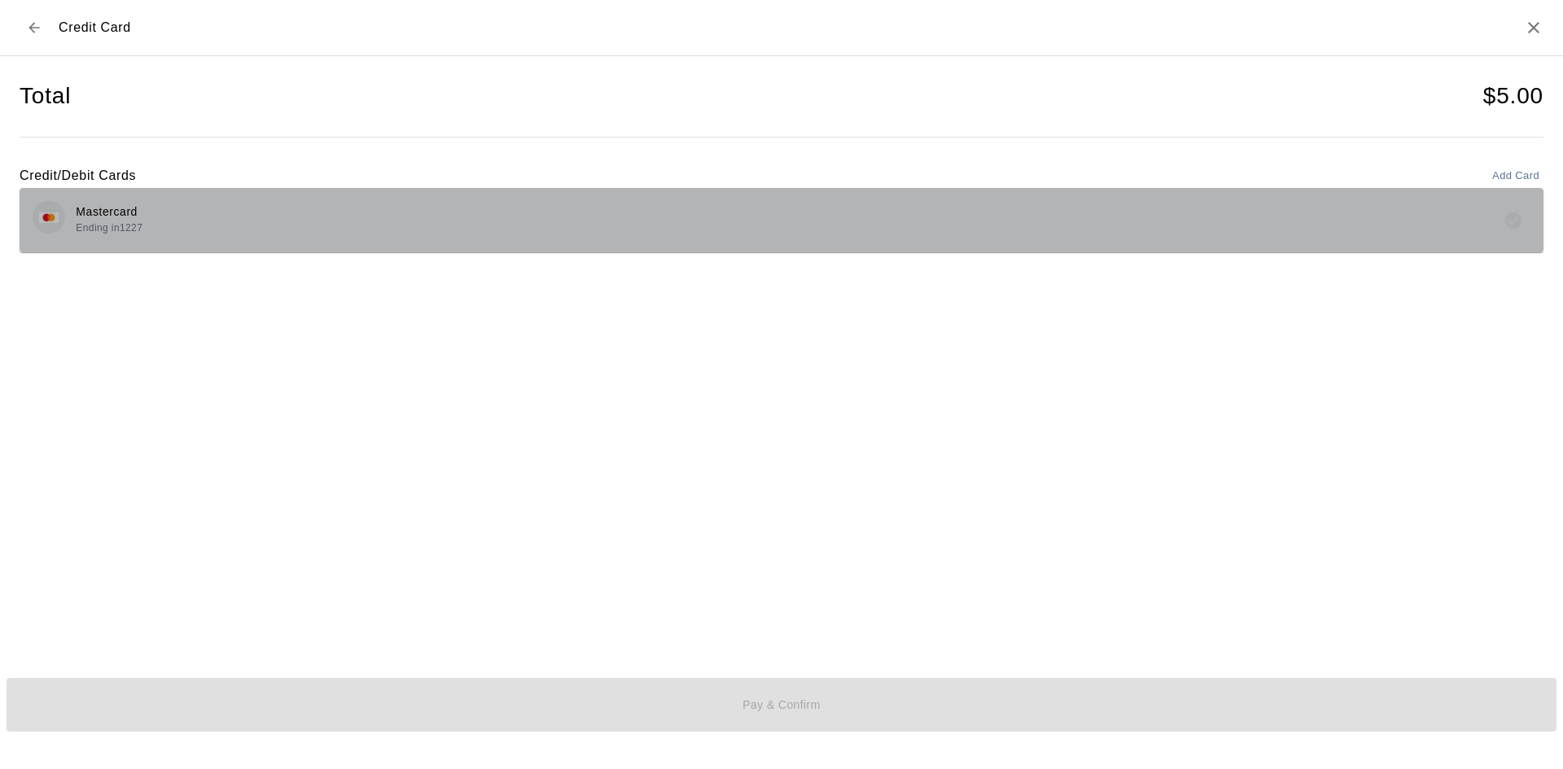
drag, startPoint x: 158, startPoint y: 199, endPoint x: 211, endPoint y: 218, distance: 56.4
click at [166, 199] on div "Mastercard Ending in 1227" at bounding box center [782, 220] width 1524 height 64
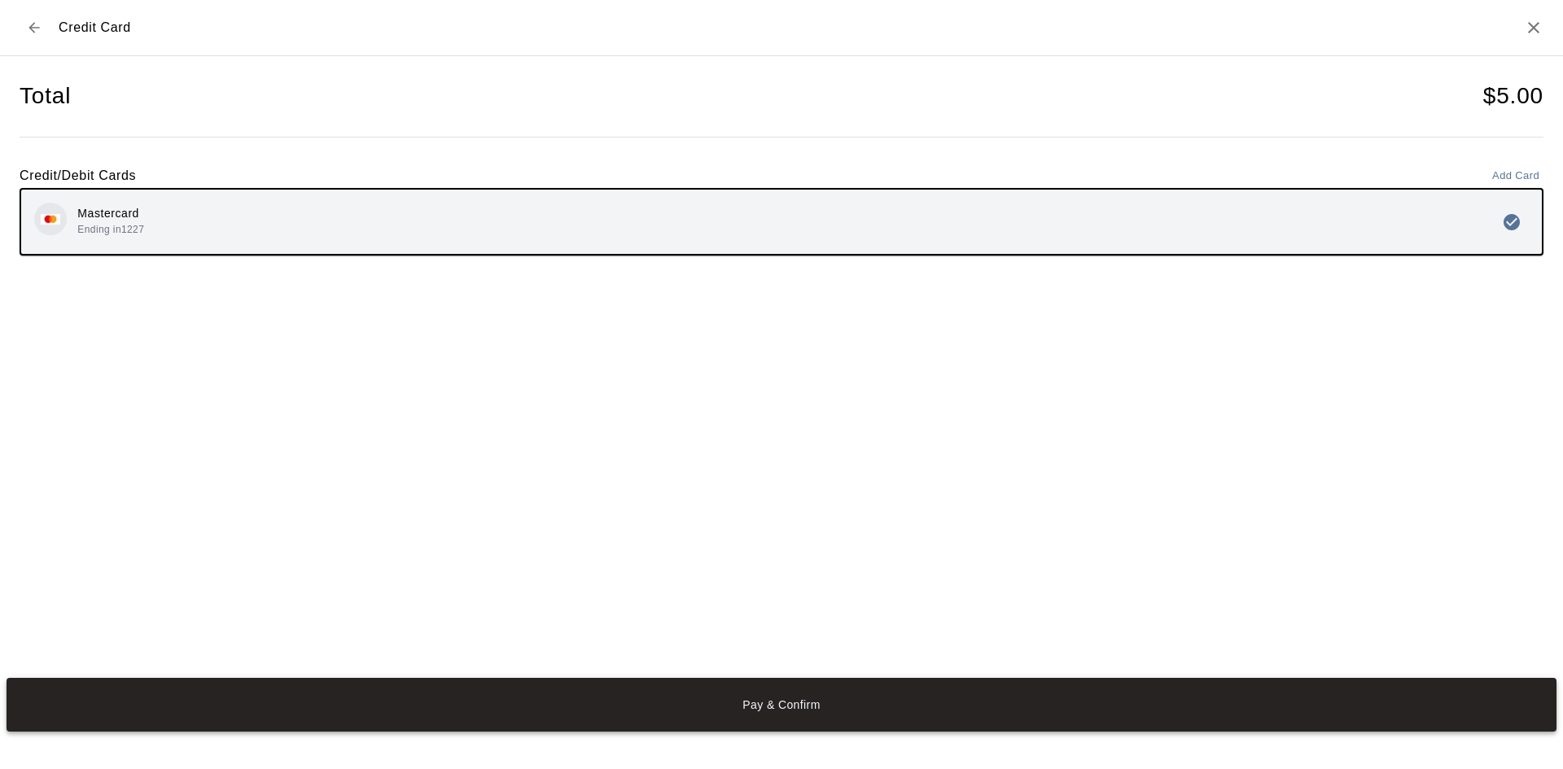
click at [950, 702] on button "Pay & Confirm" at bounding box center [782, 705] width 1550 height 54
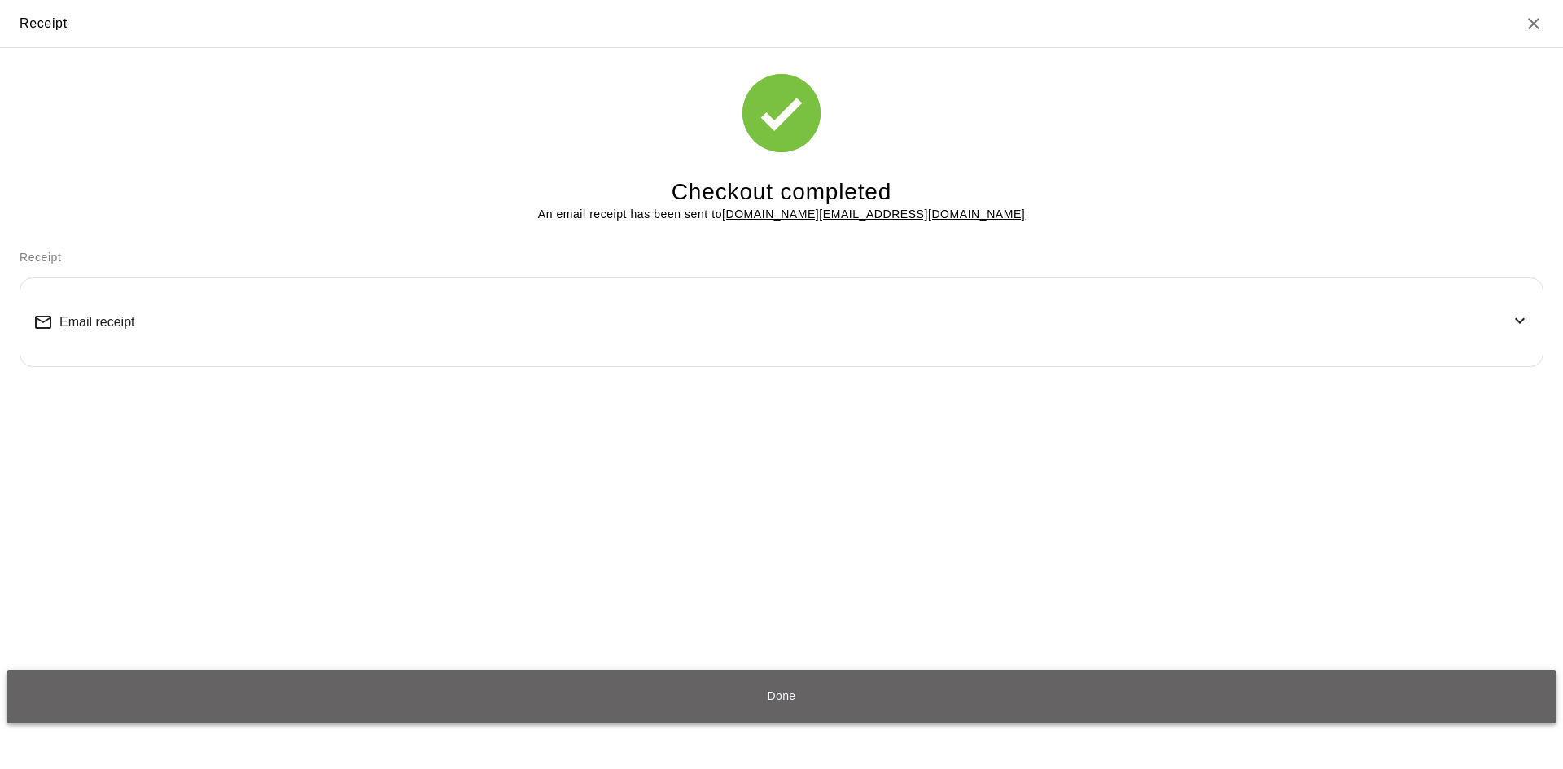
click at [850, 686] on button "Done" at bounding box center [782, 697] width 1550 height 54
